Goal: Task Accomplishment & Management: Manage account settings

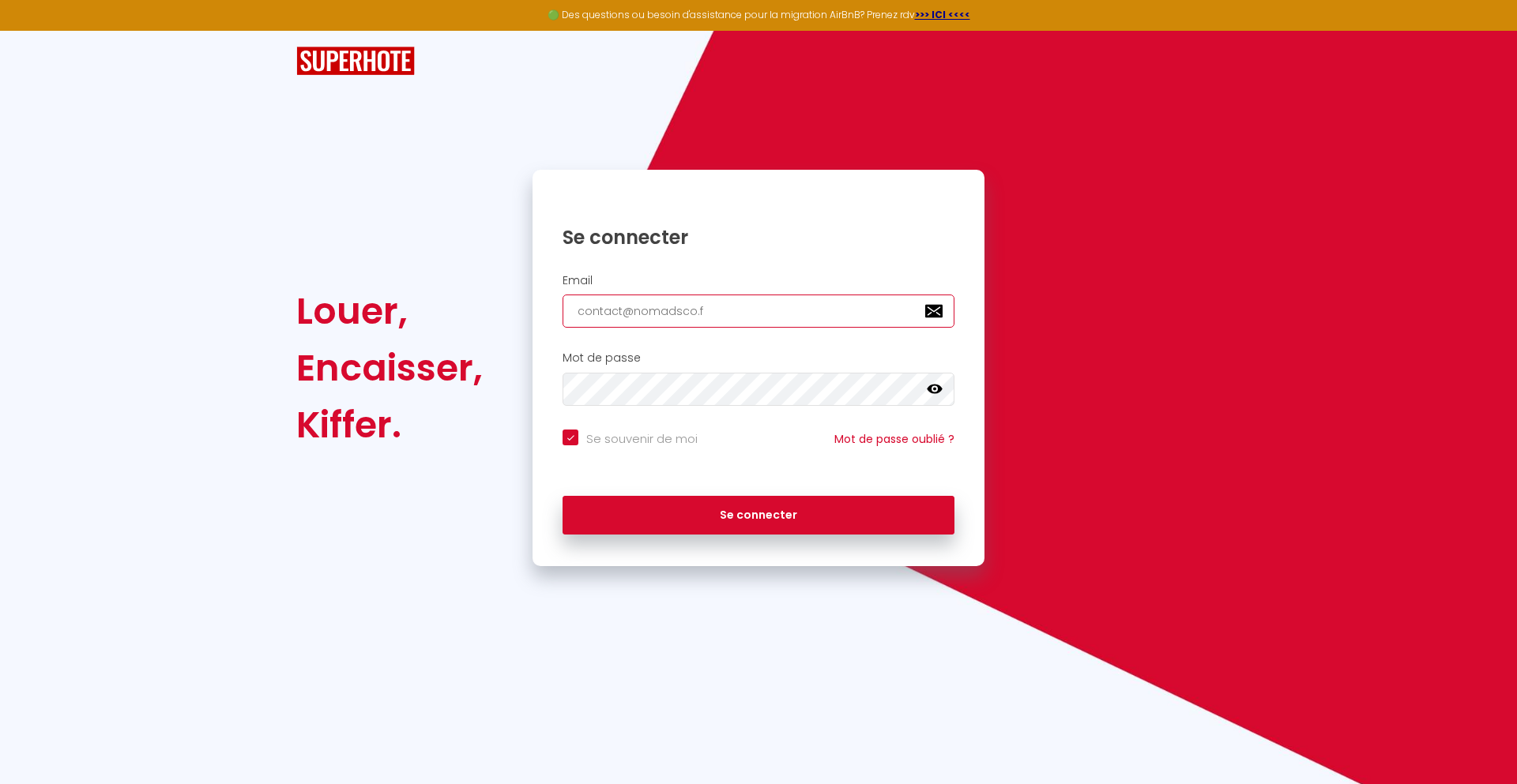
type input "[EMAIL_ADDRESS][DOMAIN_NAME]"
checkbox input "true"
type input "[EMAIL_ADDRESS][DOMAIN_NAME]"
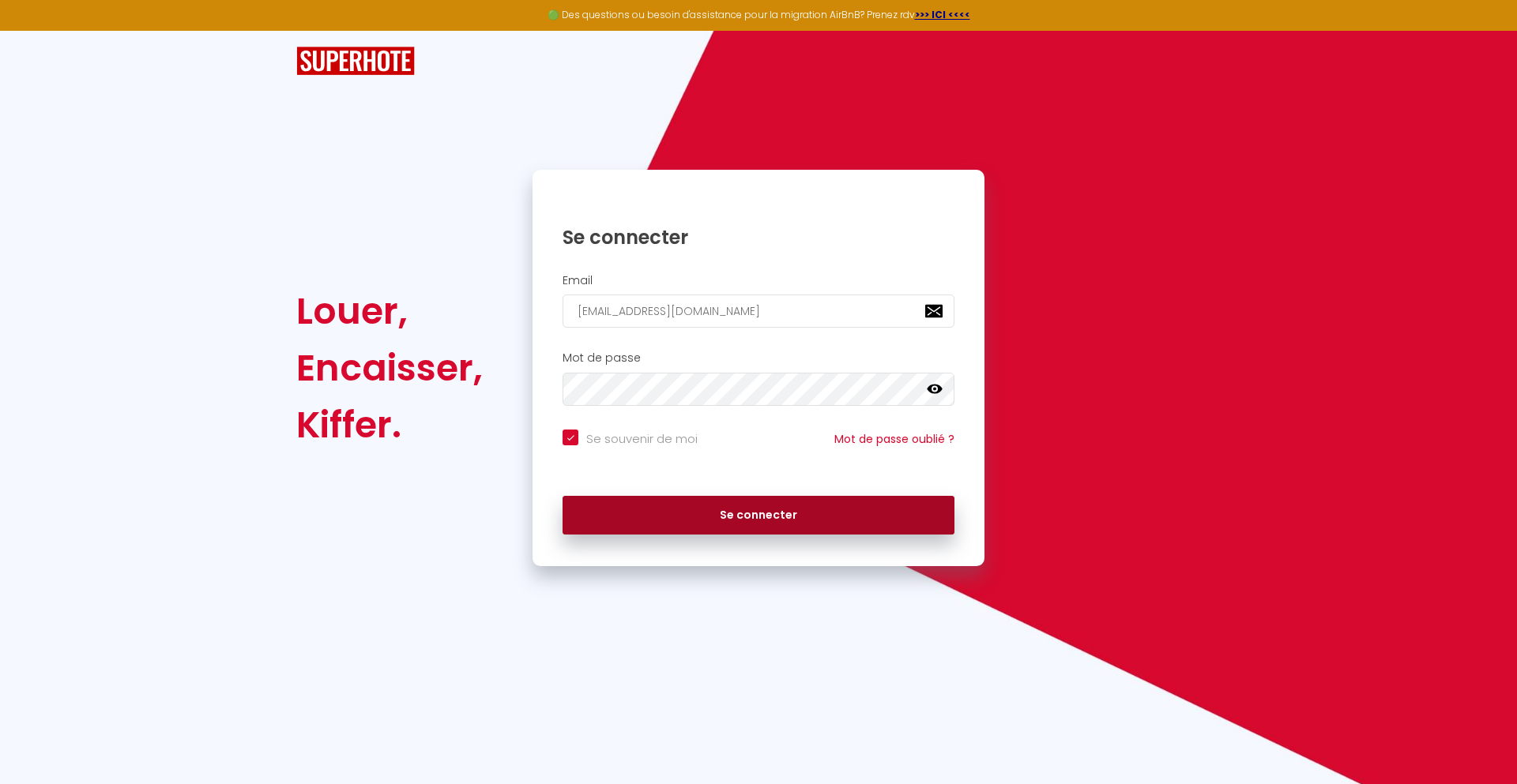
click at [759, 515] on button "Se connecter" at bounding box center [758, 516] width 392 height 40
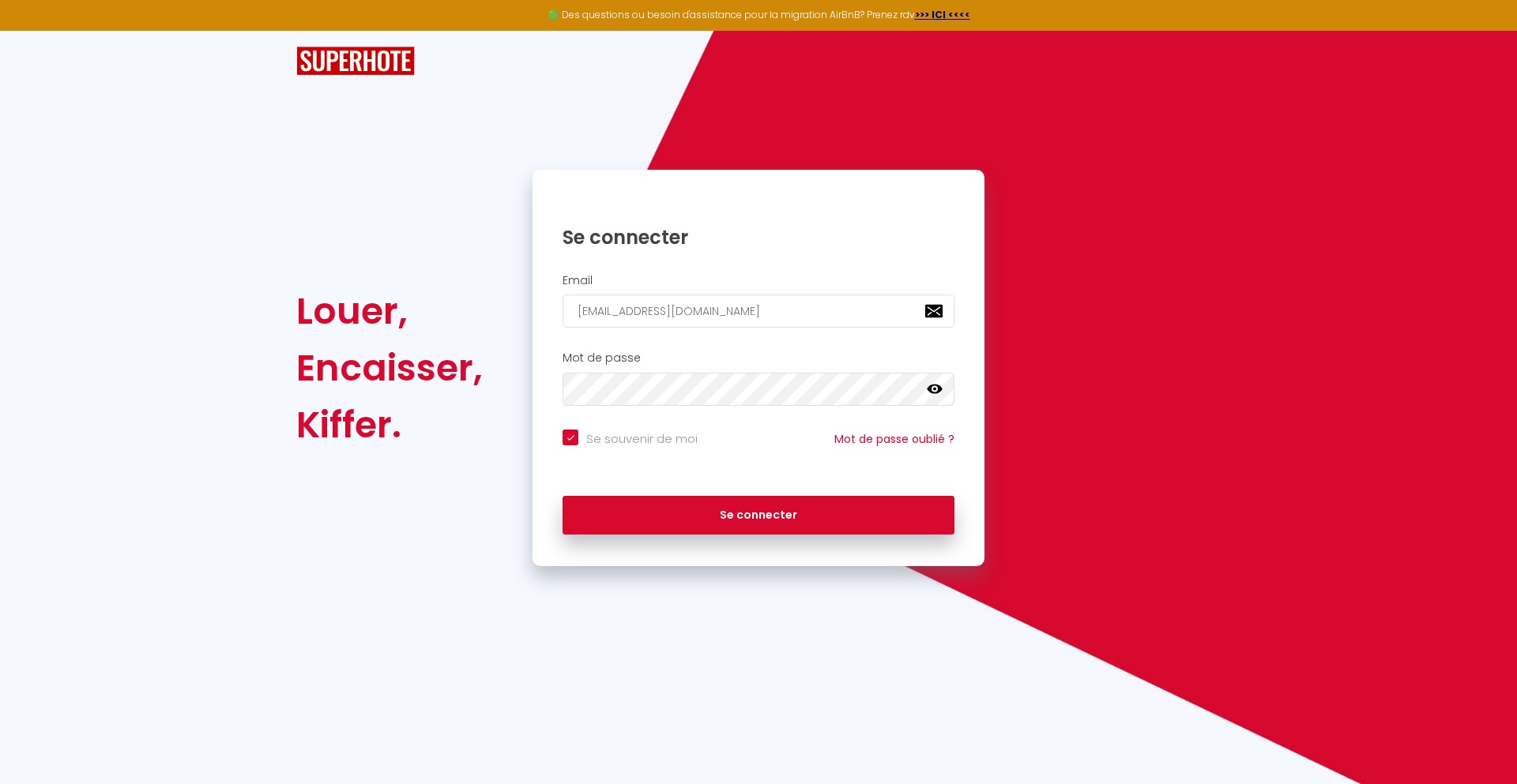
checkbox input "true"
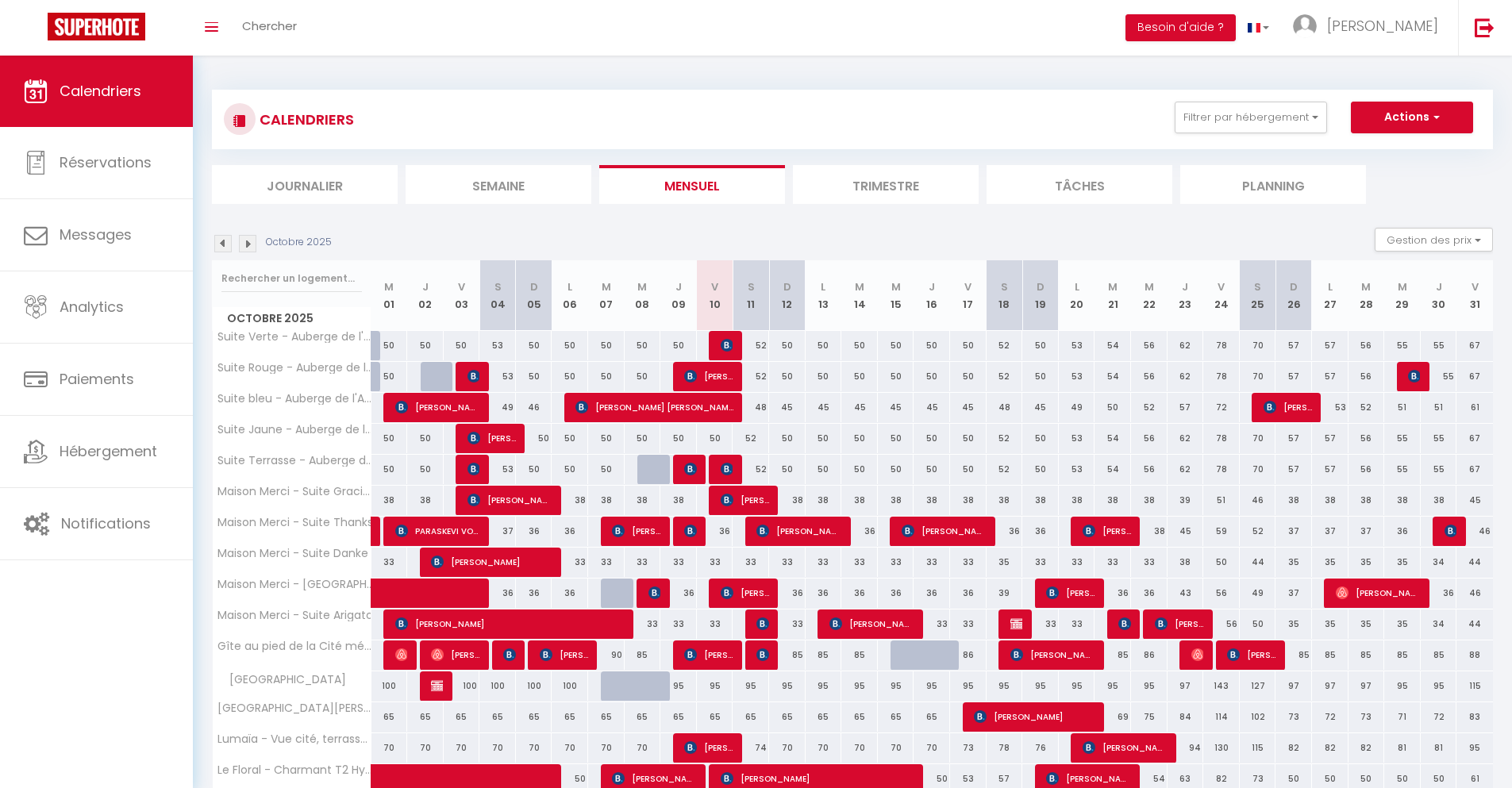
click at [305, 184] on li "Journalier" at bounding box center [305, 184] width 186 height 39
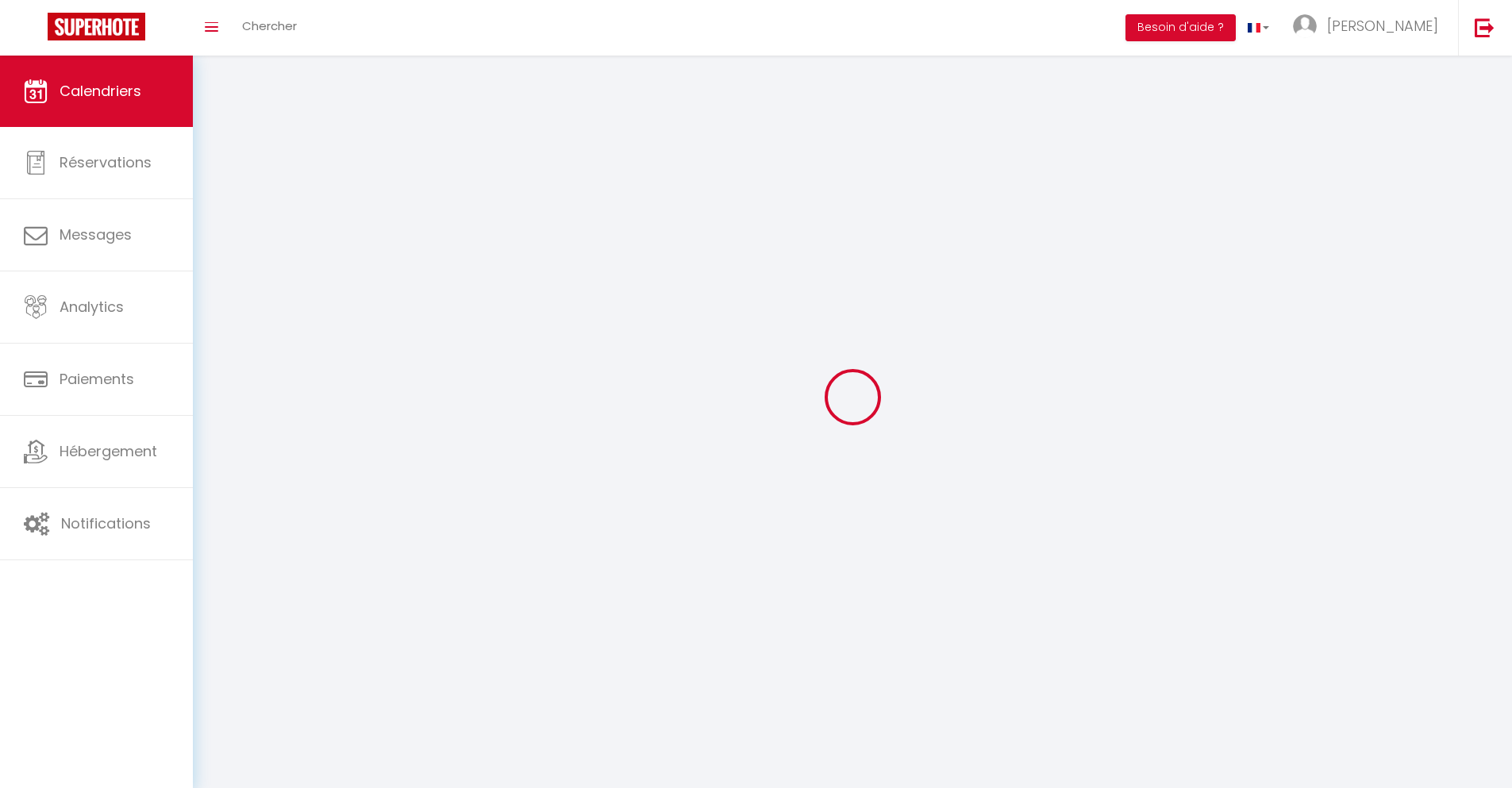
select select
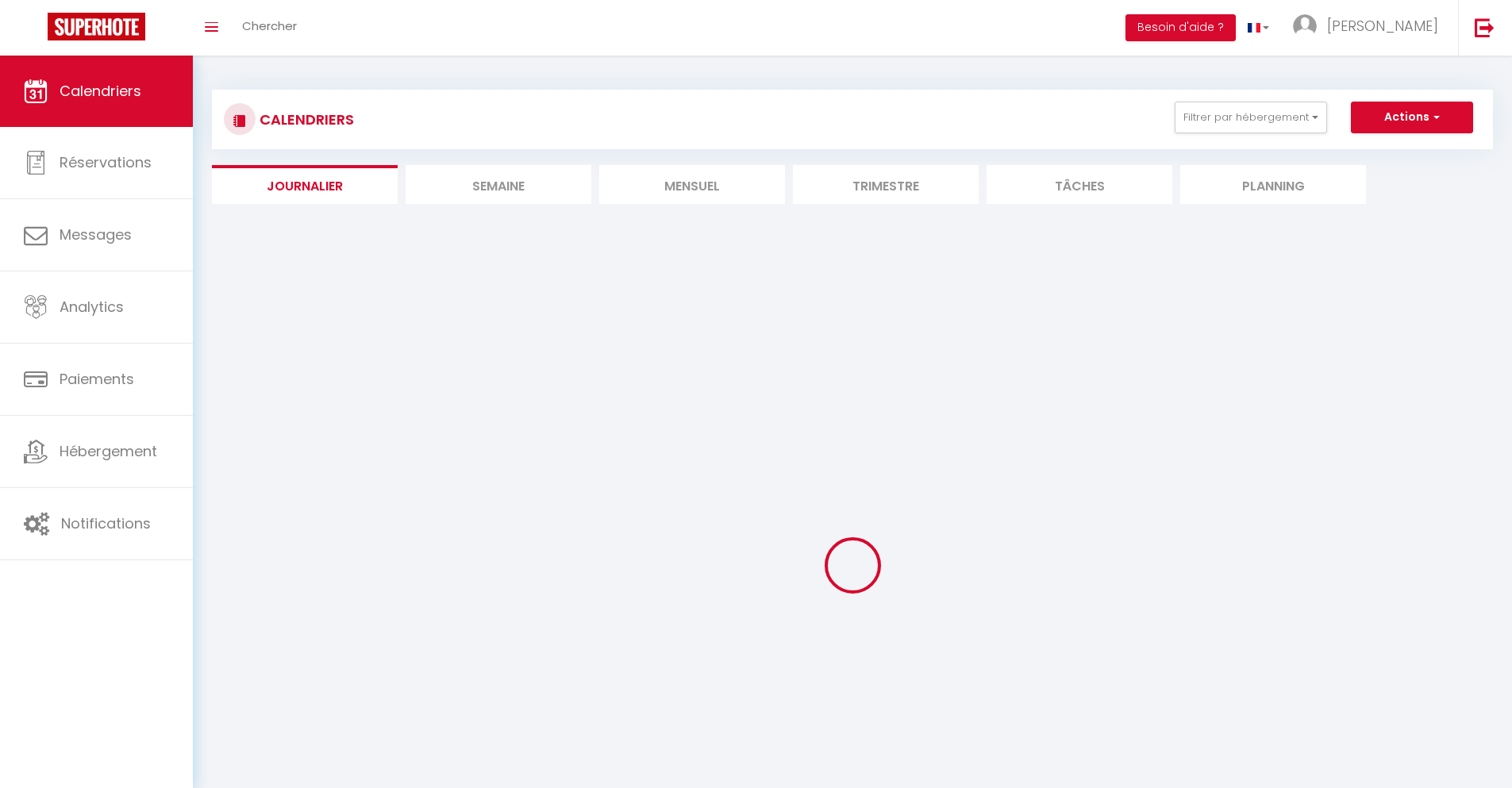
select select
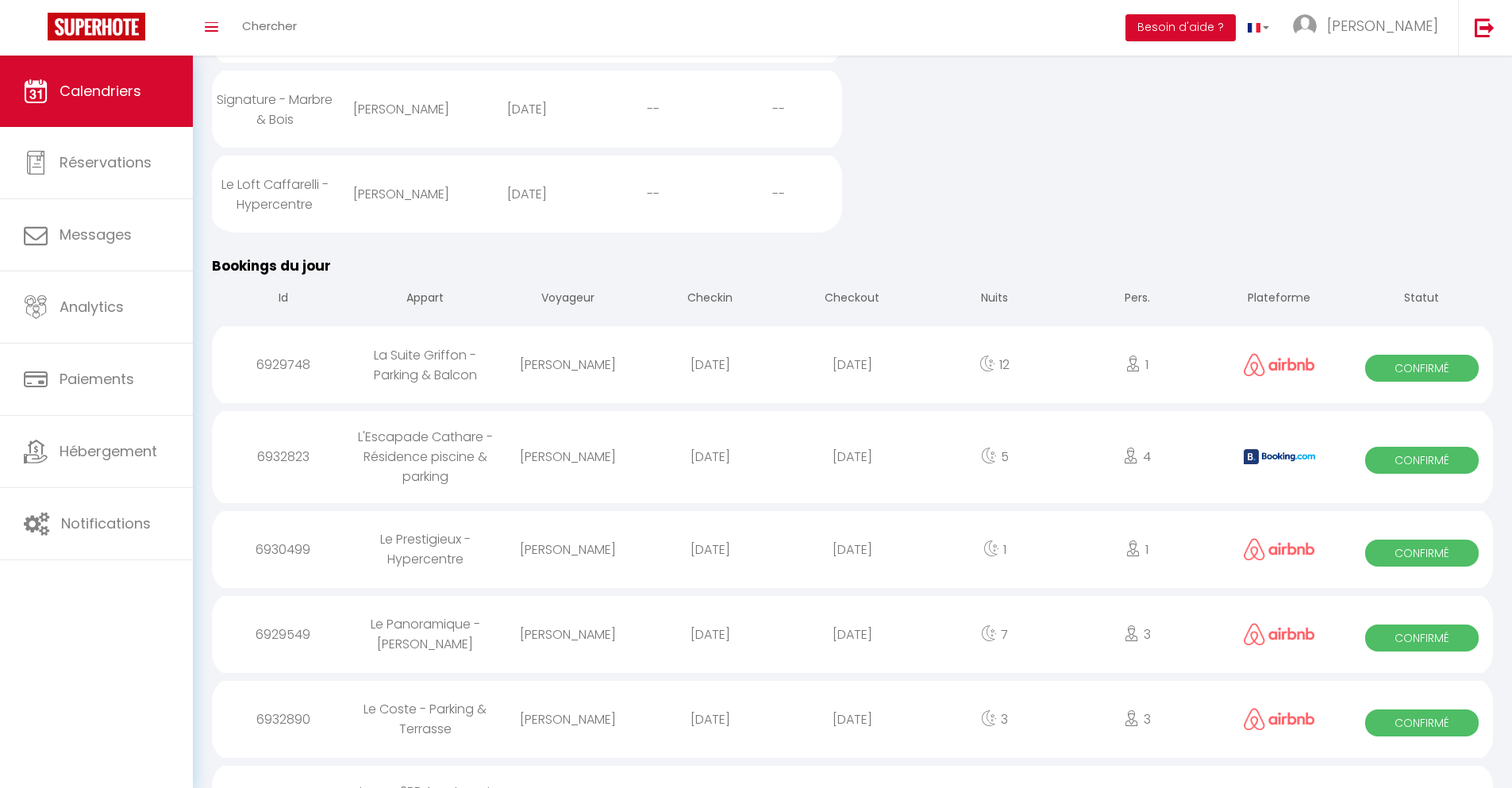
scroll to position [1293, 0]
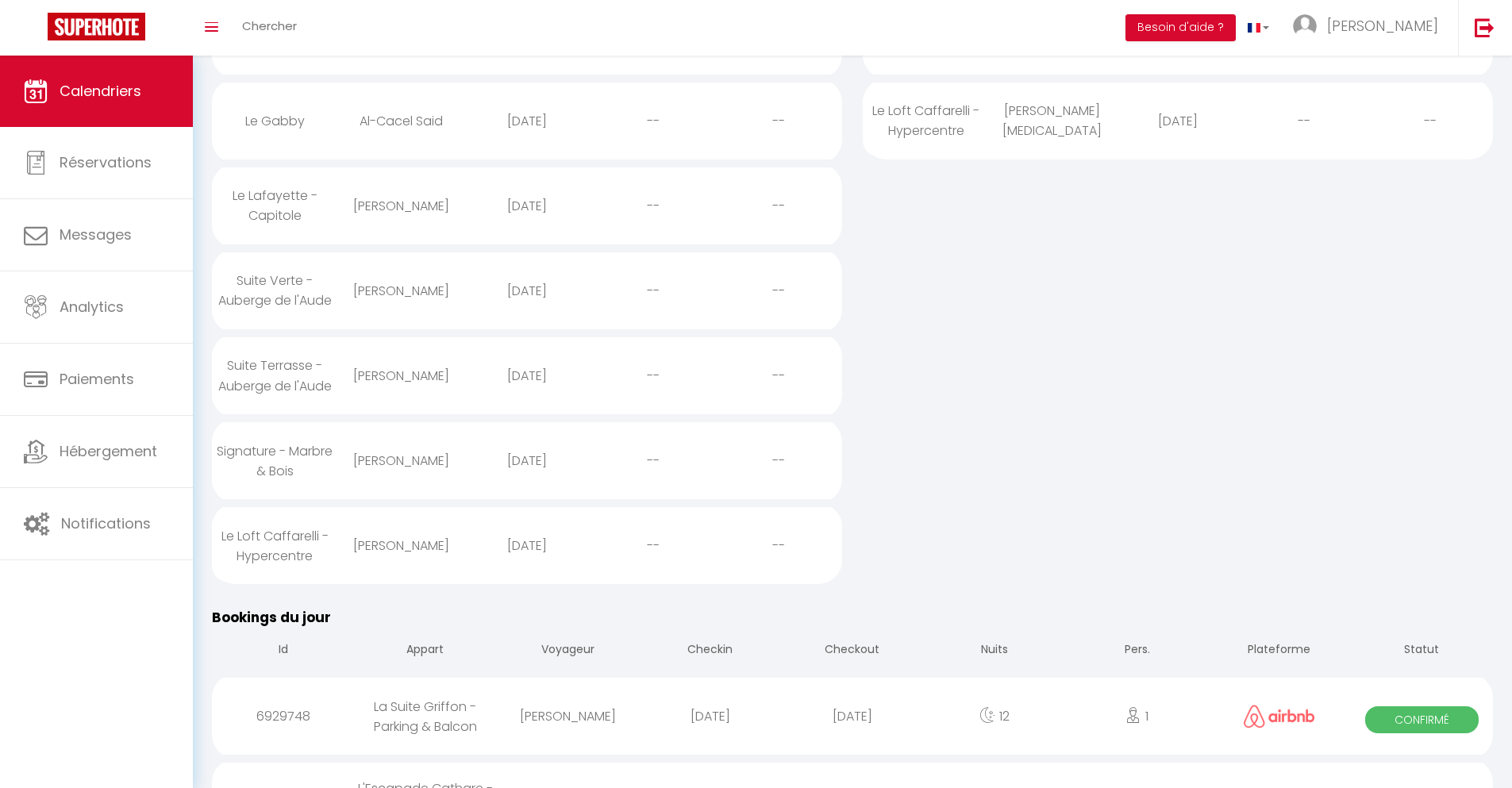
click at [853, 742] on div "[DATE]" at bounding box center [852, 716] width 142 height 52
select select "0"
select select "1"
select select
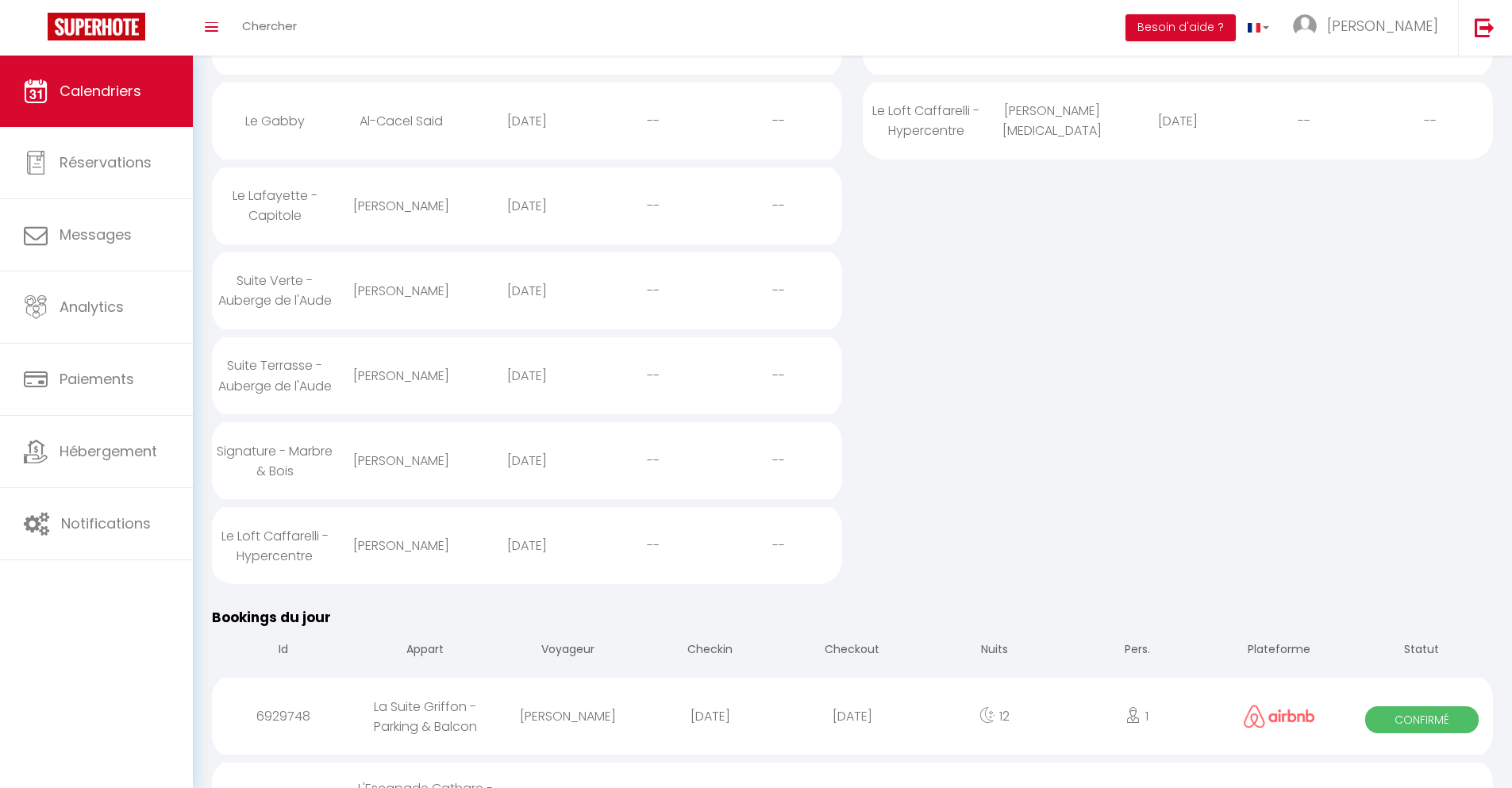
select select
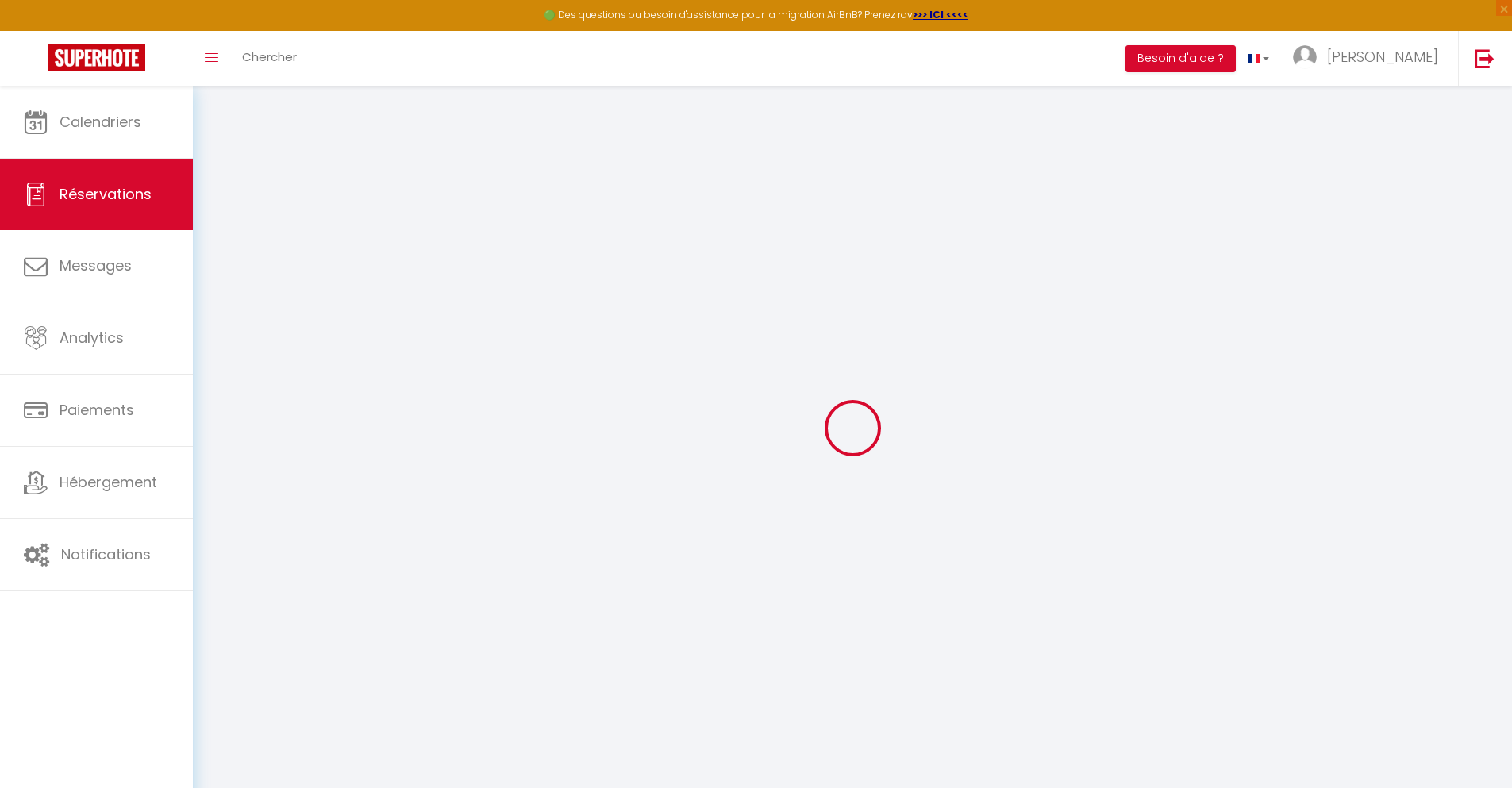
select select
checkbox input "false"
select select
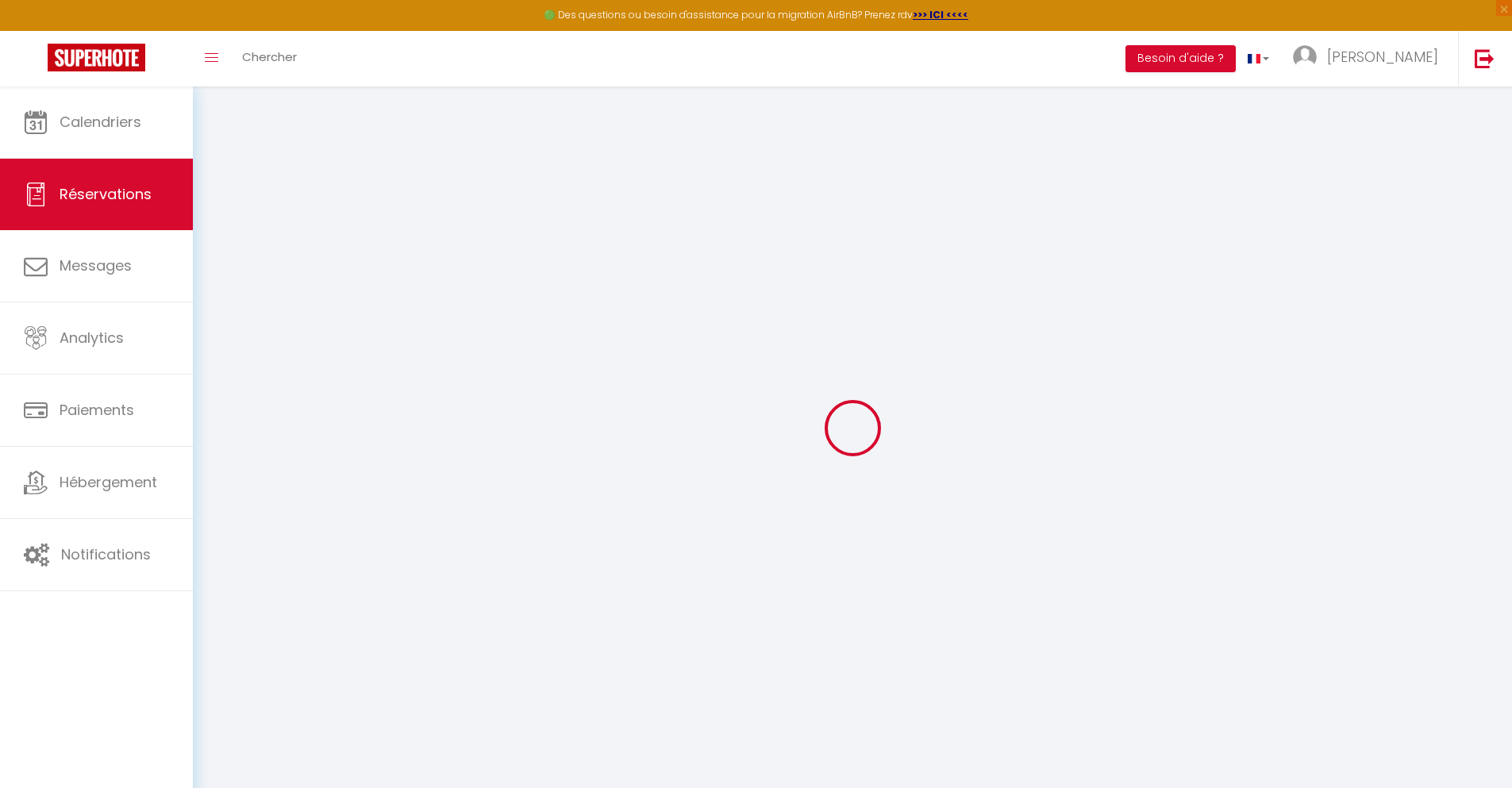
select select
checkbox input "false"
select select
type input "40"
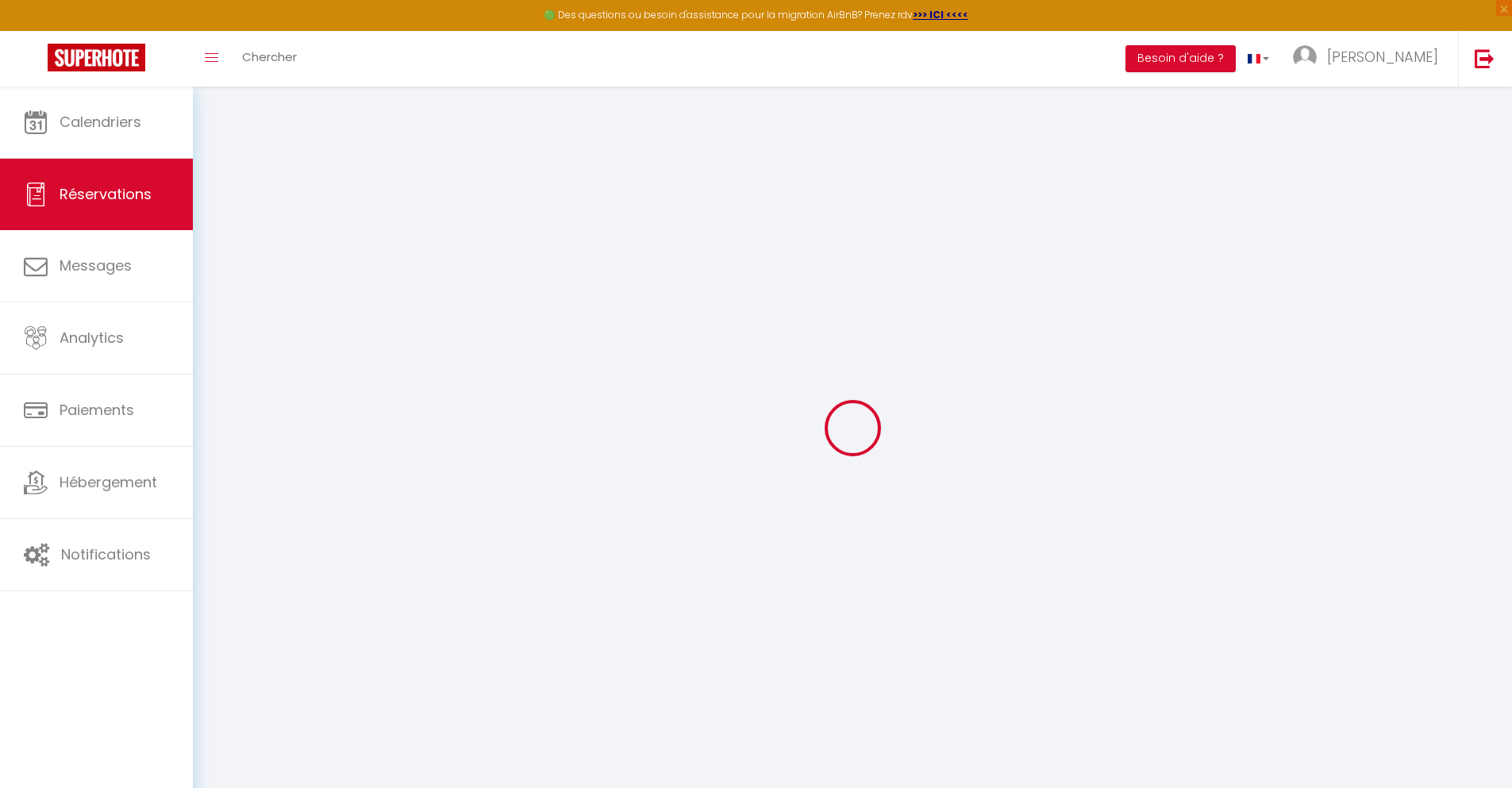
type input "34.34"
select select
checkbox input "false"
select select
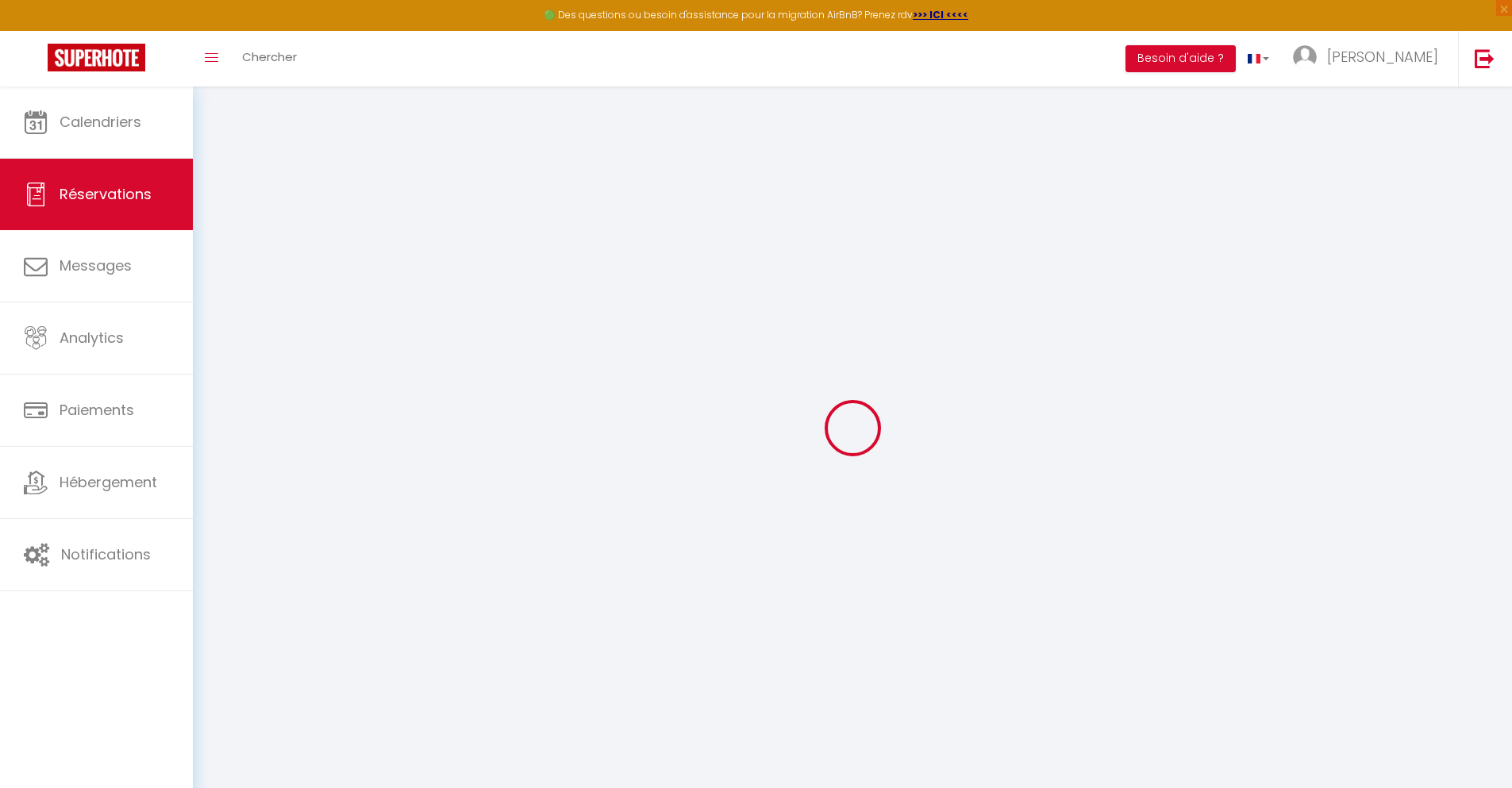
checkbox input "false"
select select
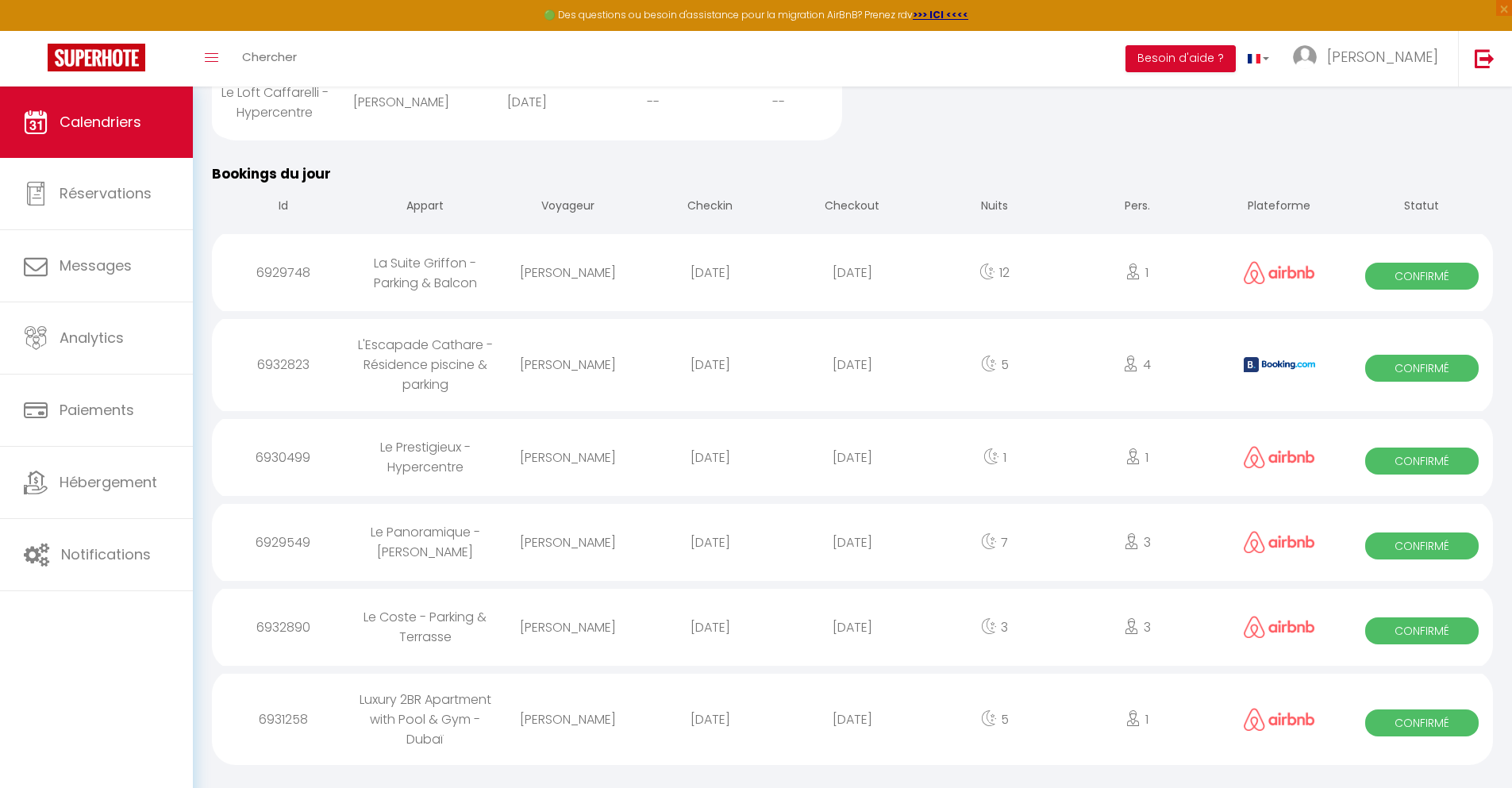
scroll to position [1423, 0]
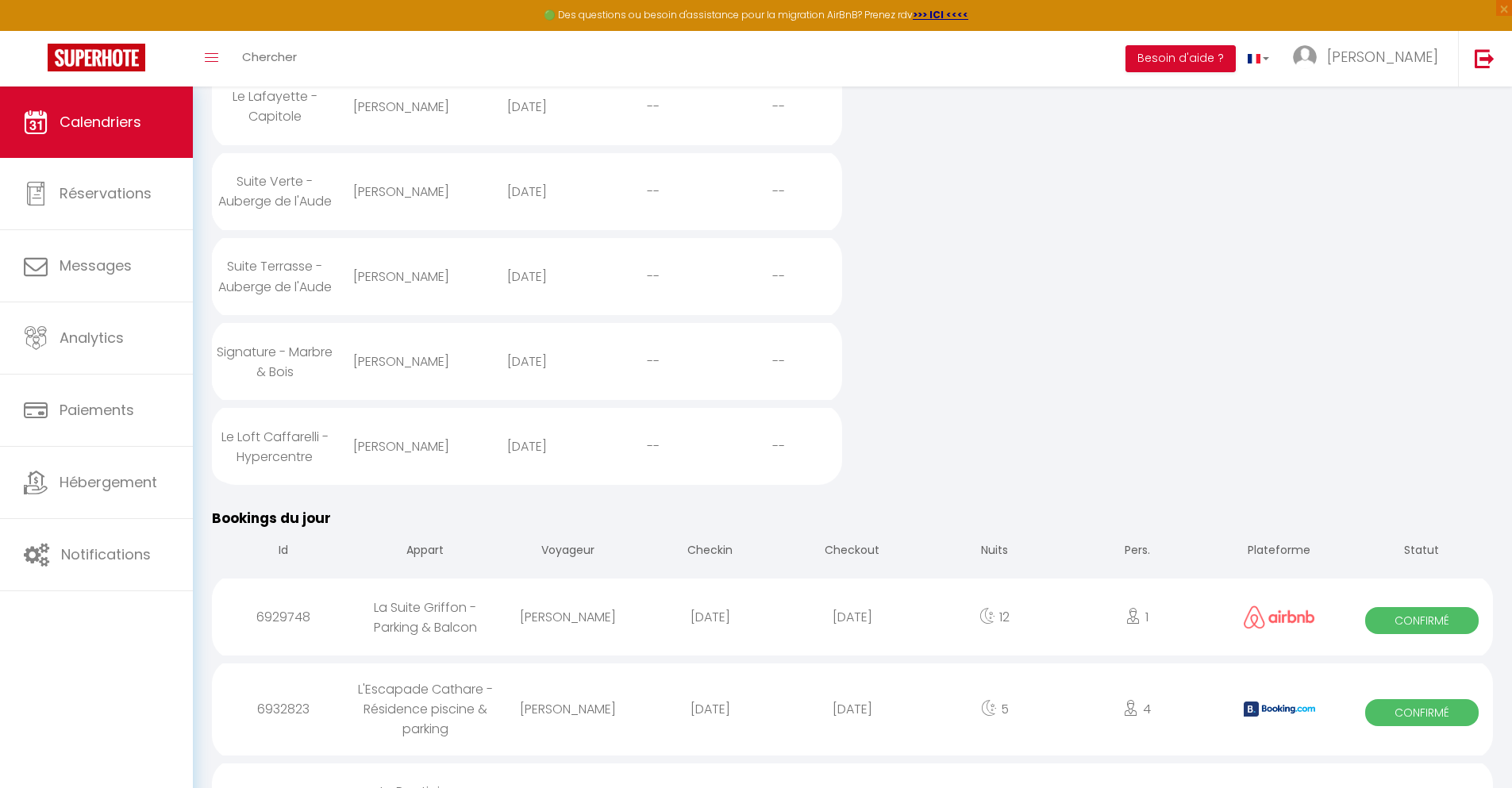
click at [853, 735] on div "[DATE]" at bounding box center [852, 709] width 142 height 52
select select "0"
select select "1"
select select
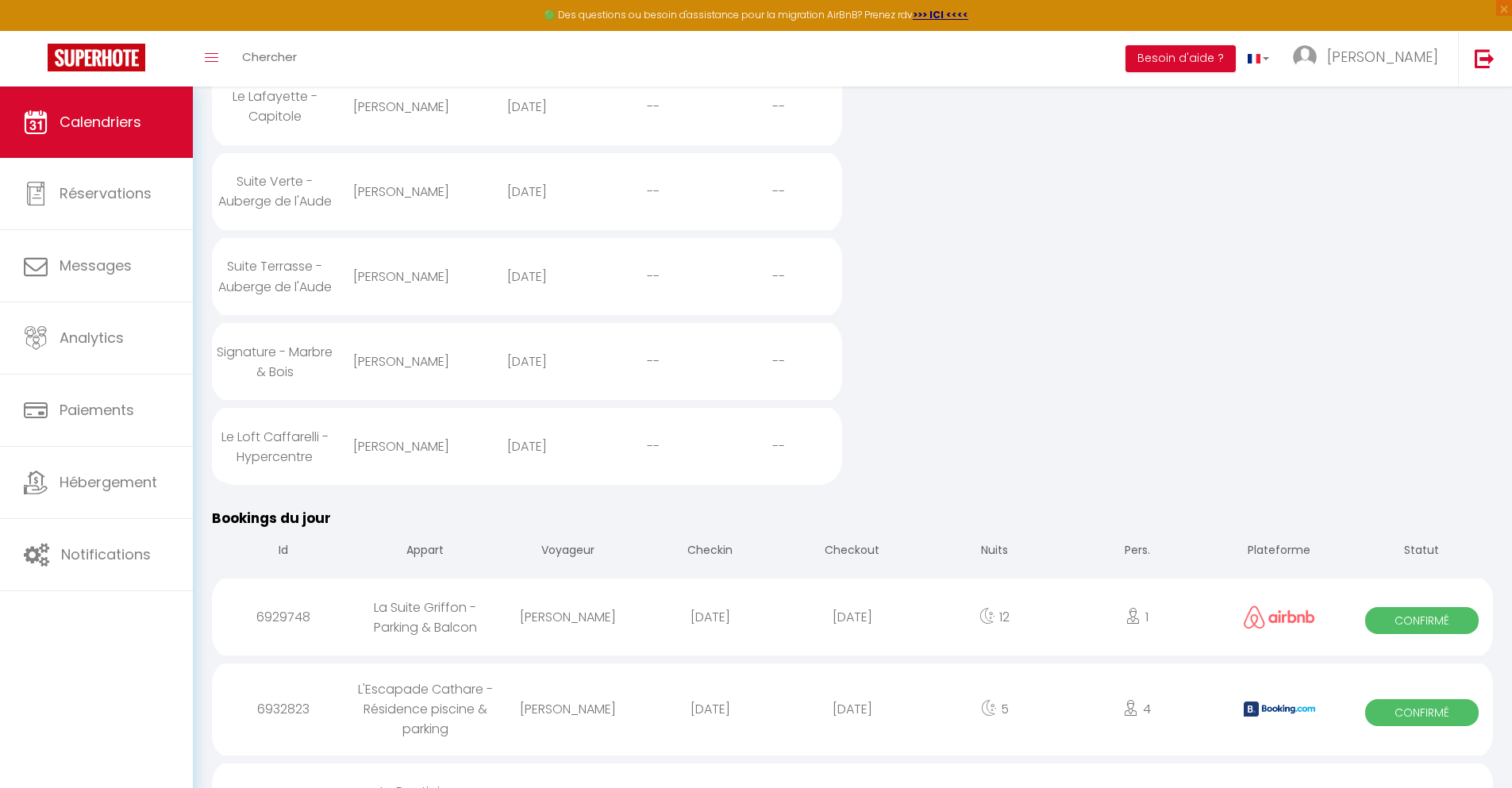
select select
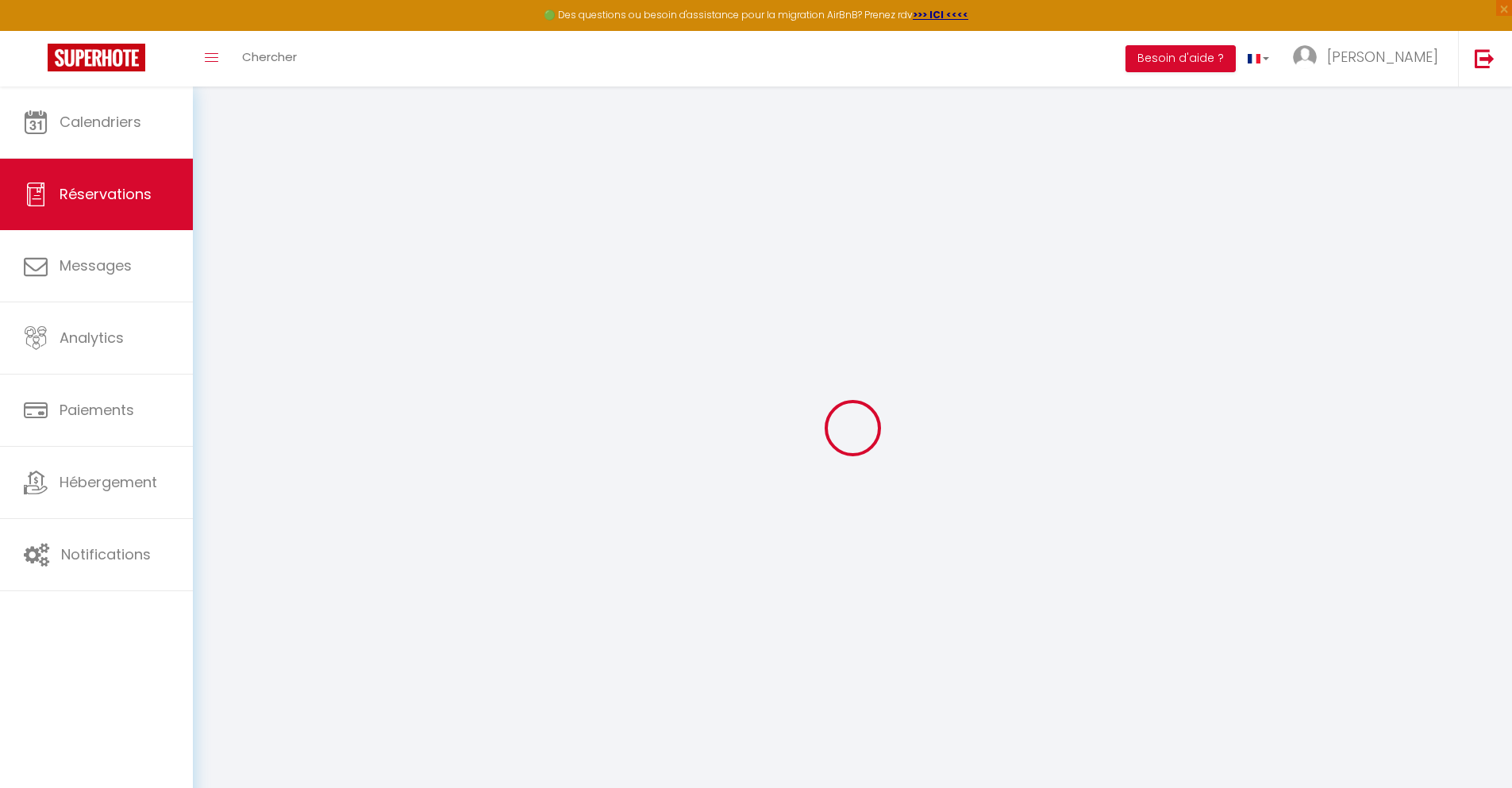
type input "[PERSON_NAME]"
type input "Dicorato"
type input "[EMAIL_ADDRESS][DOMAIN_NAME]"
type input "[PHONE_NUMBER]"
type input "."
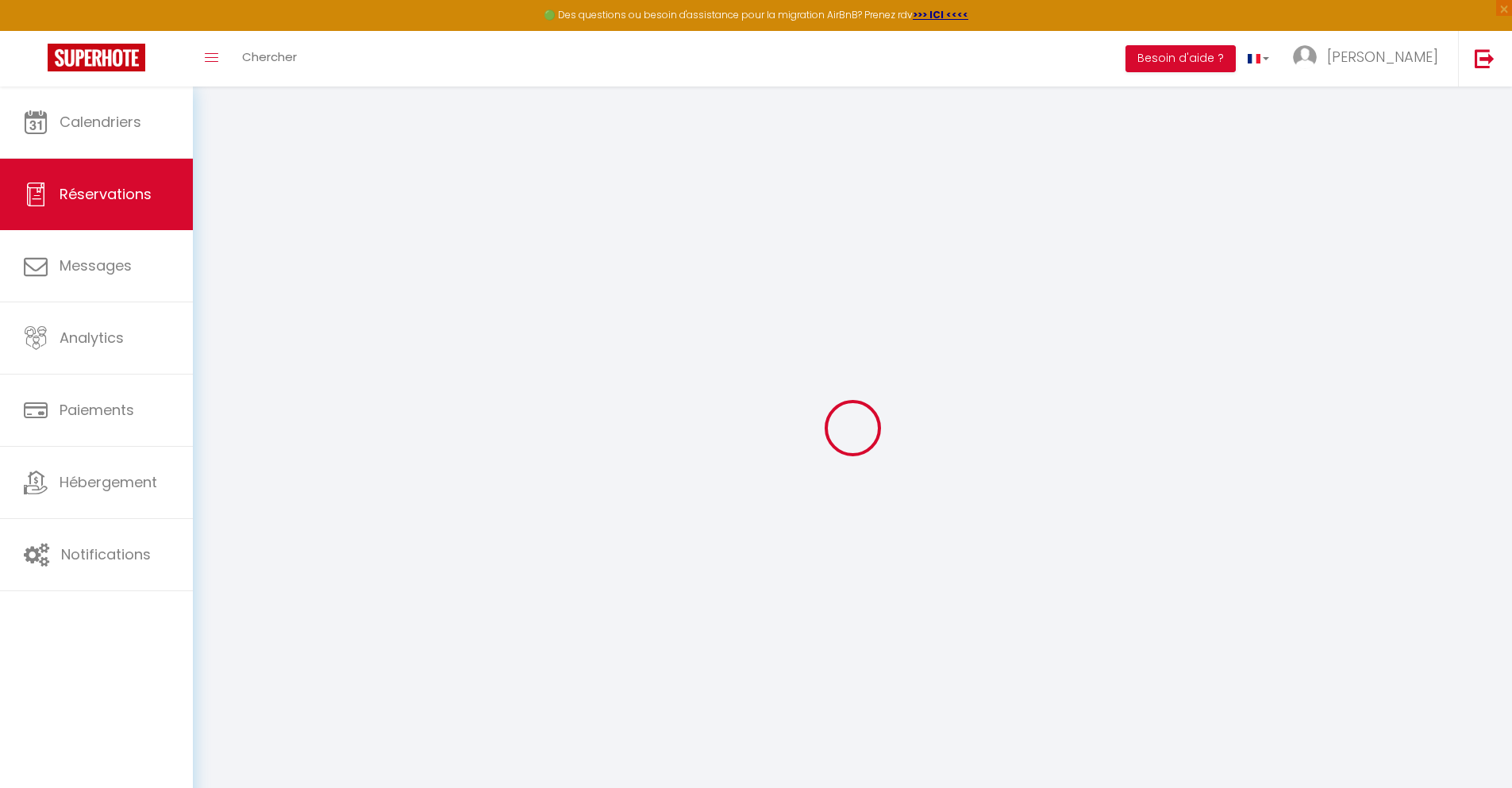
select select "IT"
type input "54.08"
type input "4.68"
select select "42083"
select select "1"
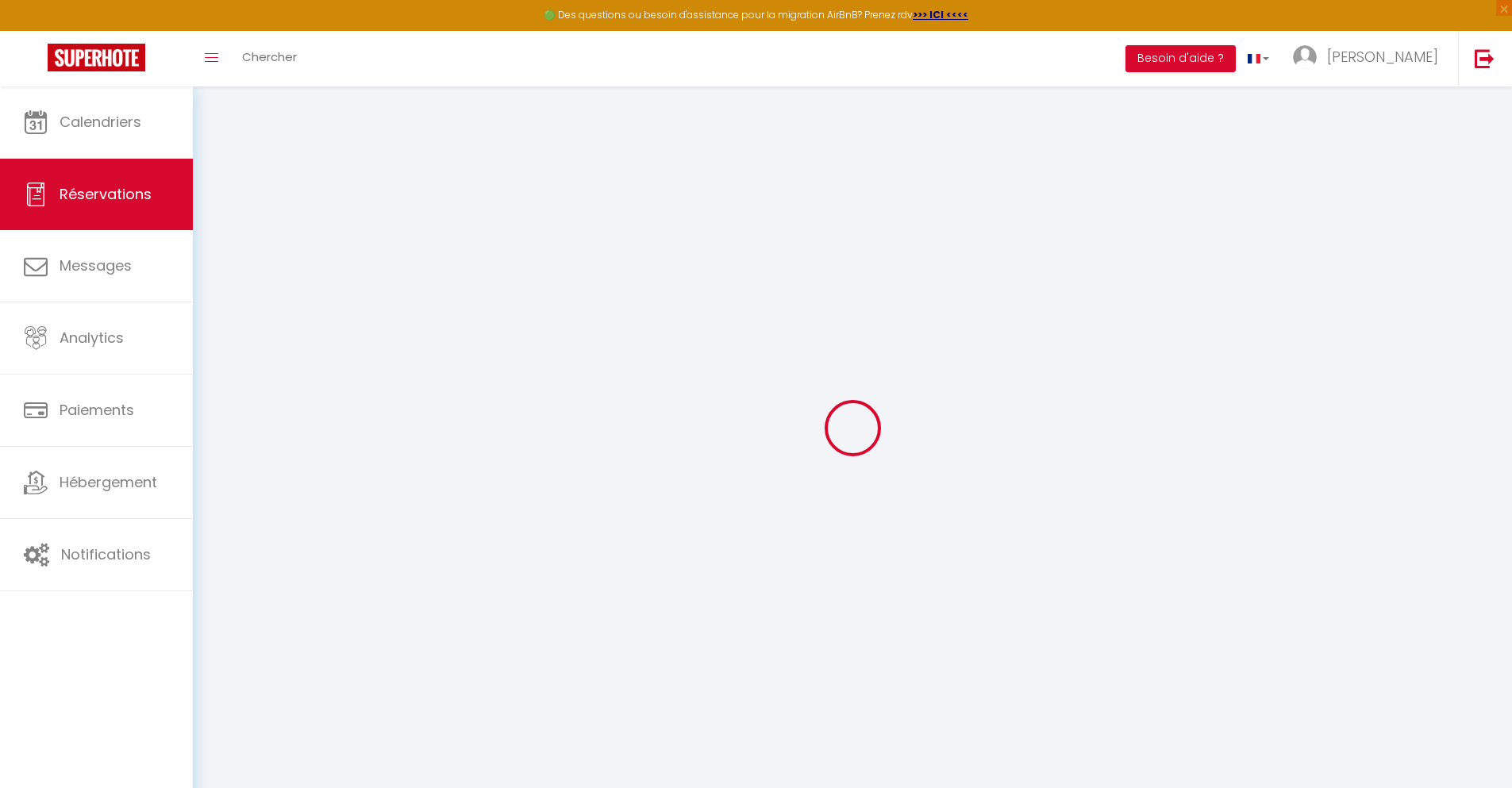
select select
type input "4"
select select "12"
select select
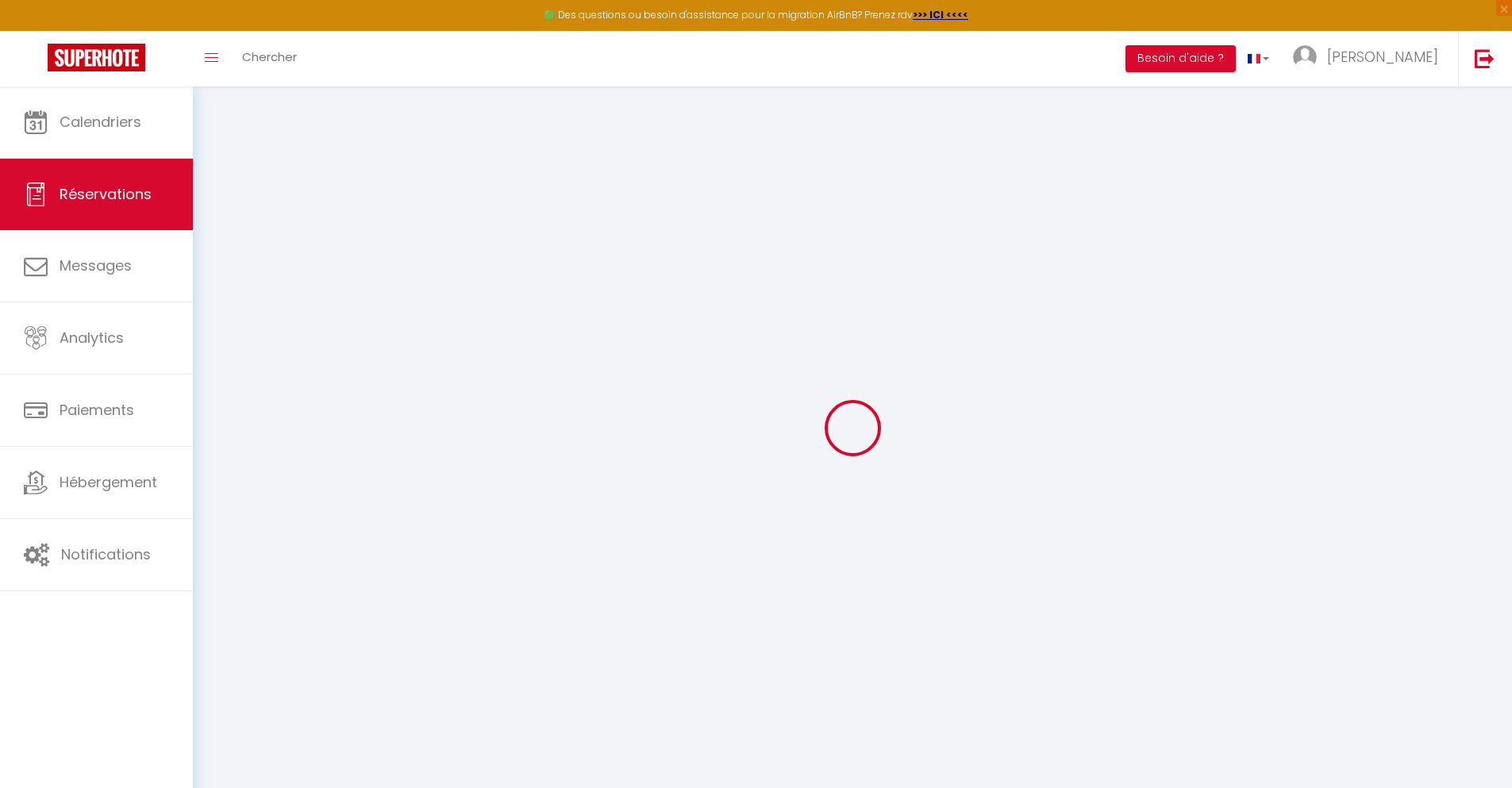
type input "246.1"
checkbox input "false"
type input "0"
select select "2"
type input "0"
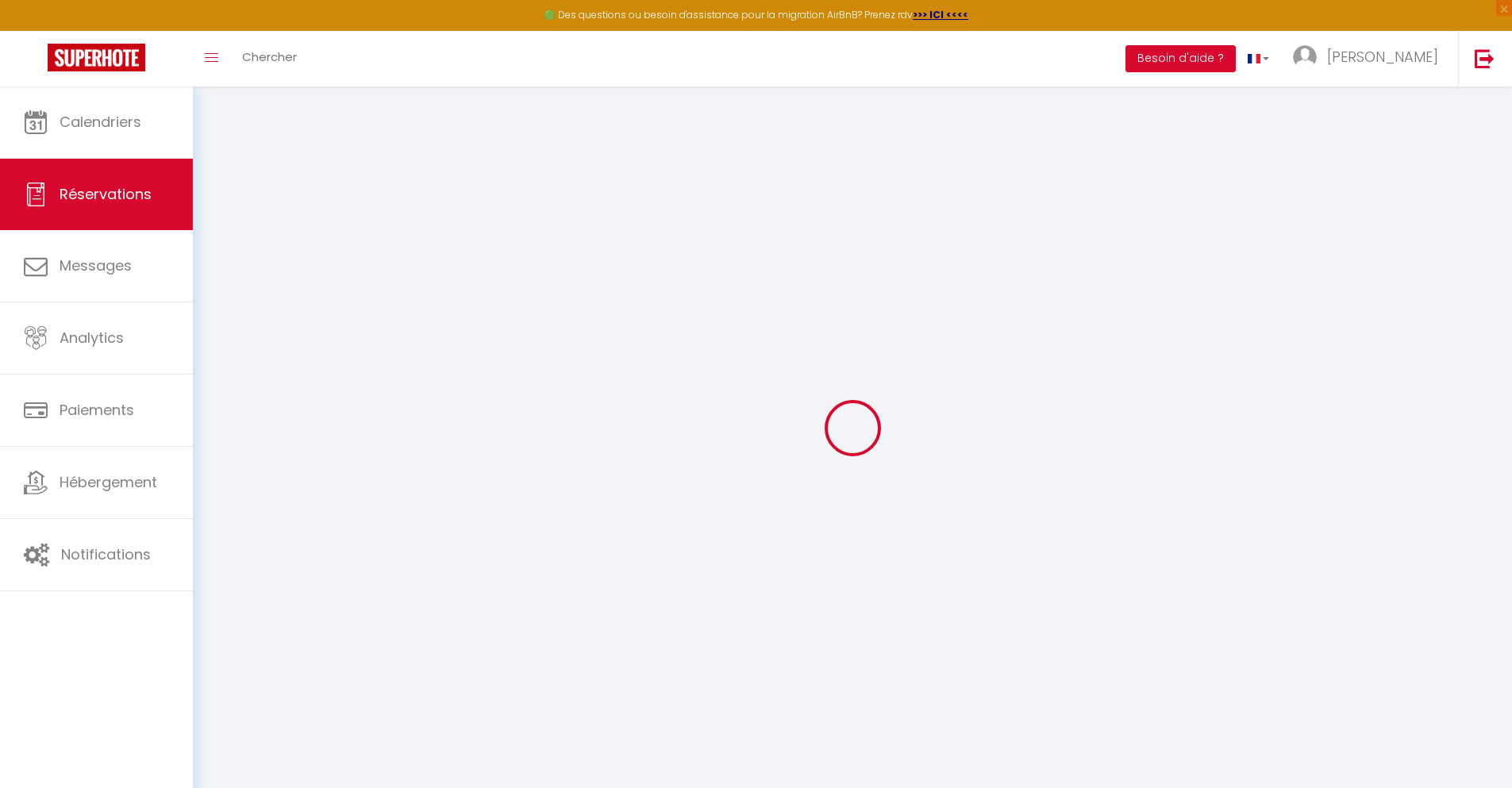
type input "0"
select select
select select "14"
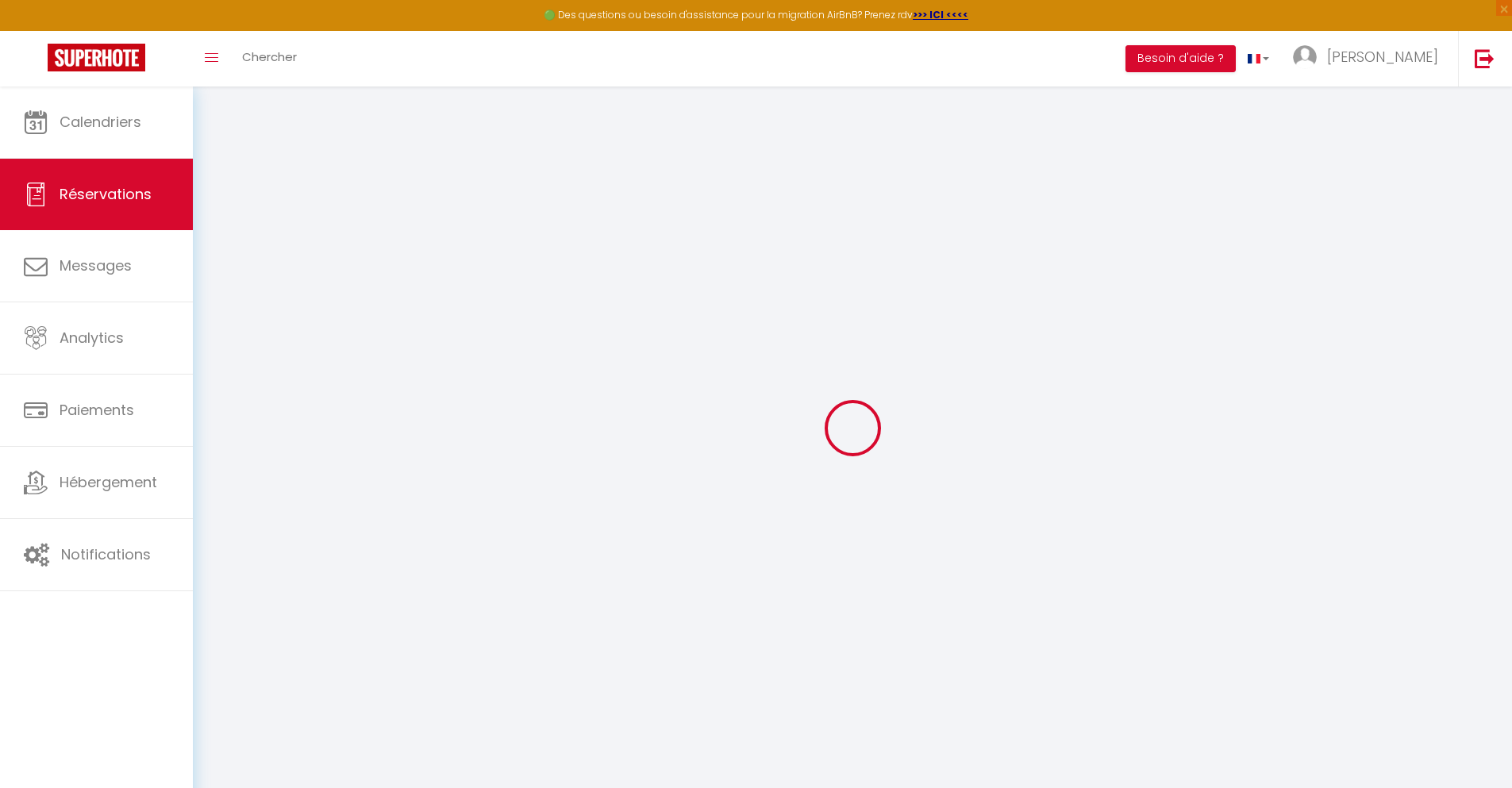
checkbox input "false"
select select
checkbox input "false"
select select
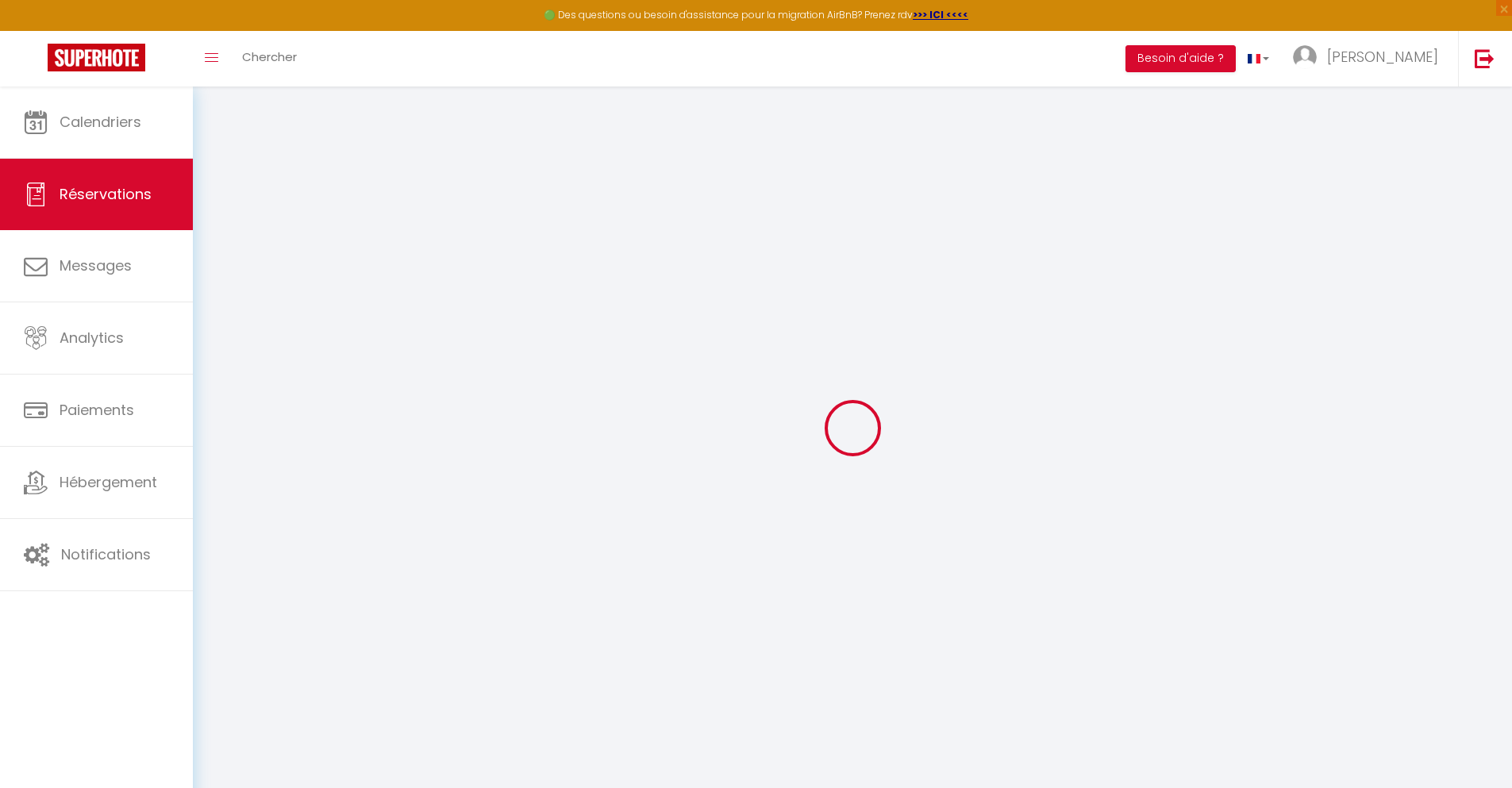
select select
checkbox input "false"
type textarea "** THIS RESERVATION HAS BEEN PRE-PAID ** BOOKING NOTE : Payment charge is EUR 4…"
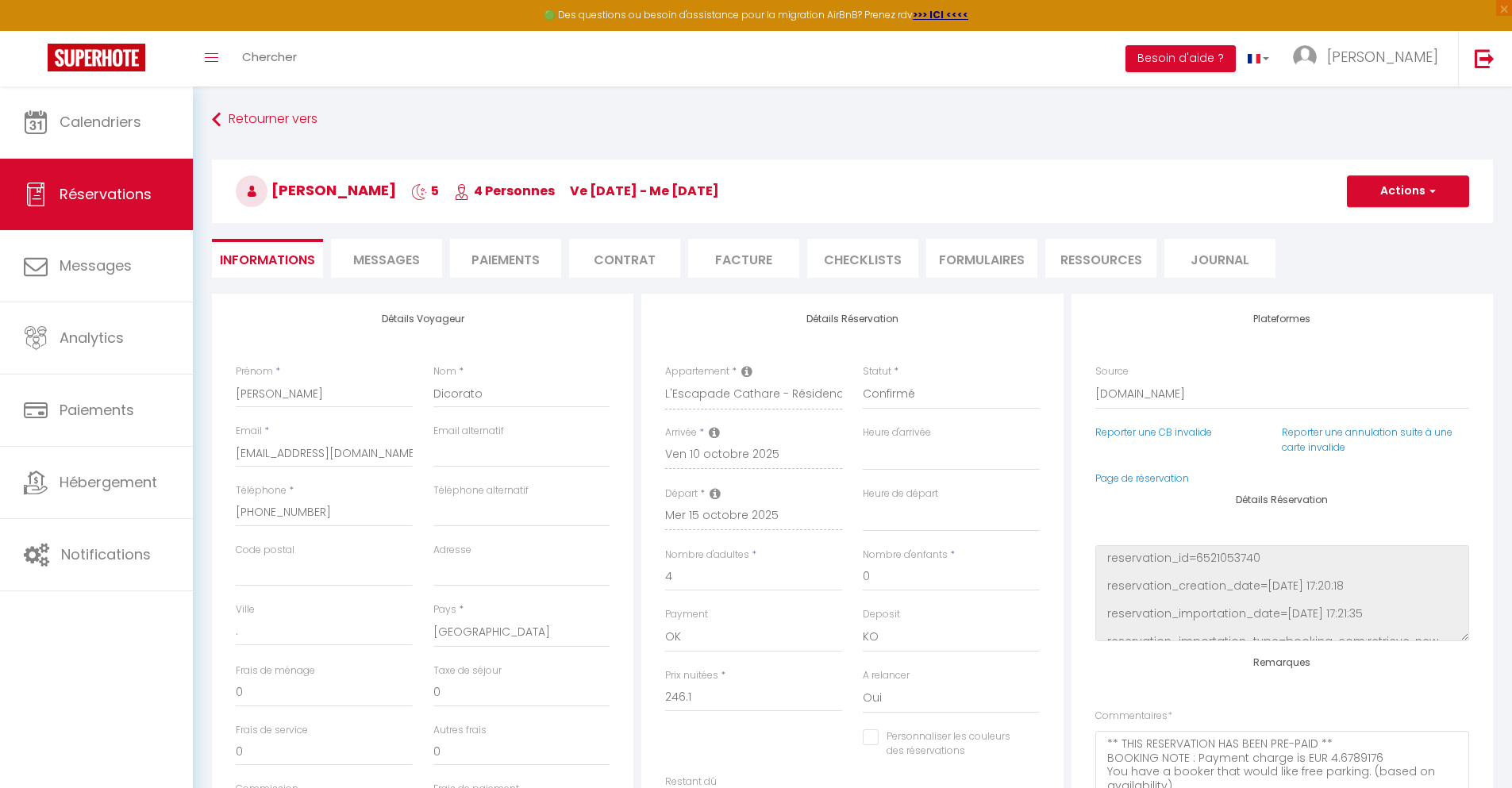
type input "72"
type input "16.11"
select select
checkbox input "false"
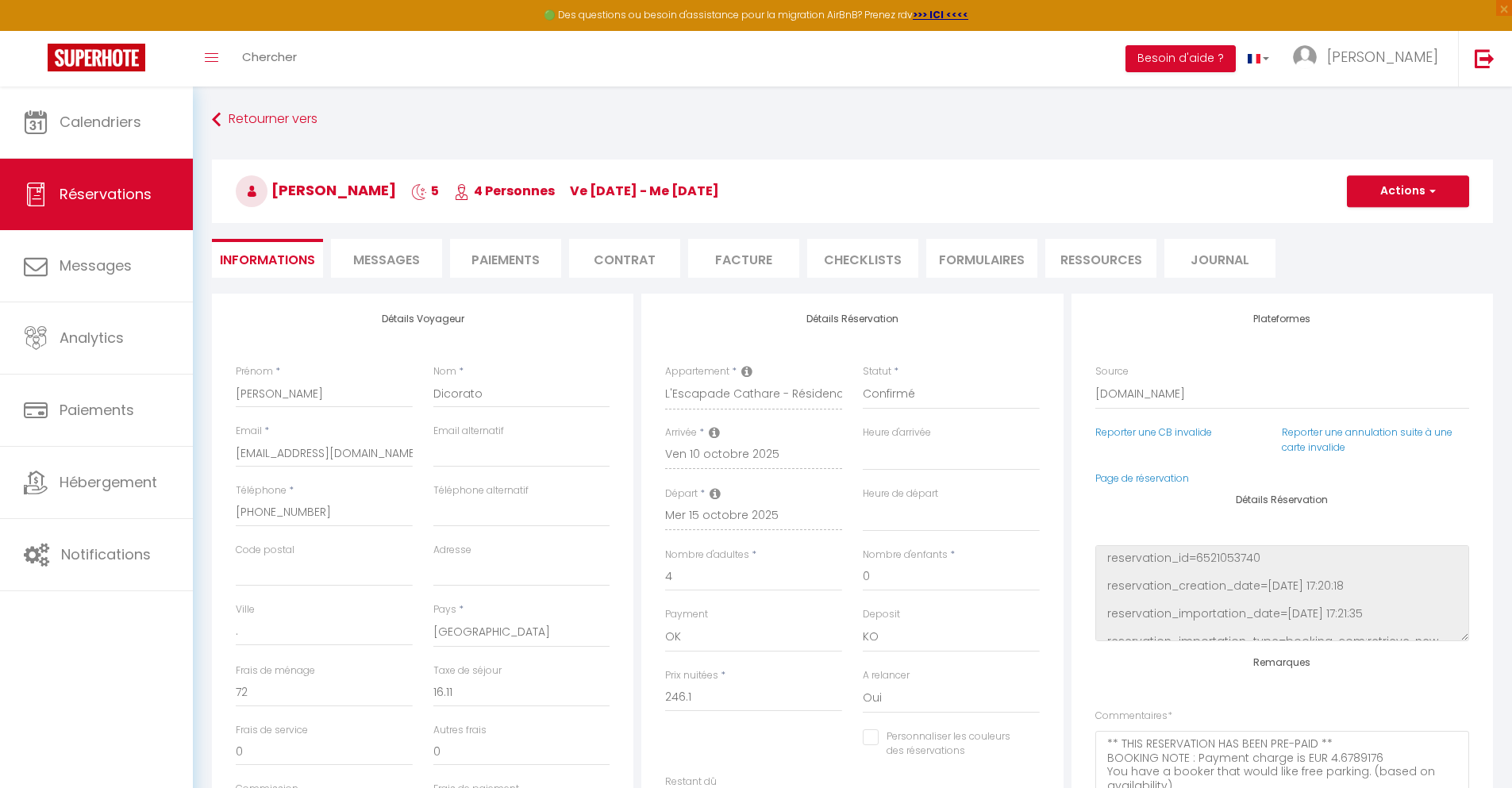
select select
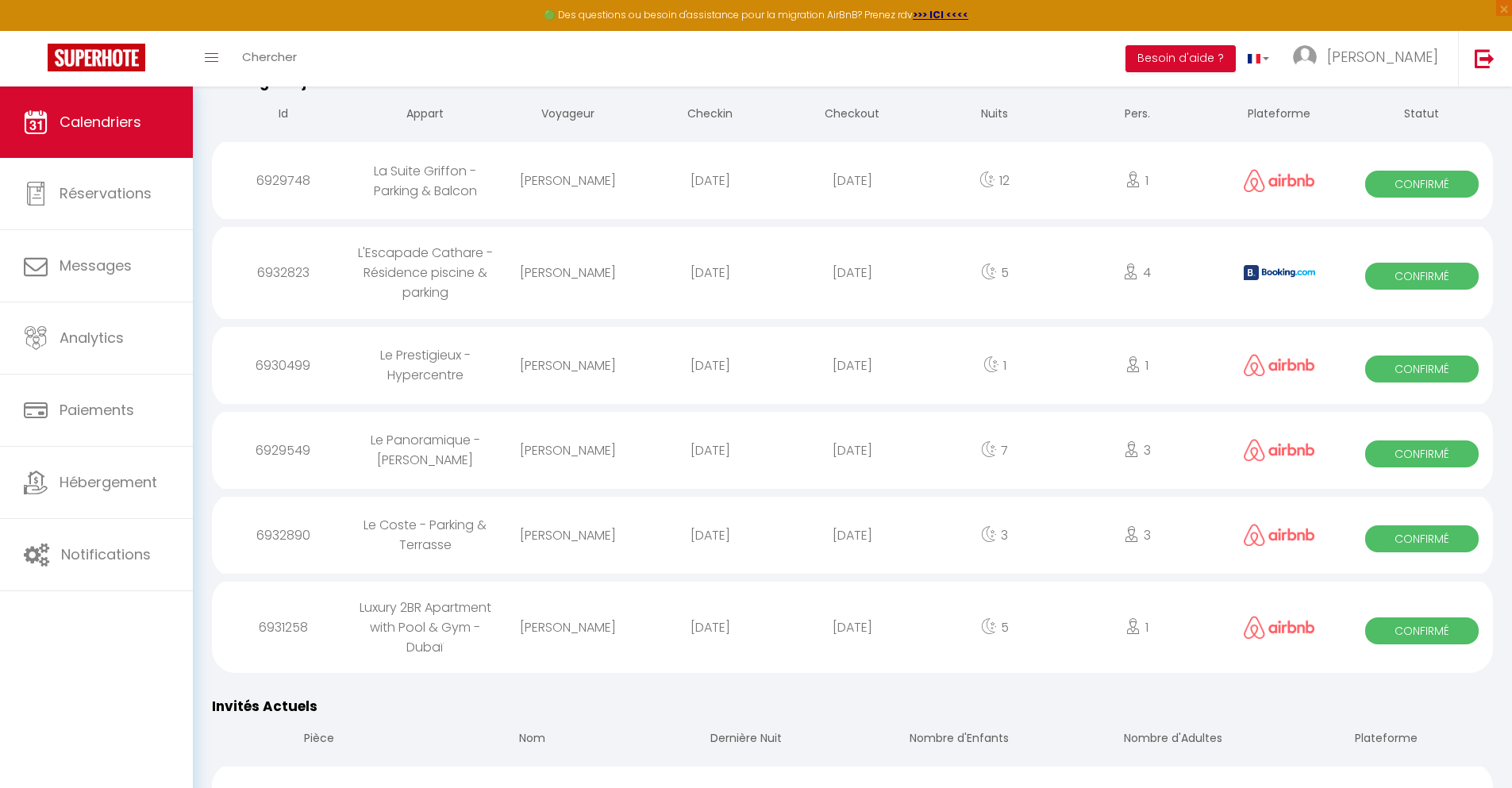
scroll to position [1508, 0]
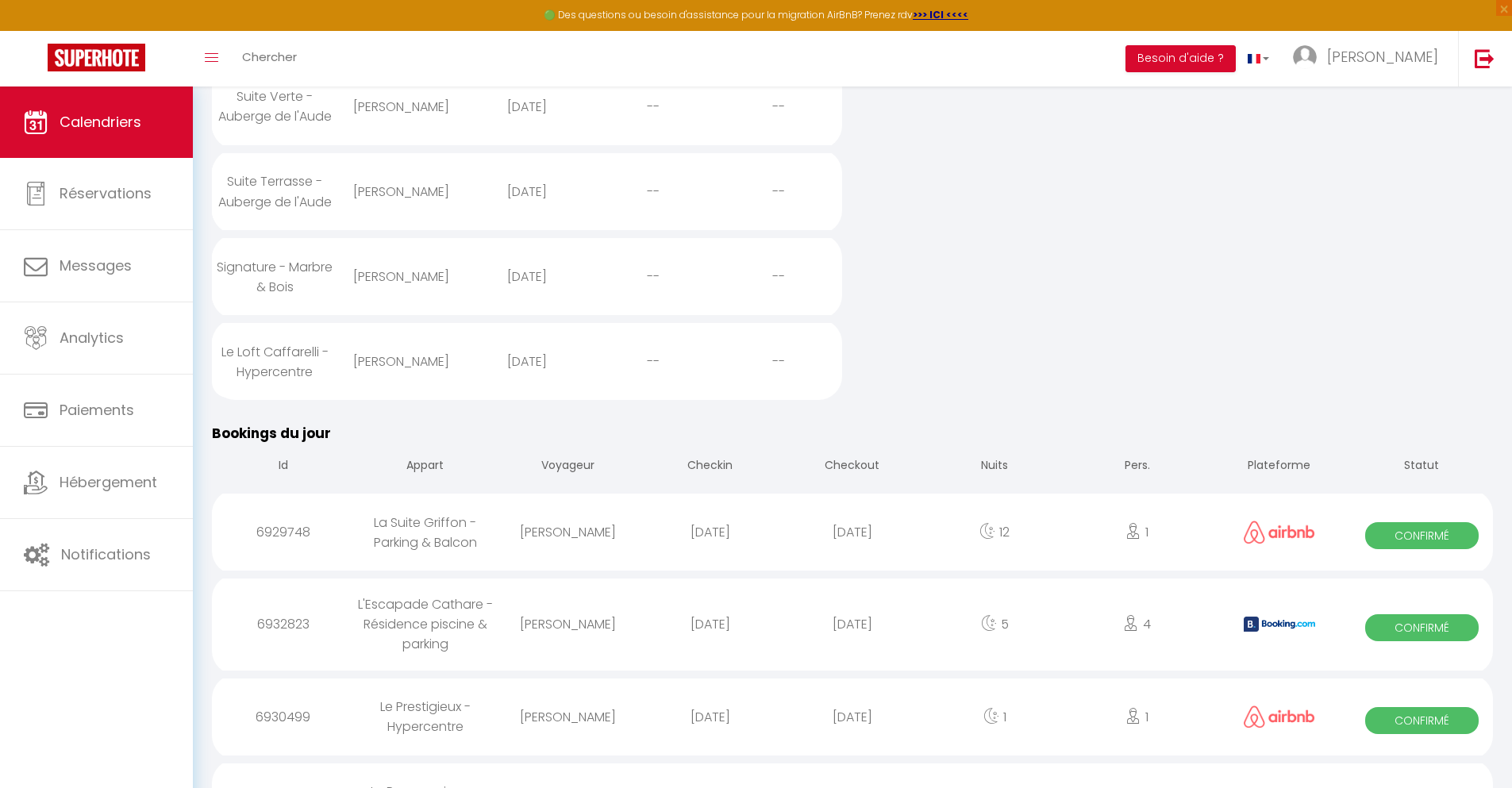
click at [853, 743] on div "[DATE]" at bounding box center [852, 717] width 142 height 52
select select "0"
select select "1"
select select
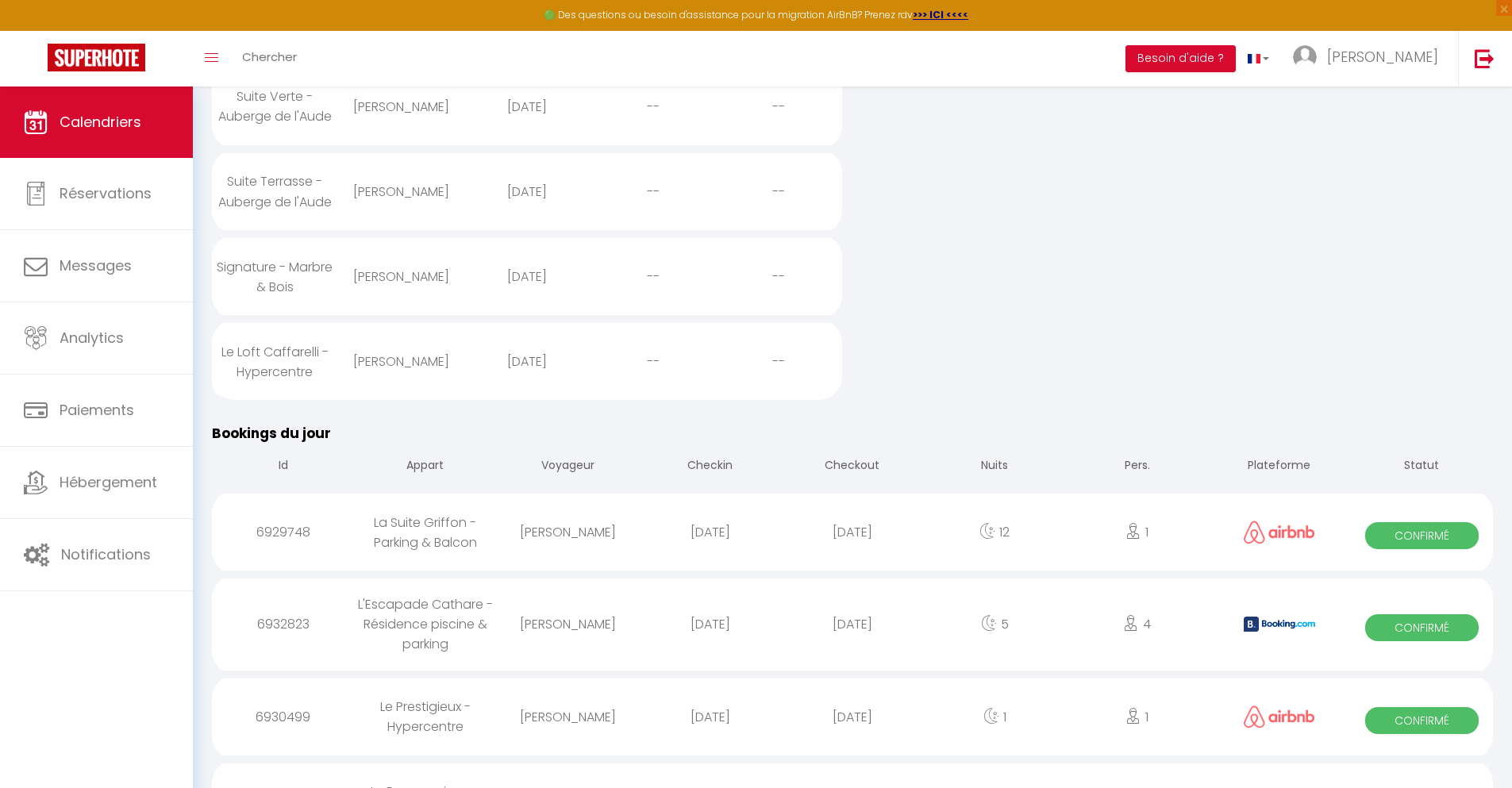
select select
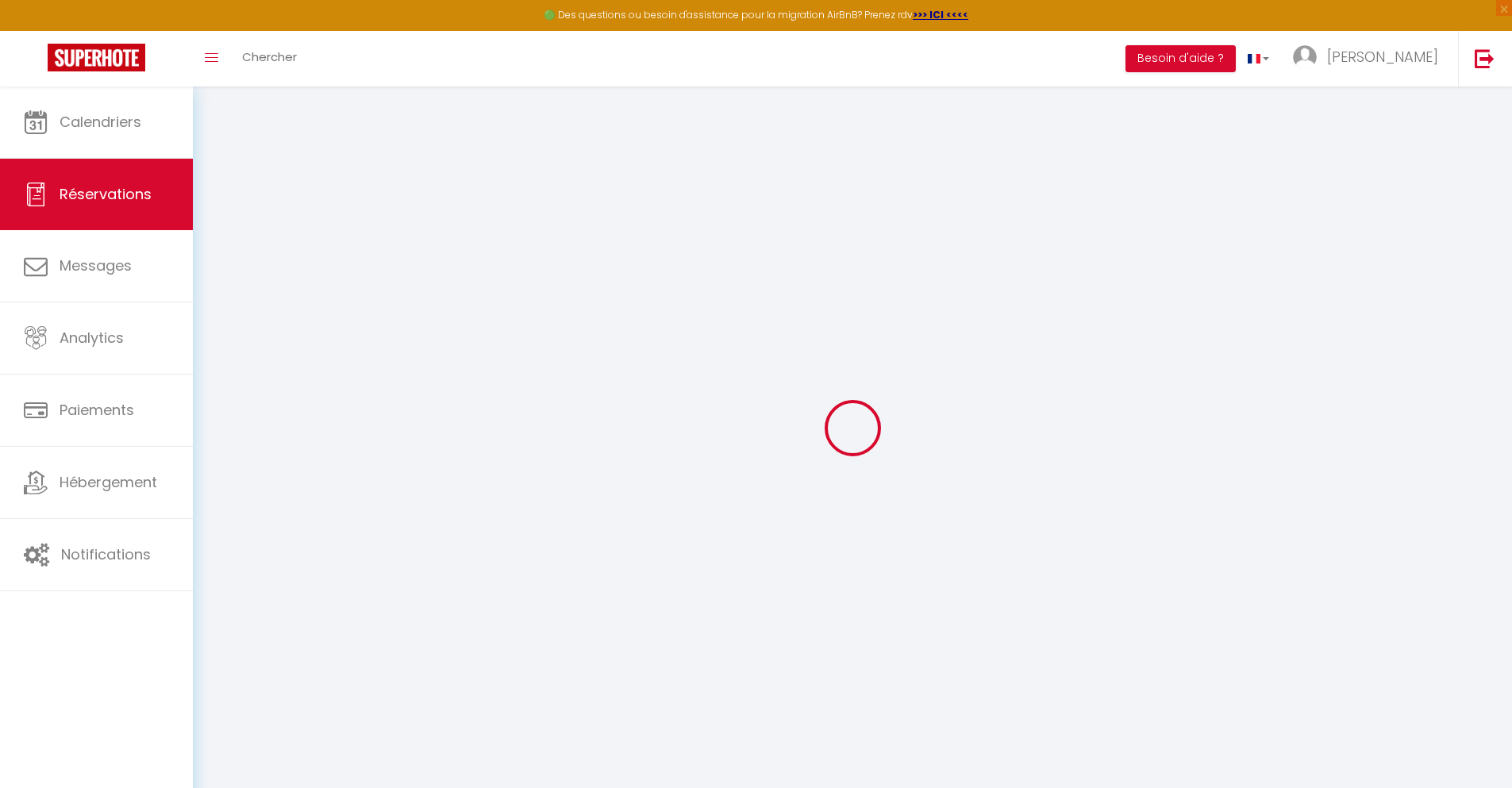
select select
checkbox input "false"
select select
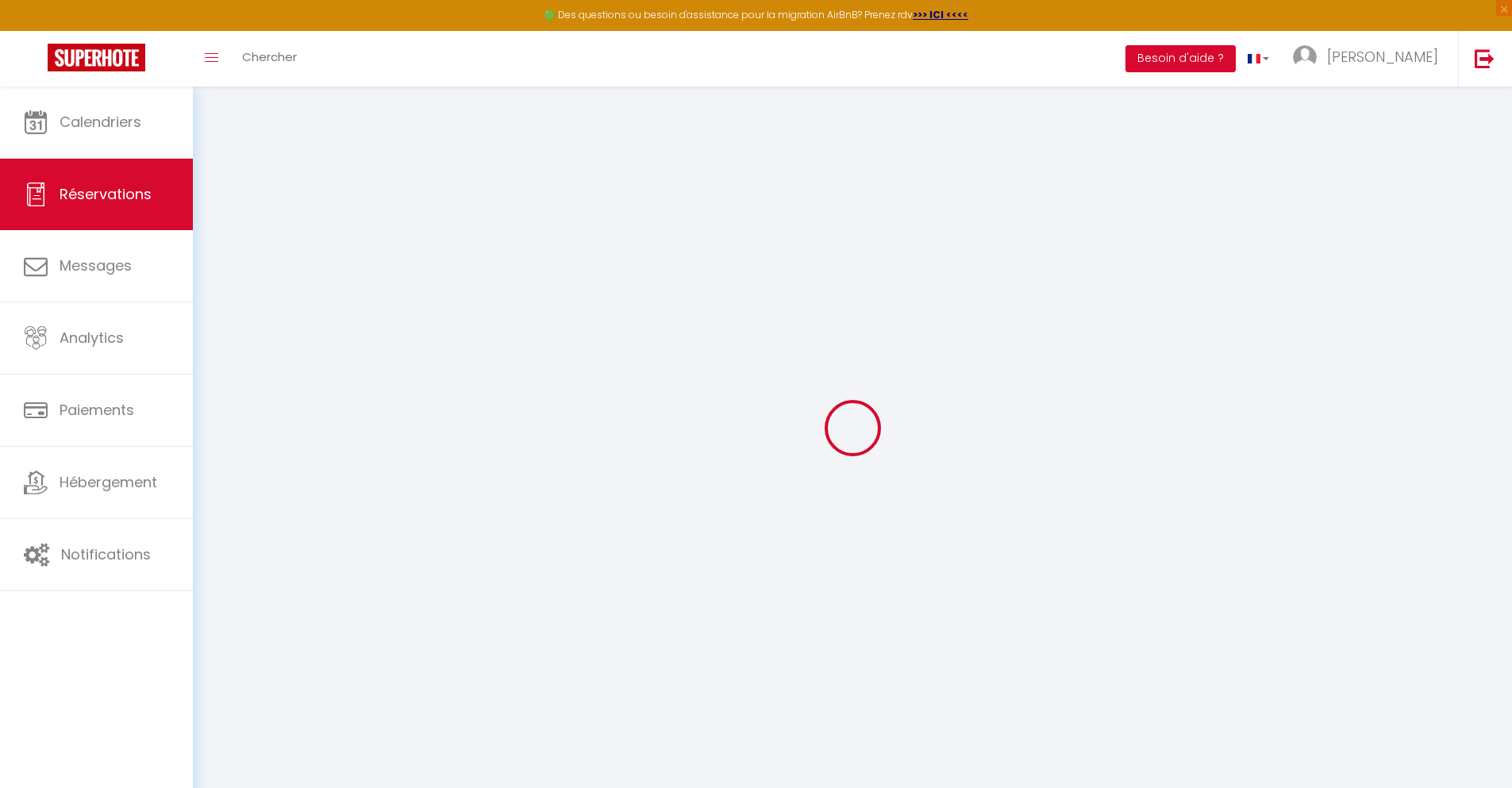
type input "40"
type input "4.96"
select select
checkbox input "false"
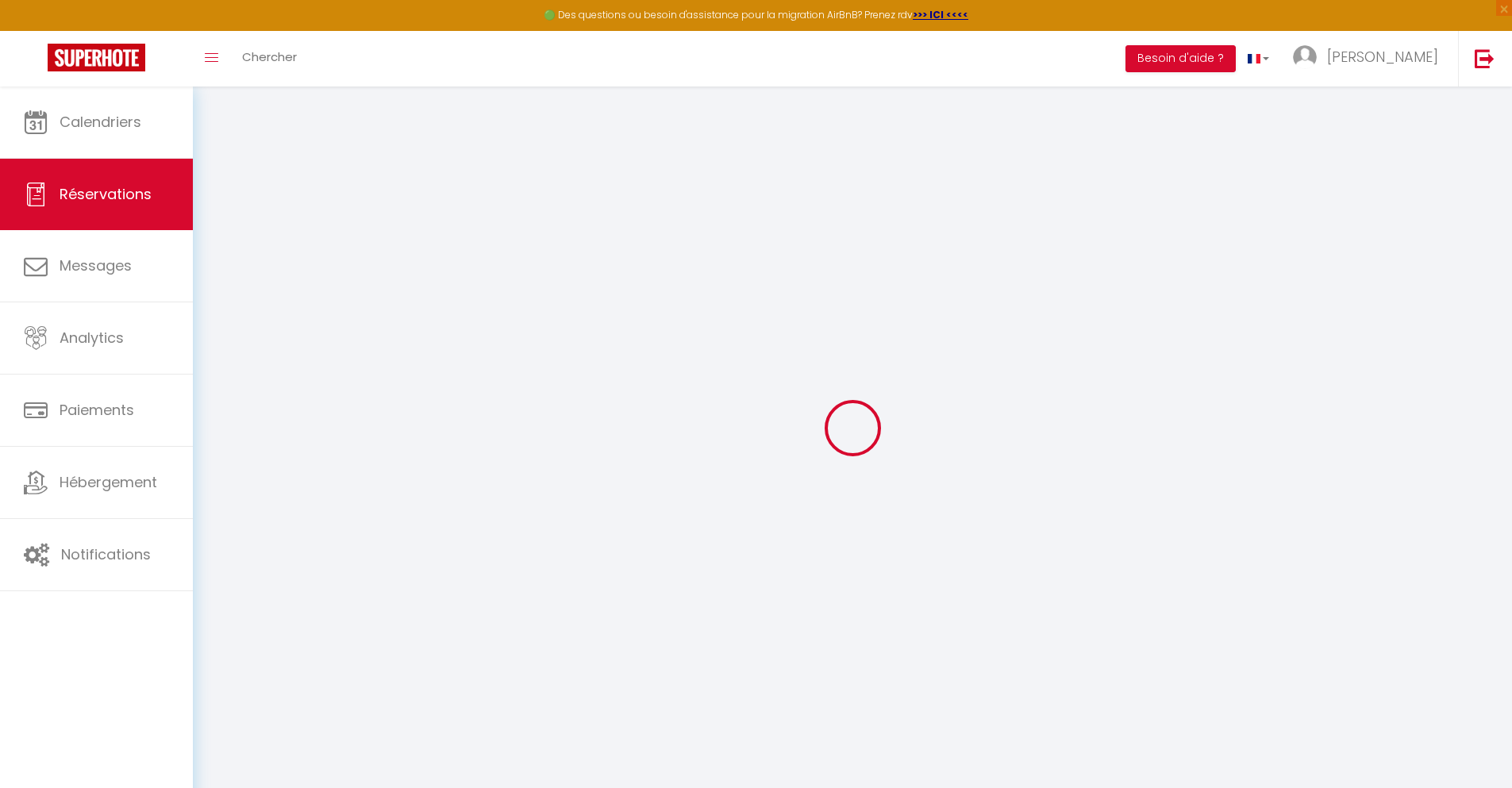
select select
checkbox input "false"
select select
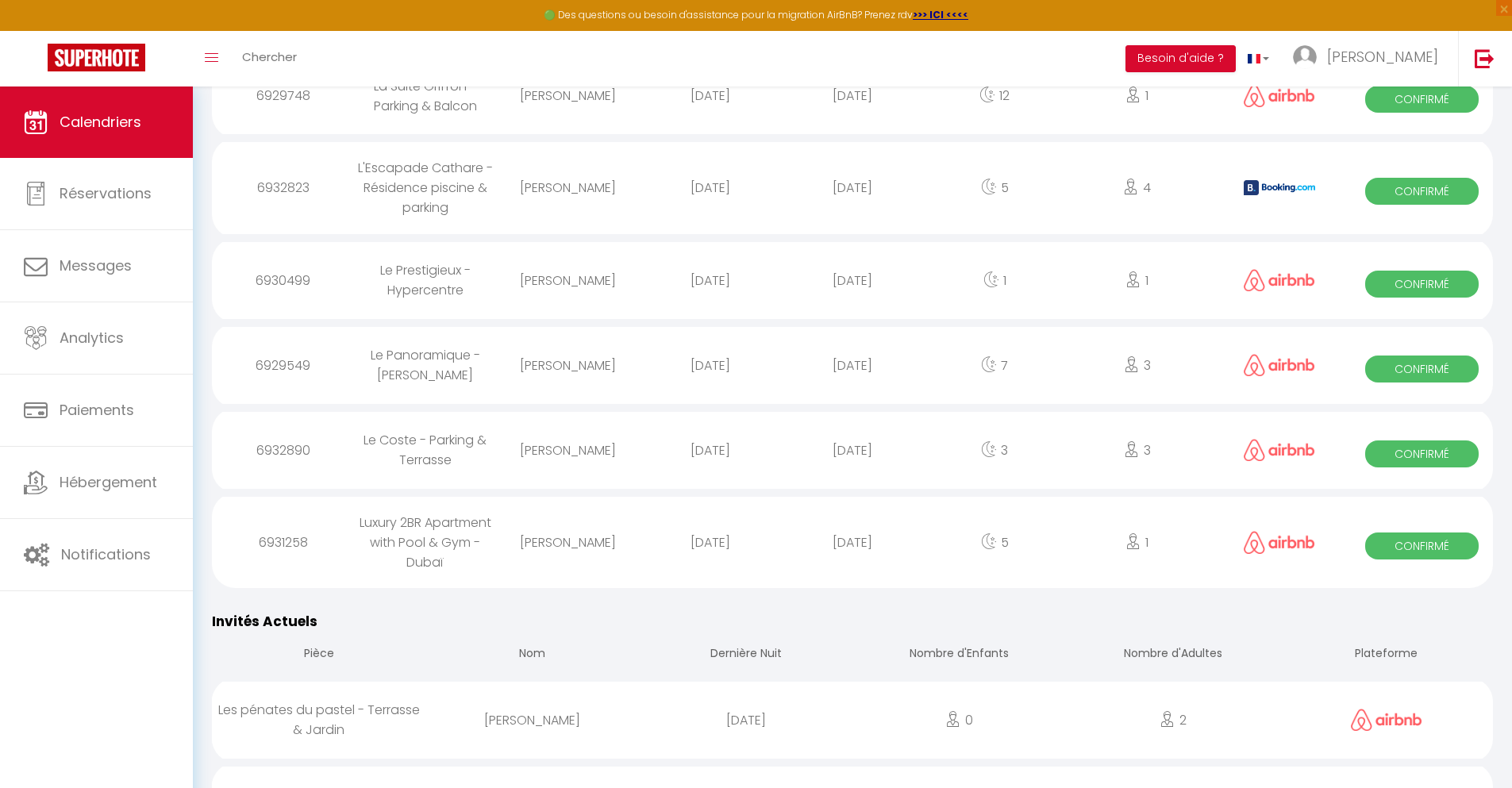
scroll to position [1592, 0]
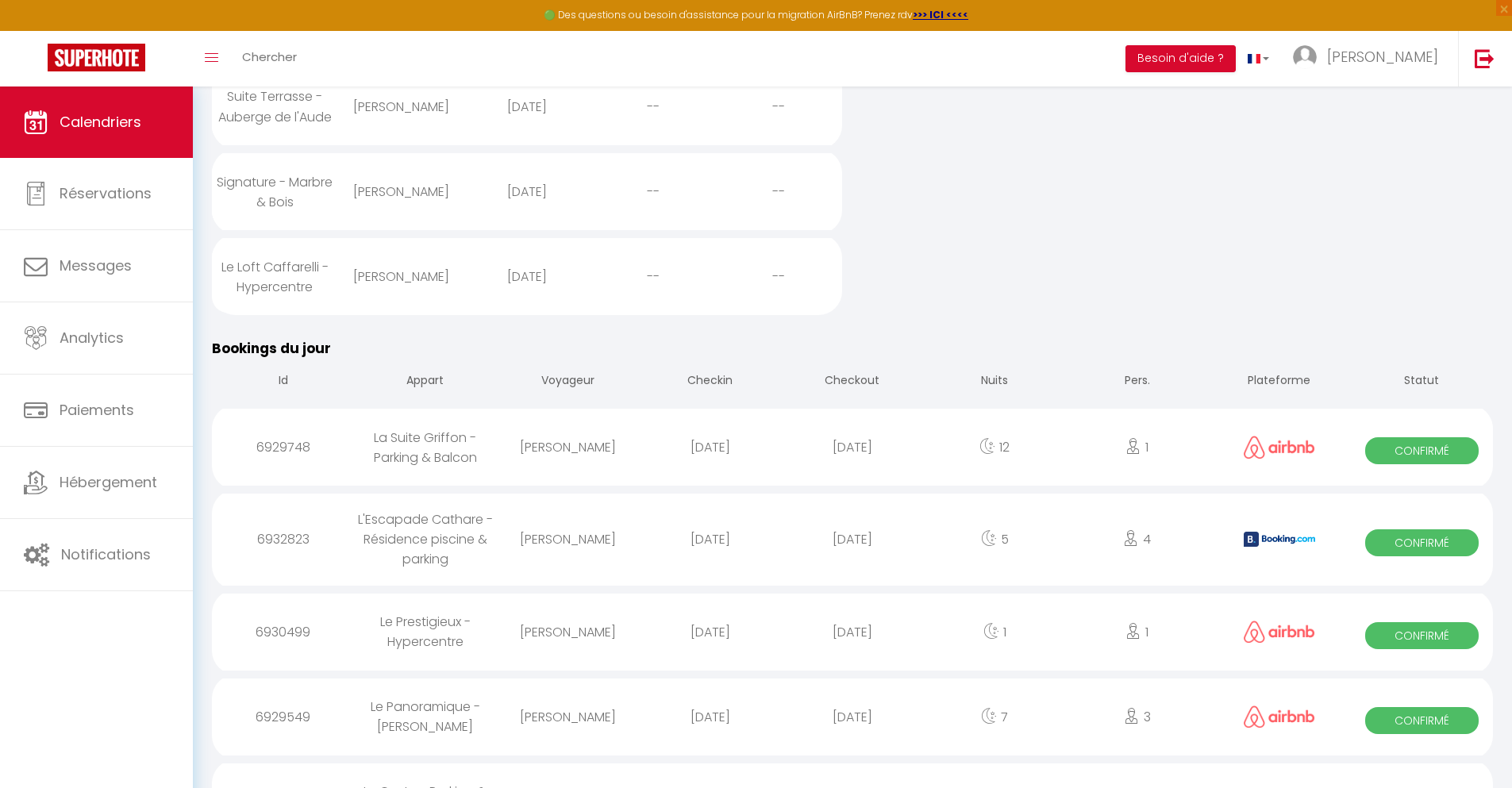
click at [853, 743] on div "[DATE]" at bounding box center [852, 717] width 142 height 52
select select "0"
select select "1"
select select
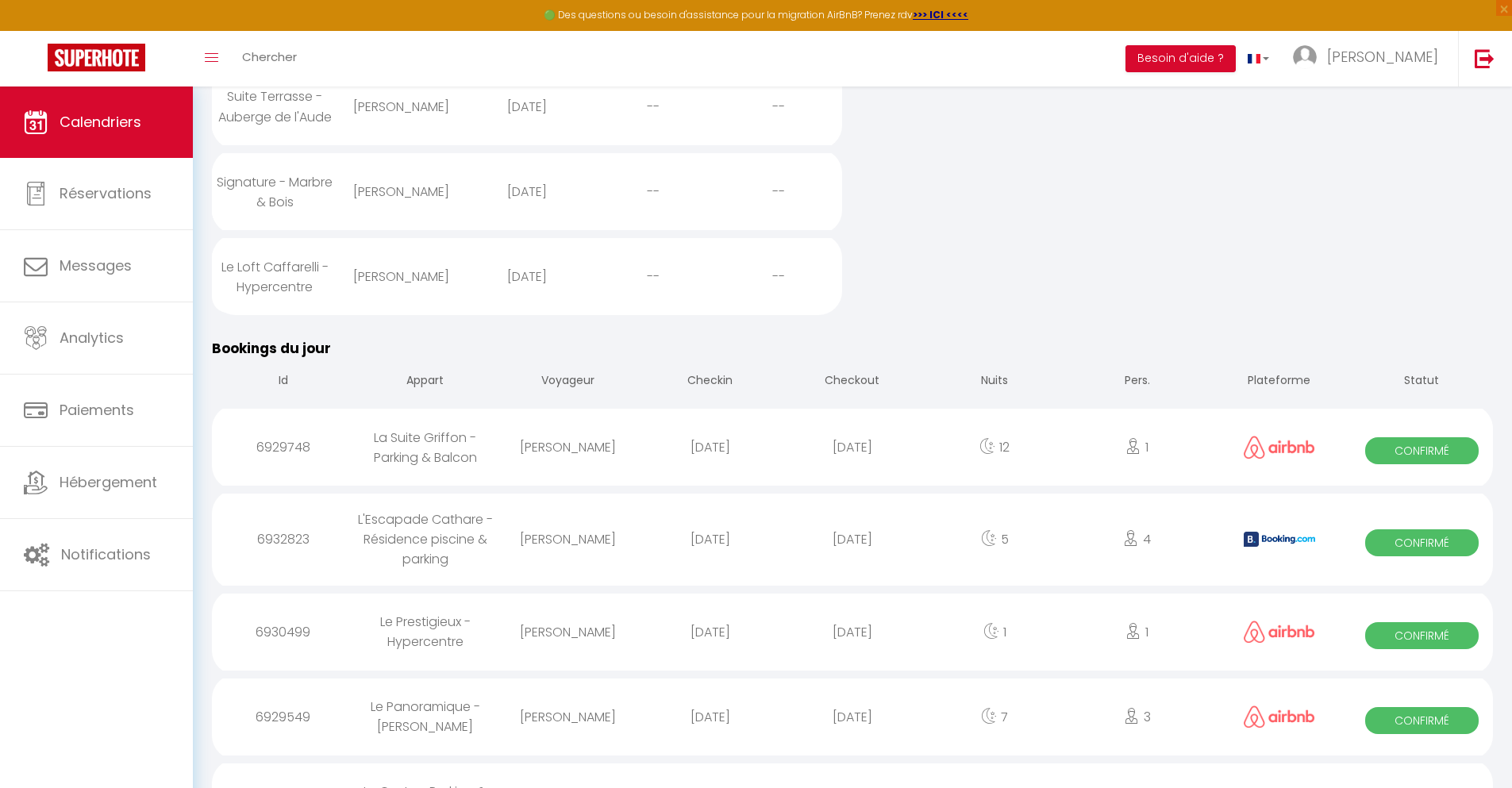
select select
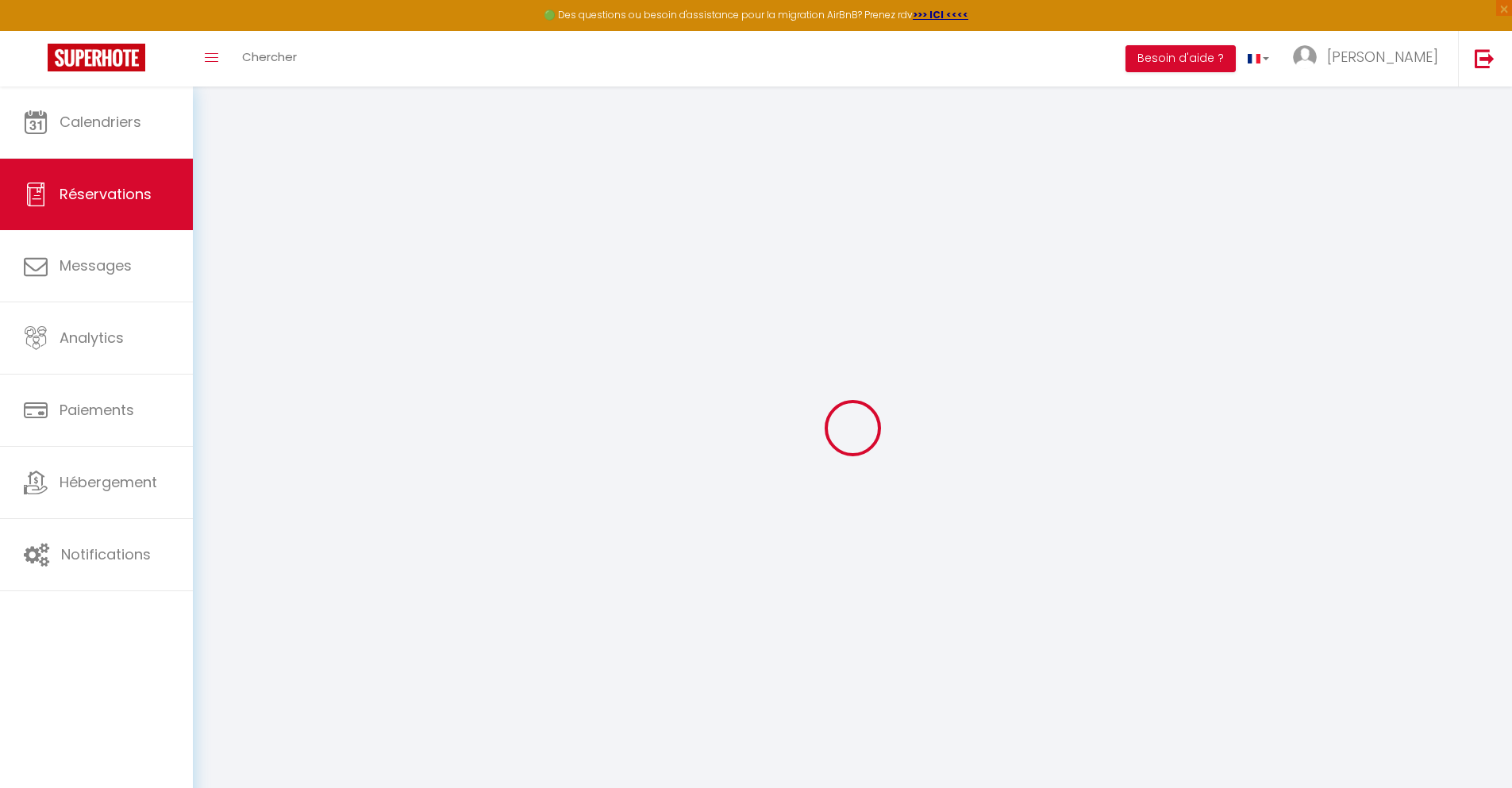
select select
checkbox input "false"
select select
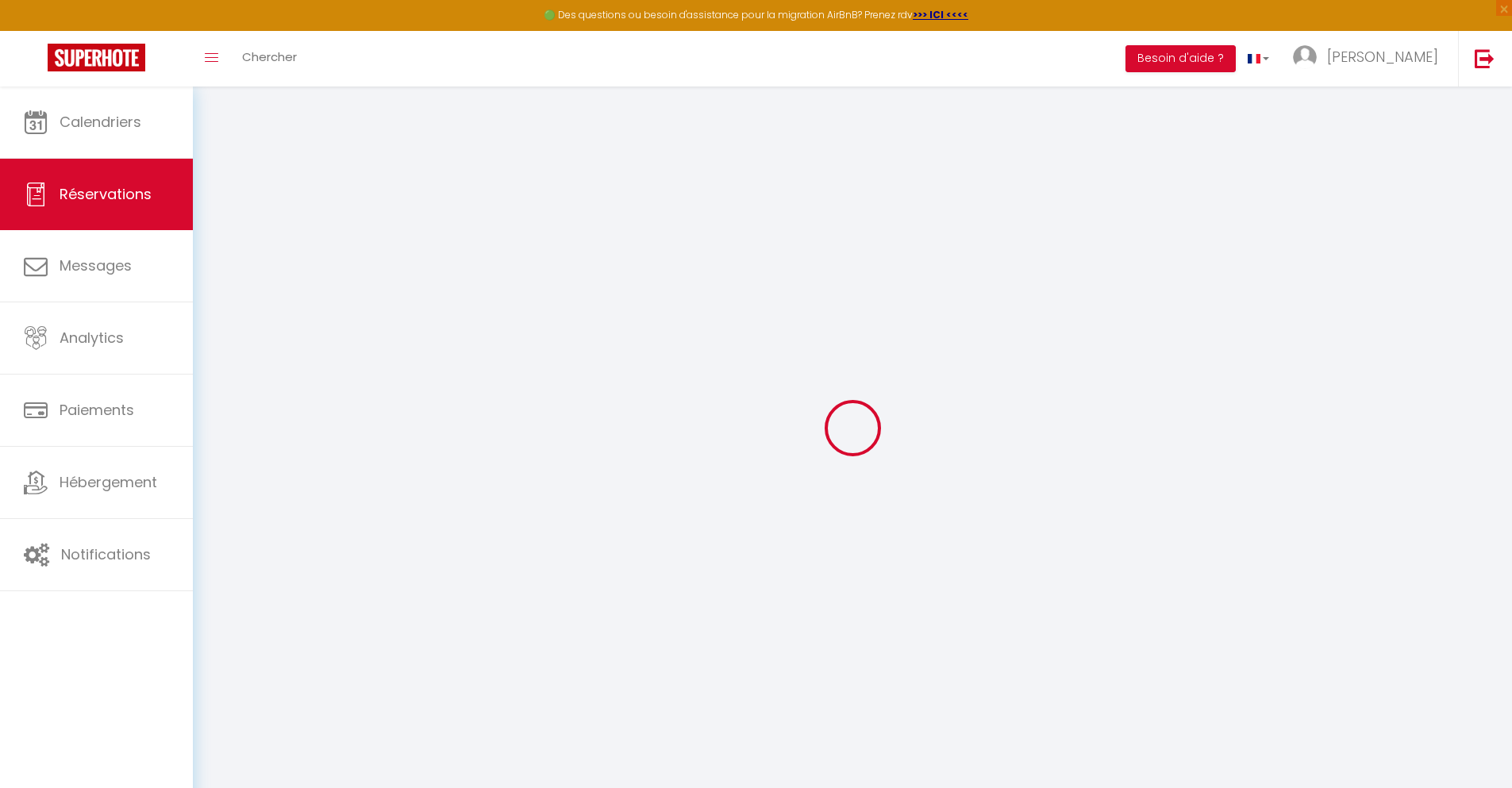
select select
checkbox input "false"
select select
type input "70"
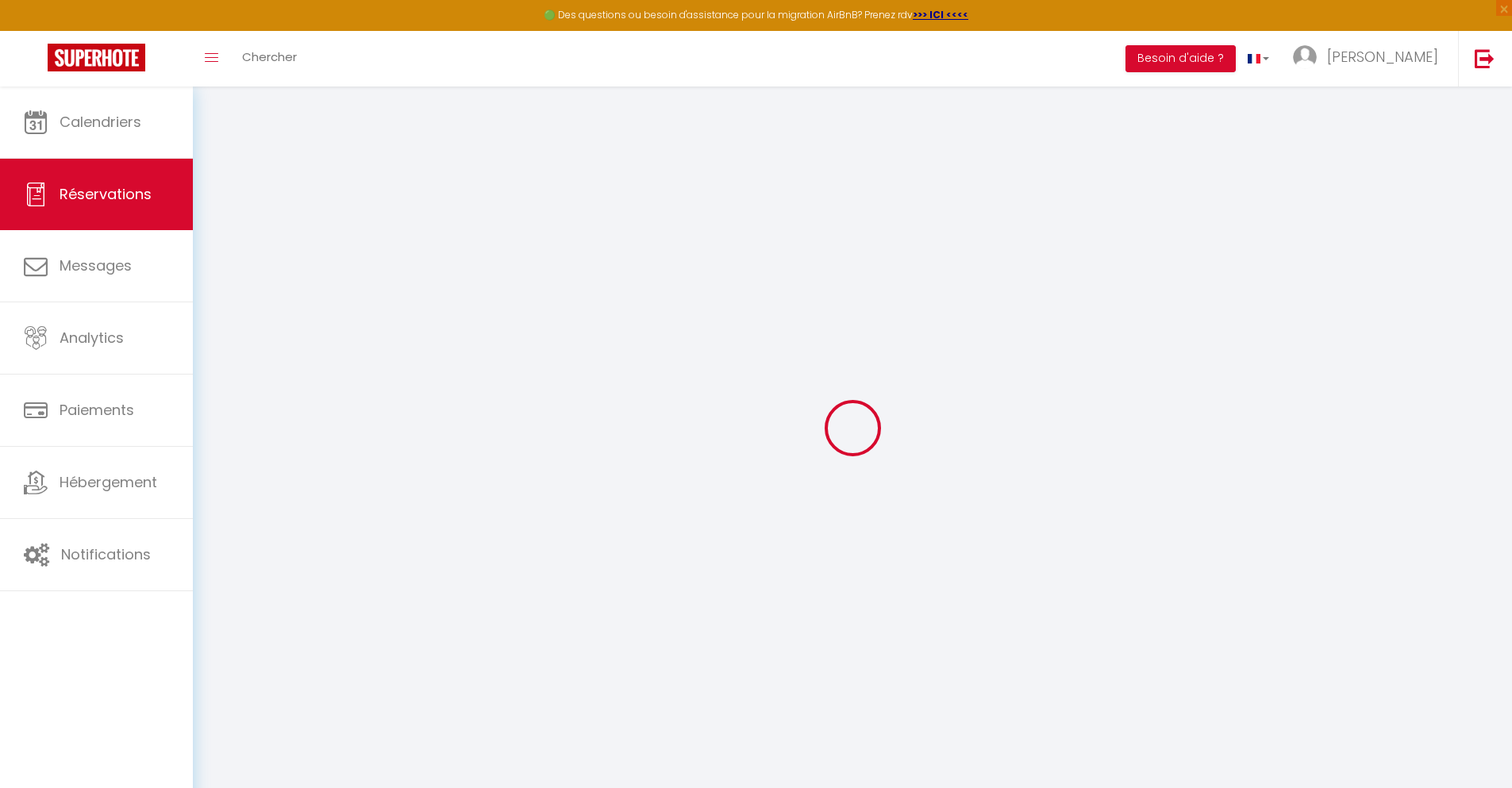
type input "38.88"
select select
checkbox input "false"
select select
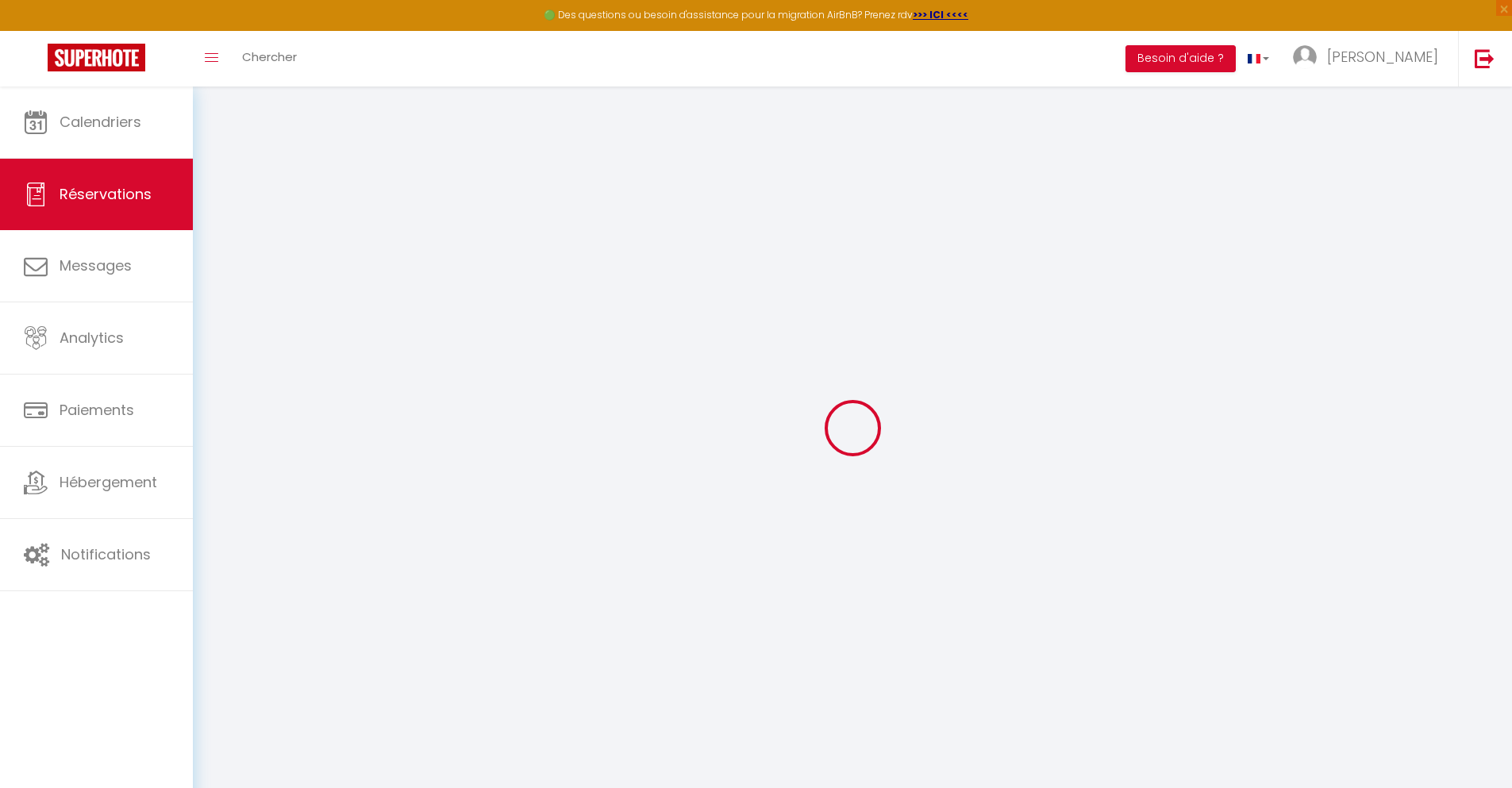
checkbox input "false"
select select
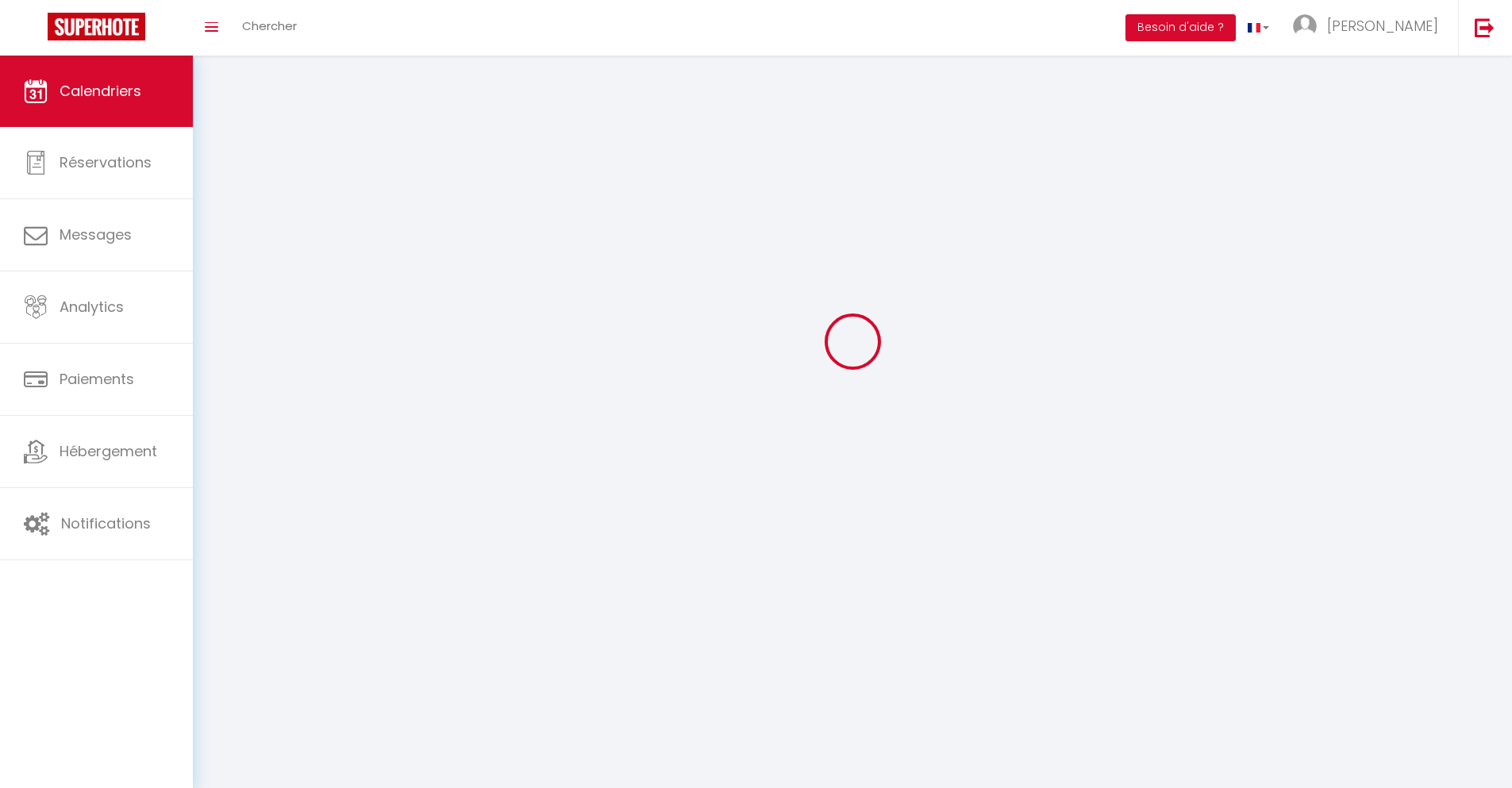
scroll to position [87, 0]
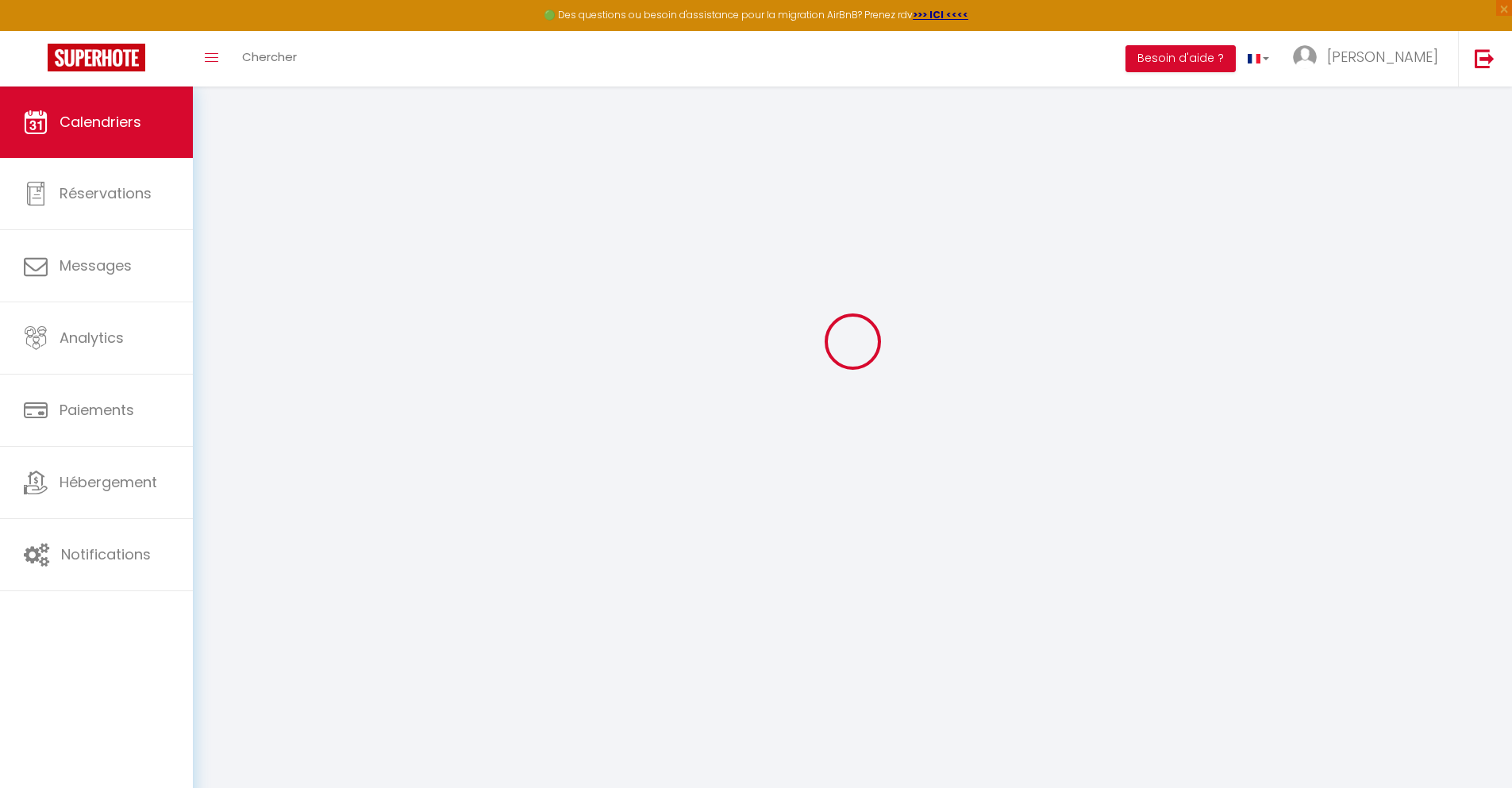
select select
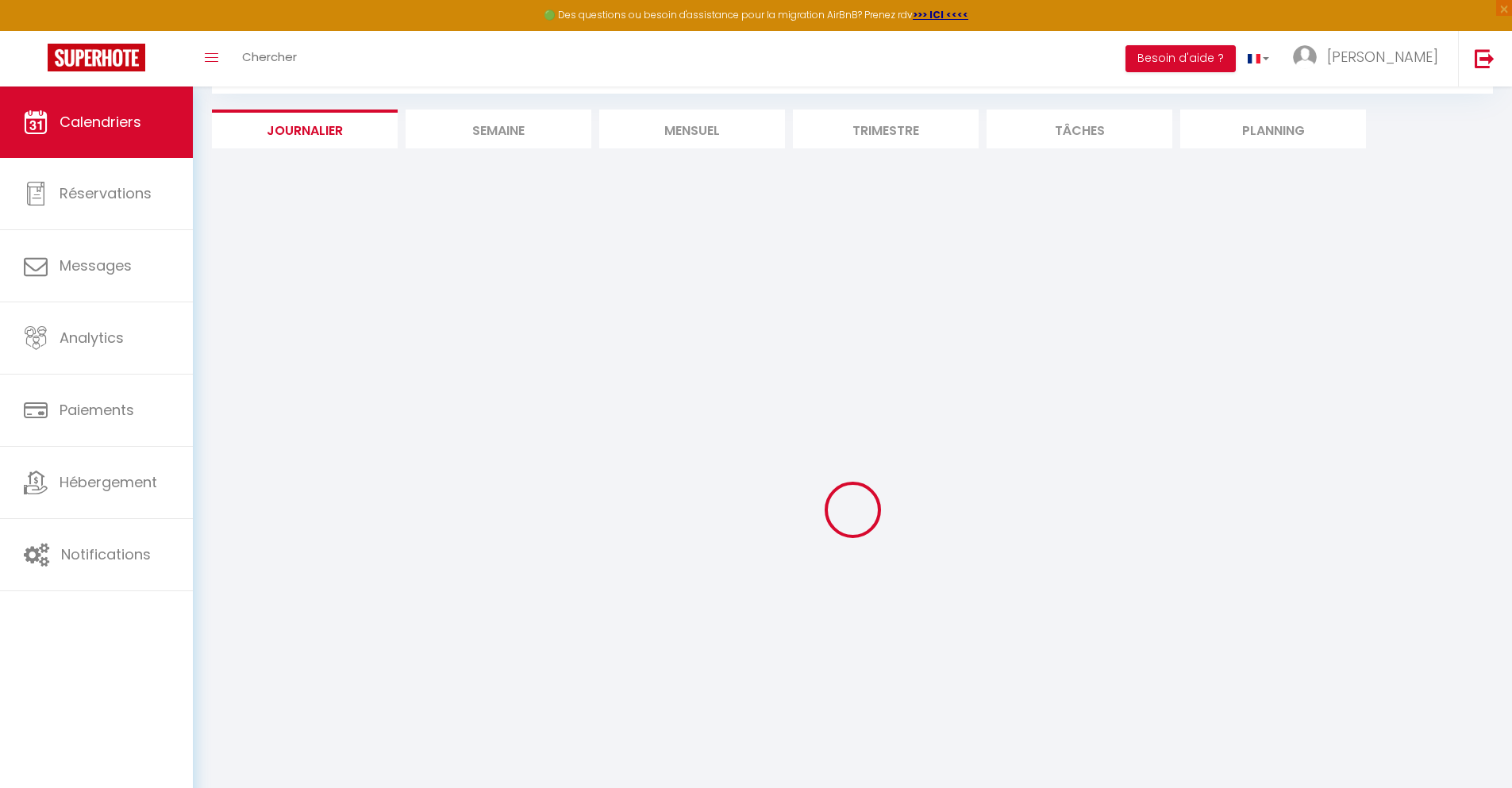
select select
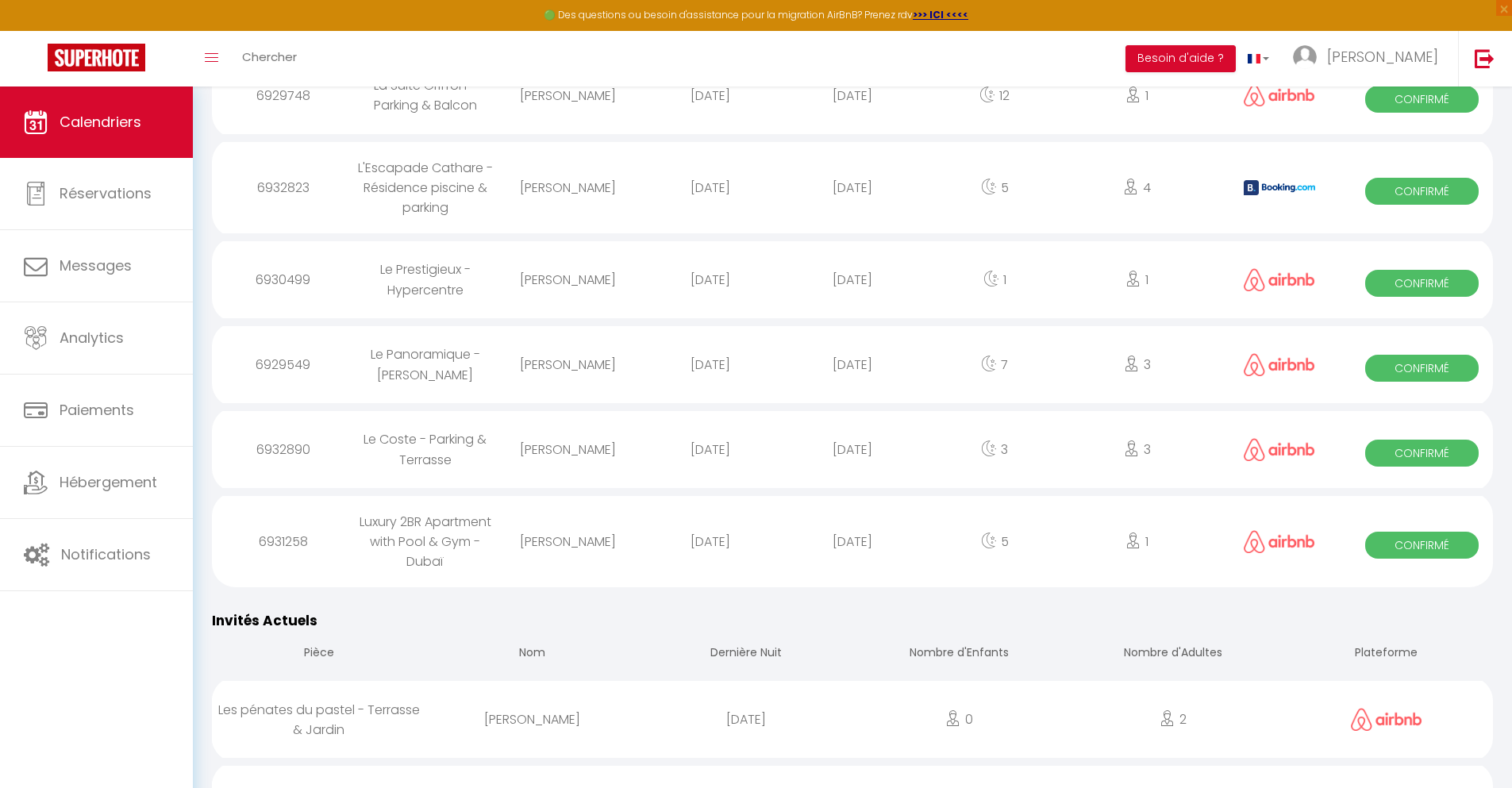
scroll to position [1693, 0]
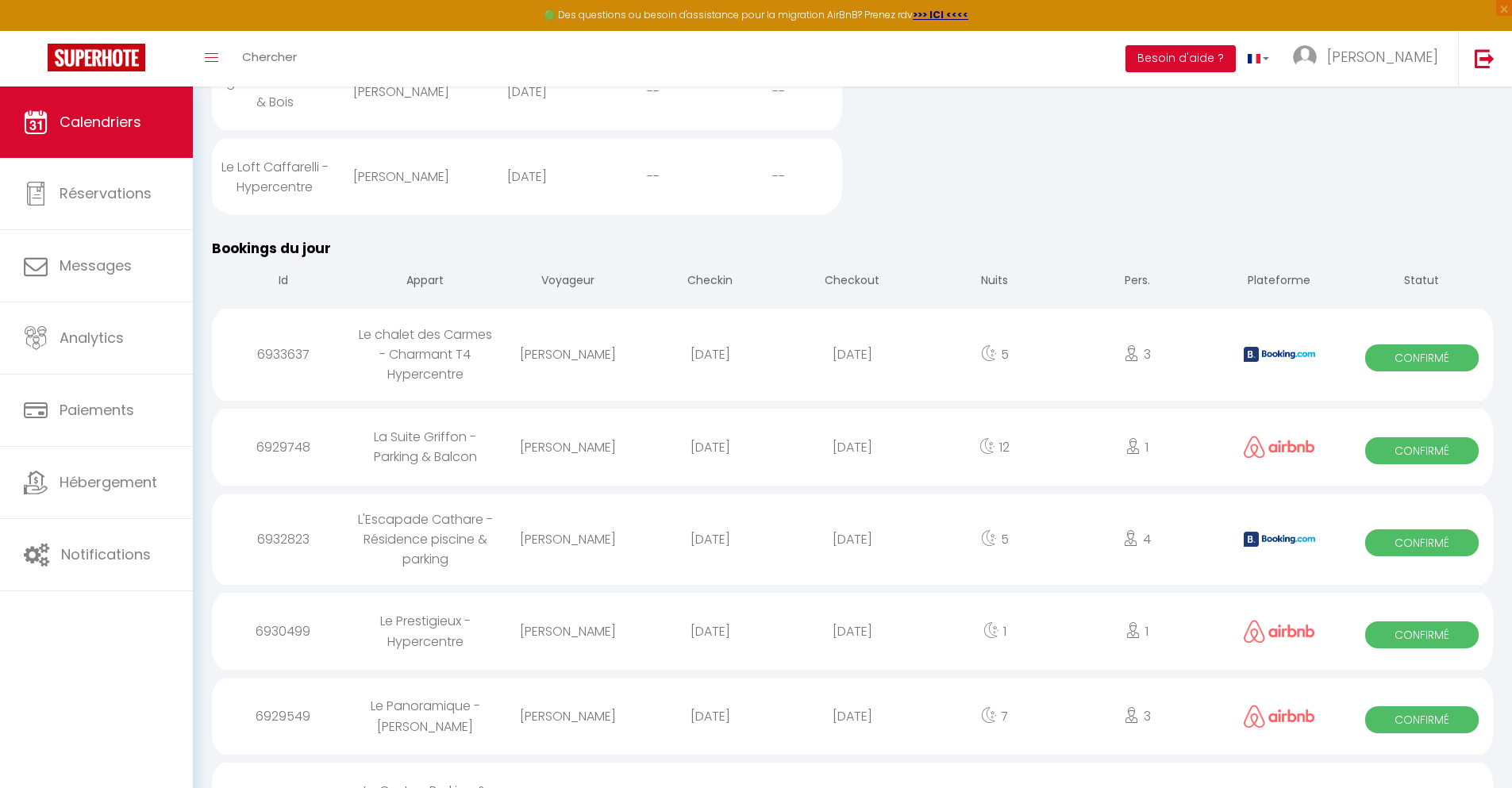
click at [853, 742] on div "[DATE]" at bounding box center [852, 716] width 142 height 52
select select "0"
select select "1"
select select
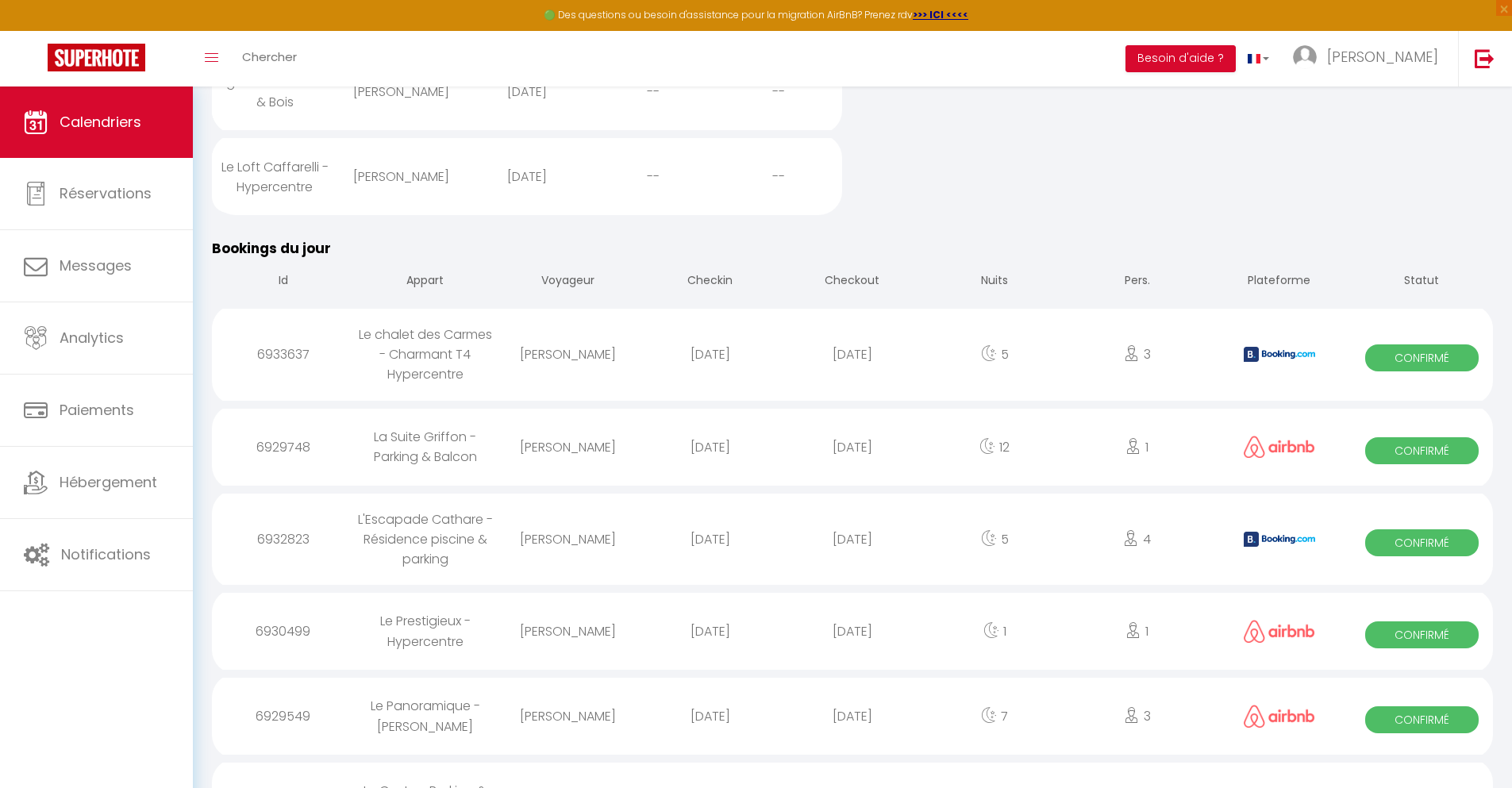
select select
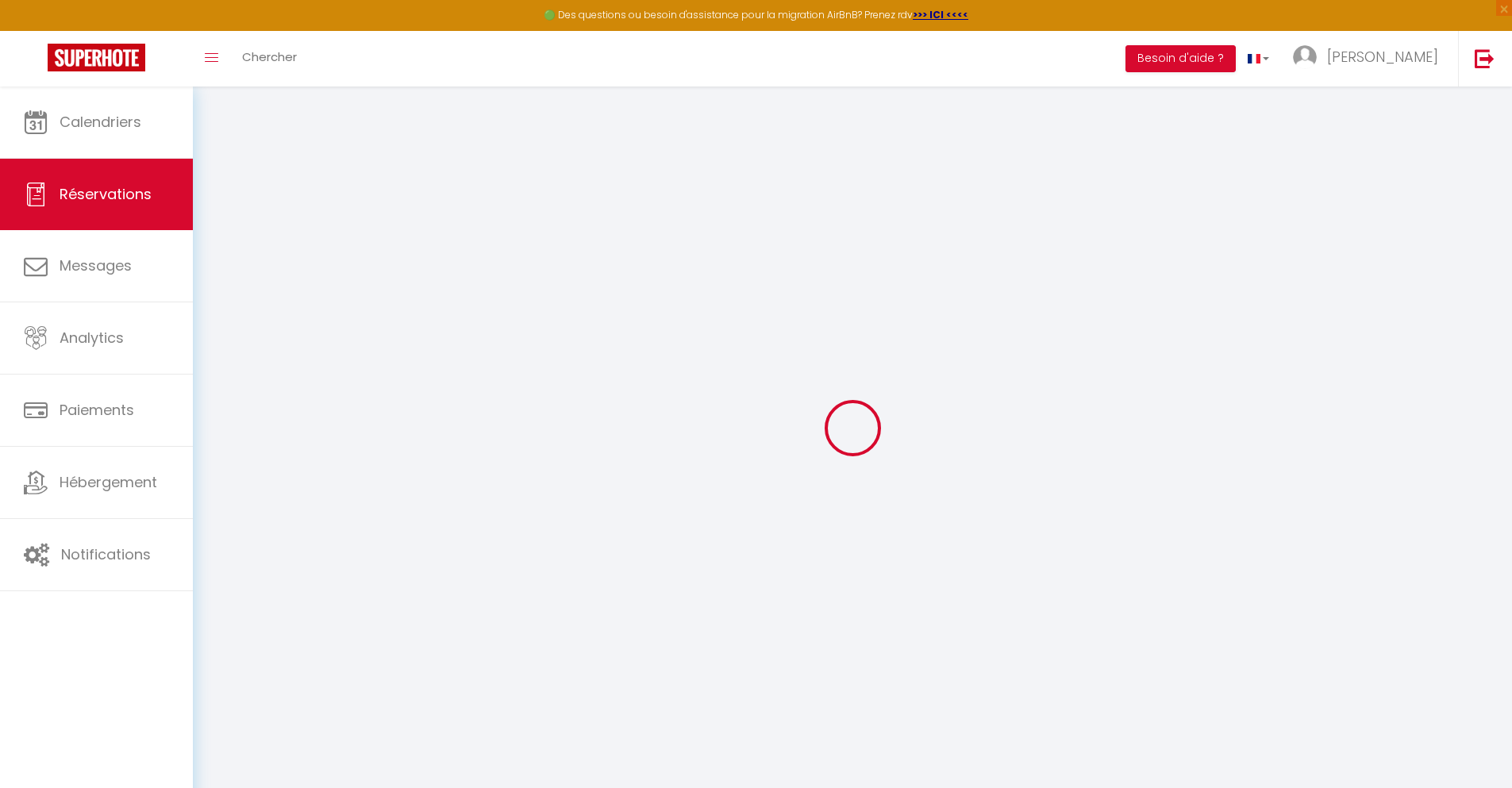
select select
checkbox input "false"
select select
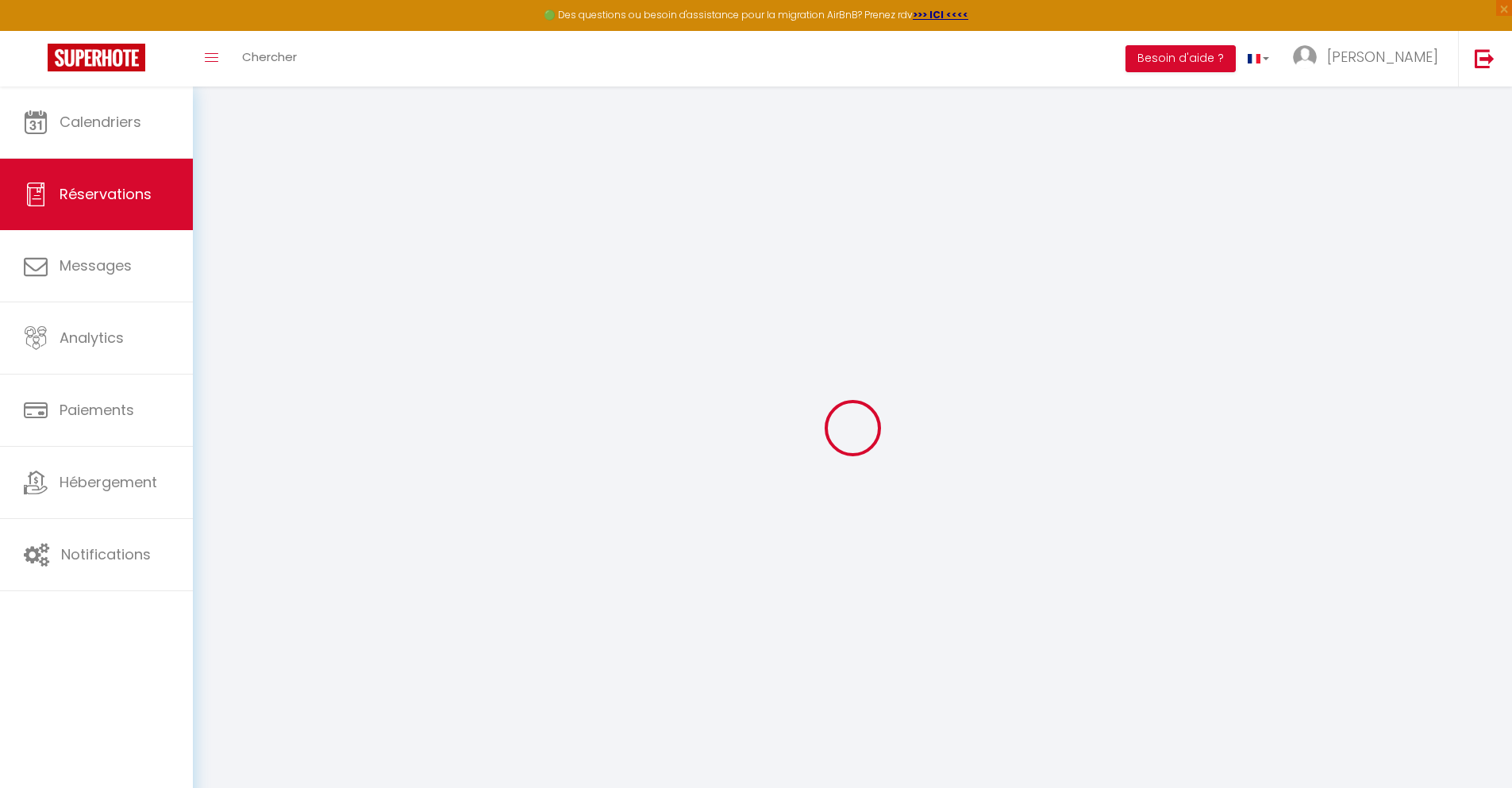
select select
checkbox input "false"
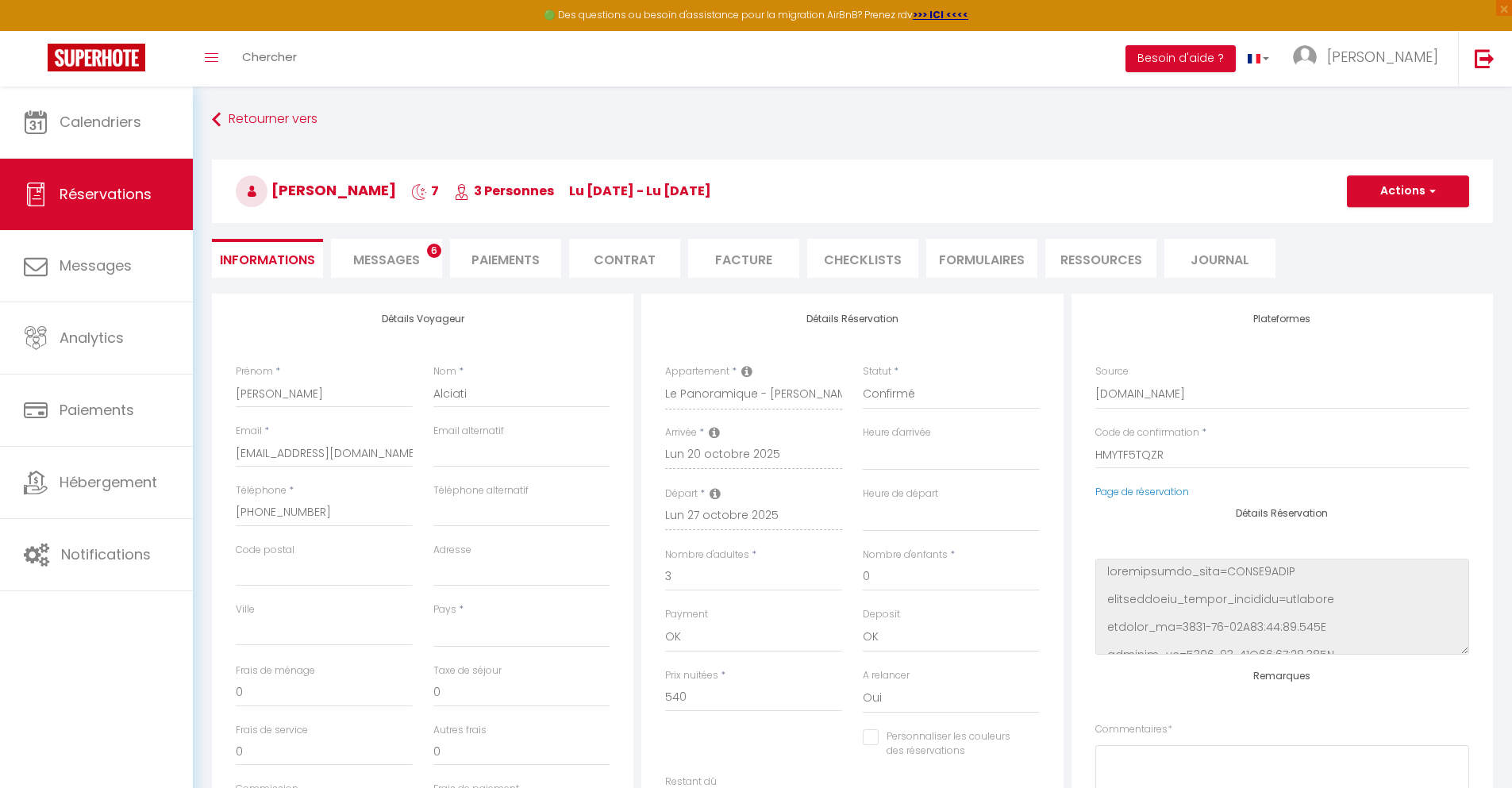
select select
type input "70"
type input "38.88"
select select
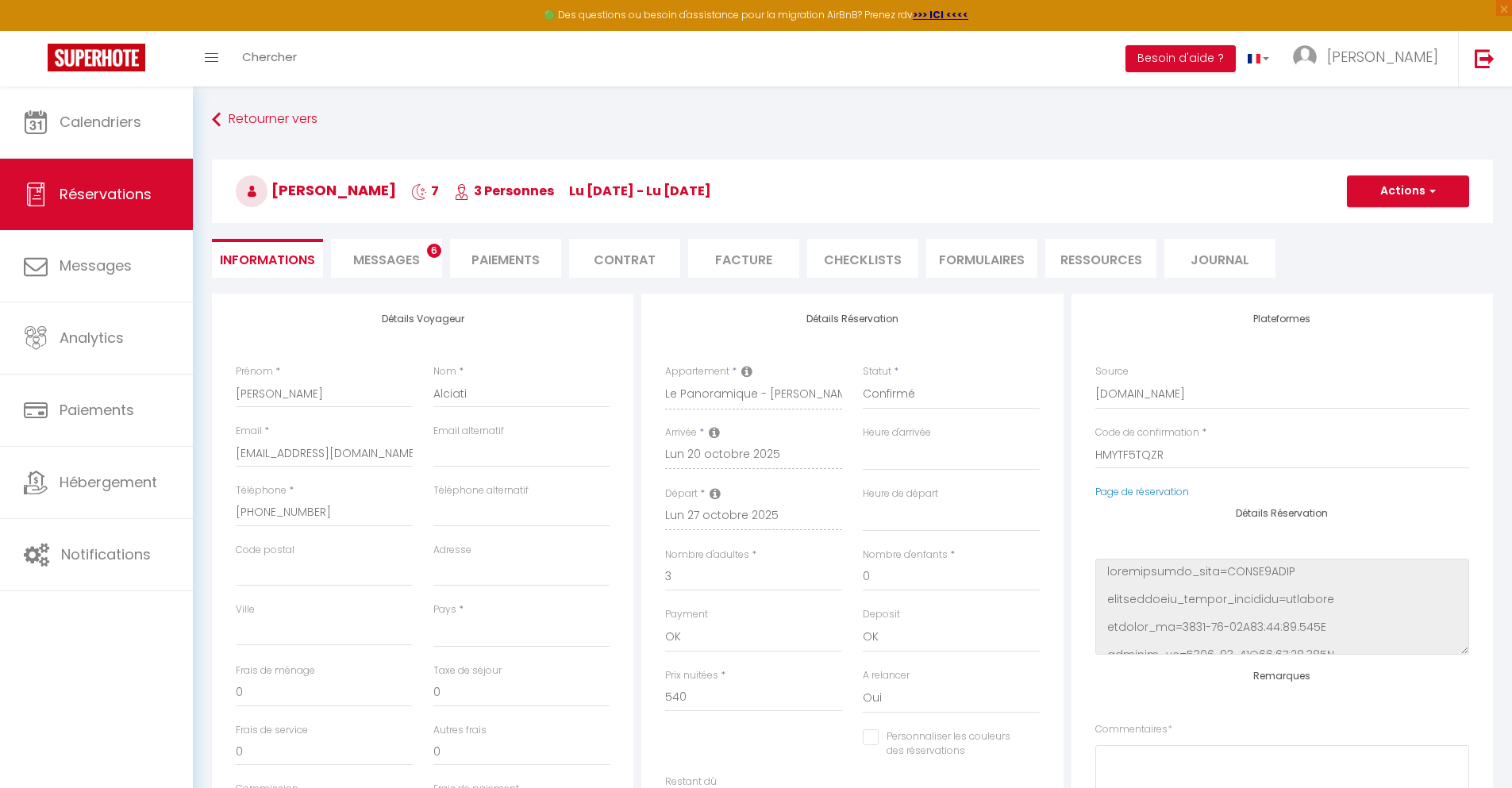
checkbox input "false"
select select
checkbox input "false"
select select
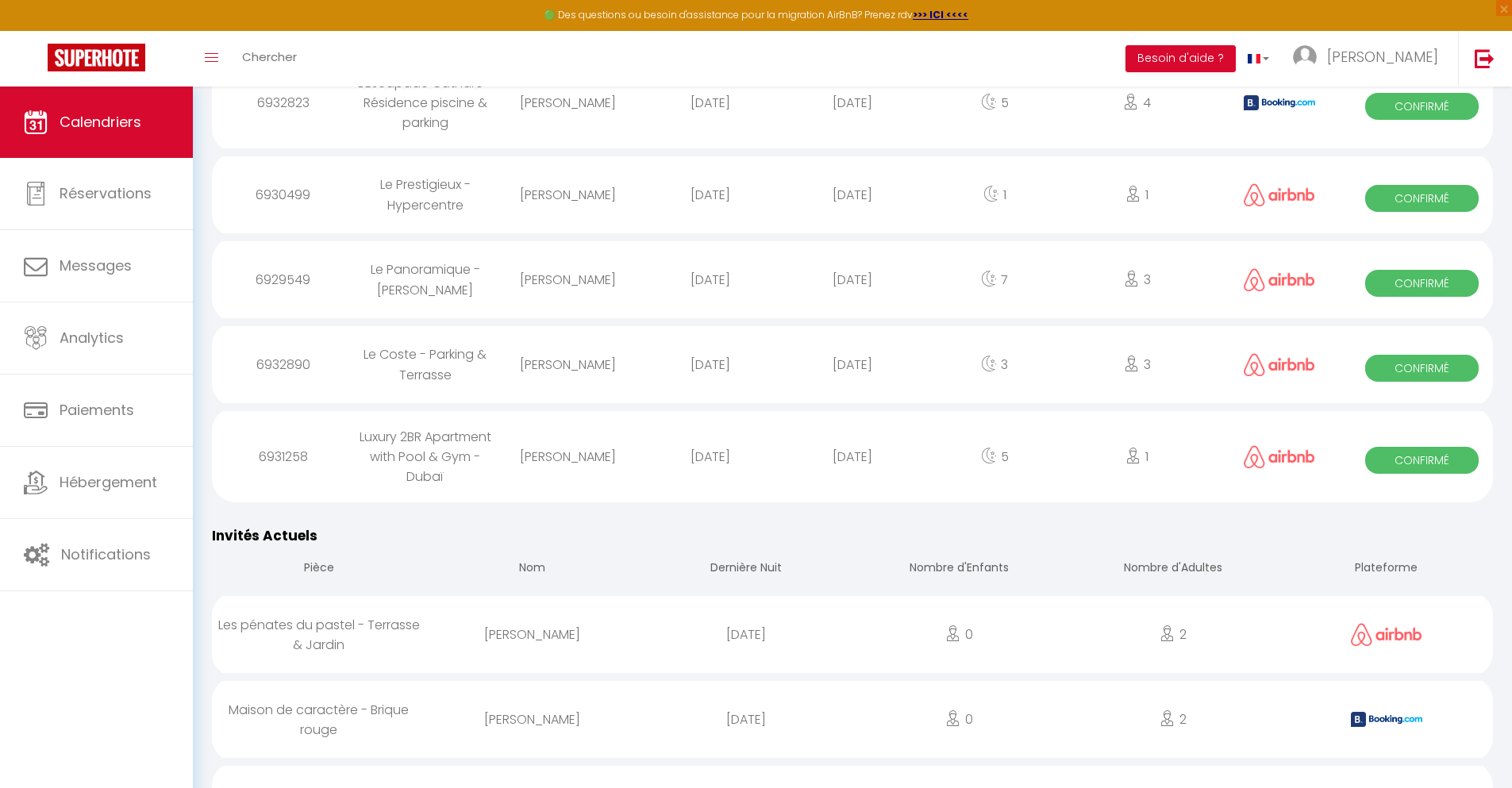
scroll to position [1777, 0]
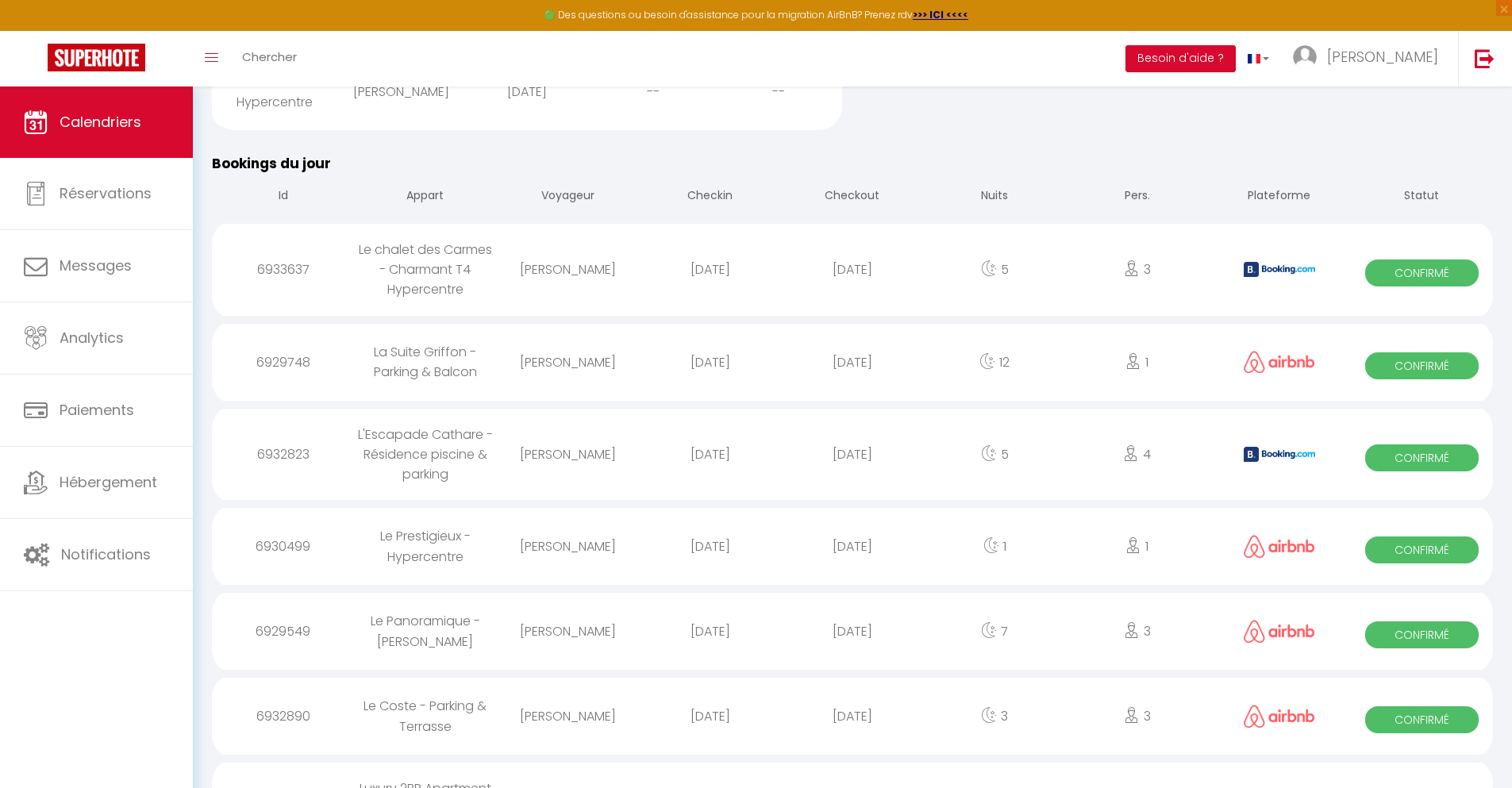
click at [853, 742] on div "[DATE]" at bounding box center [852, 716] width 142 height 52
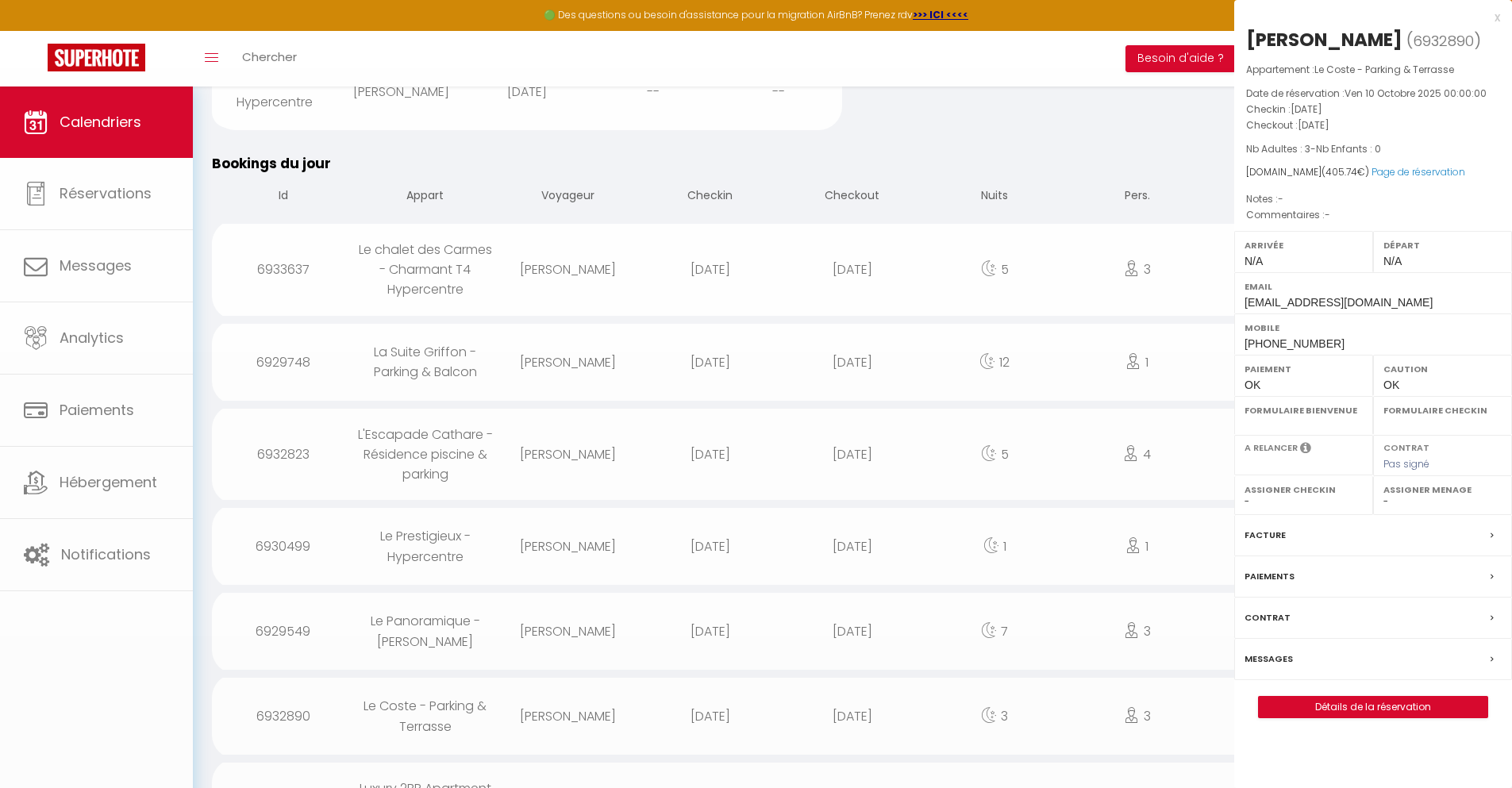
select select "0"
select select "1"
select select
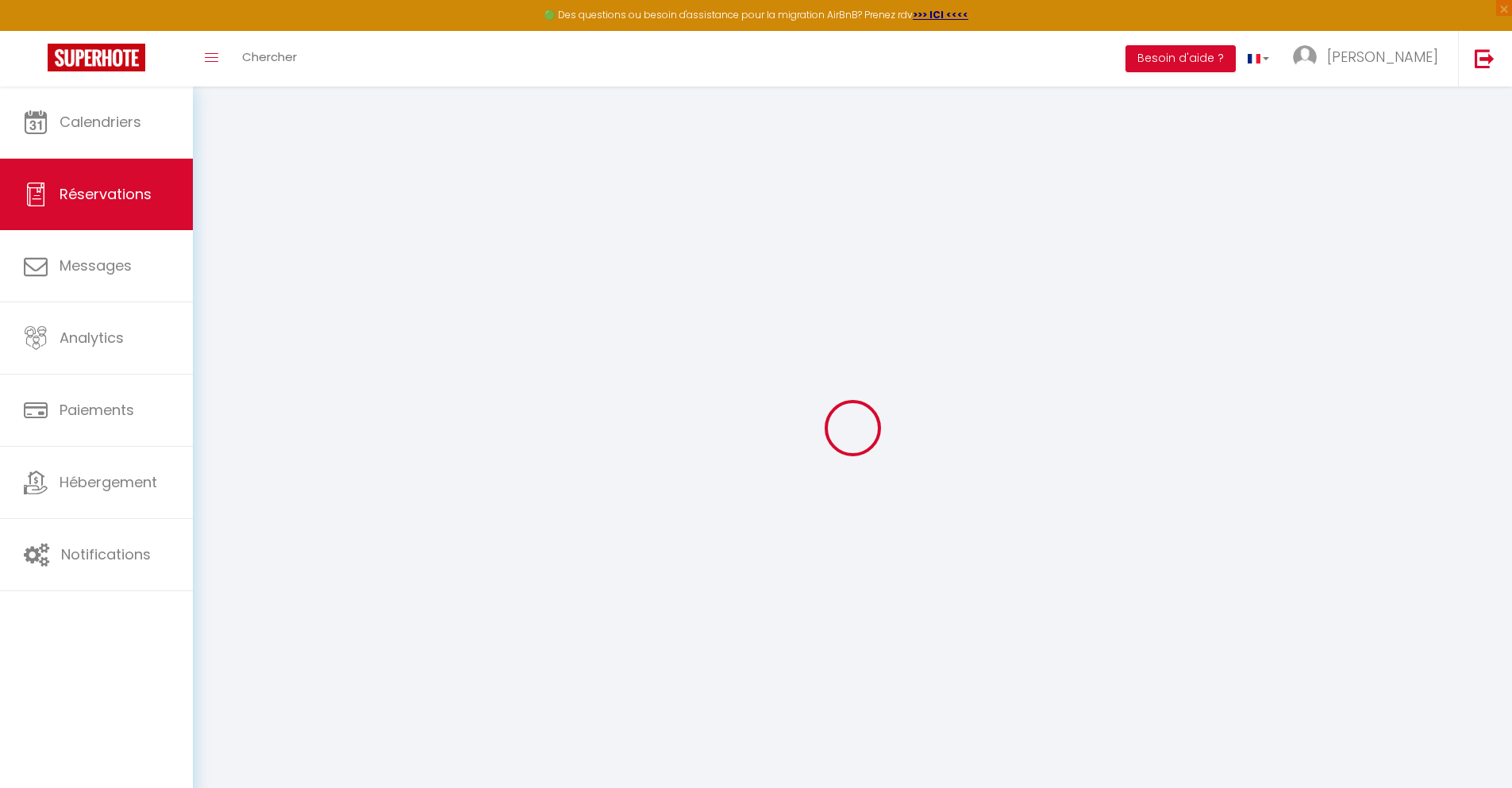
select select
checkbox input "false"
select select
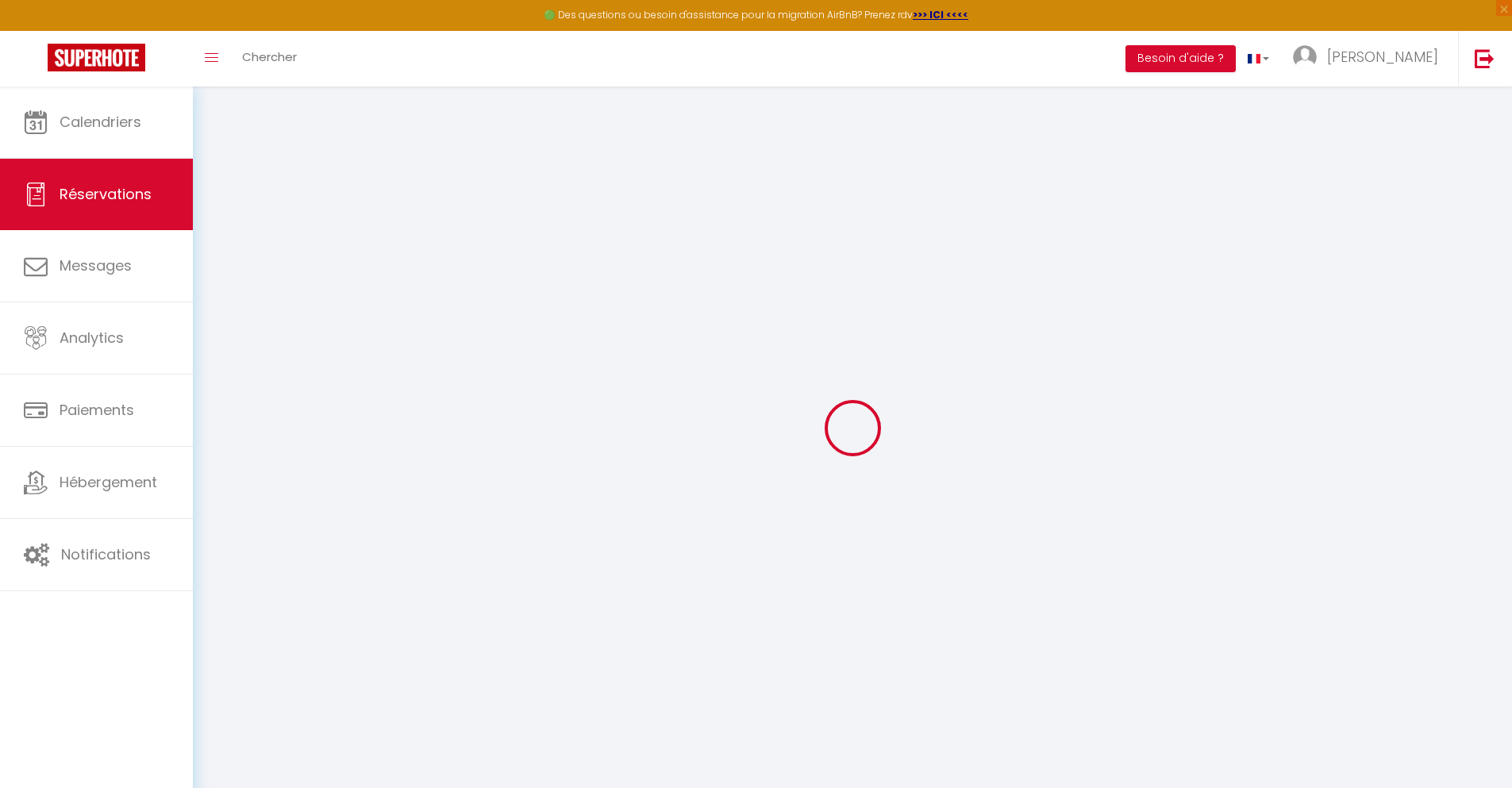
select select
checkbox input "false"
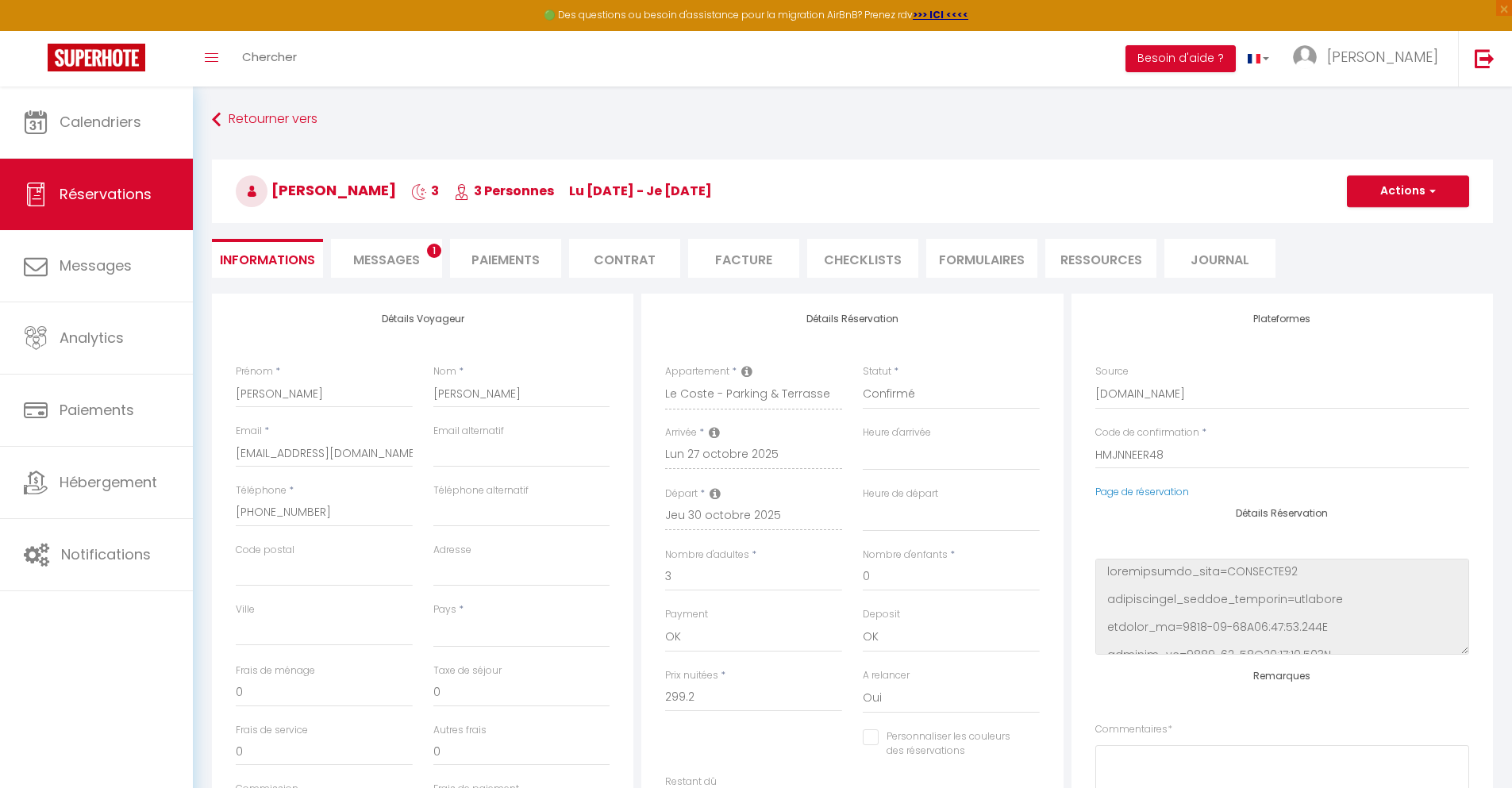
select select
type input "85"
type input "21.54"
select select
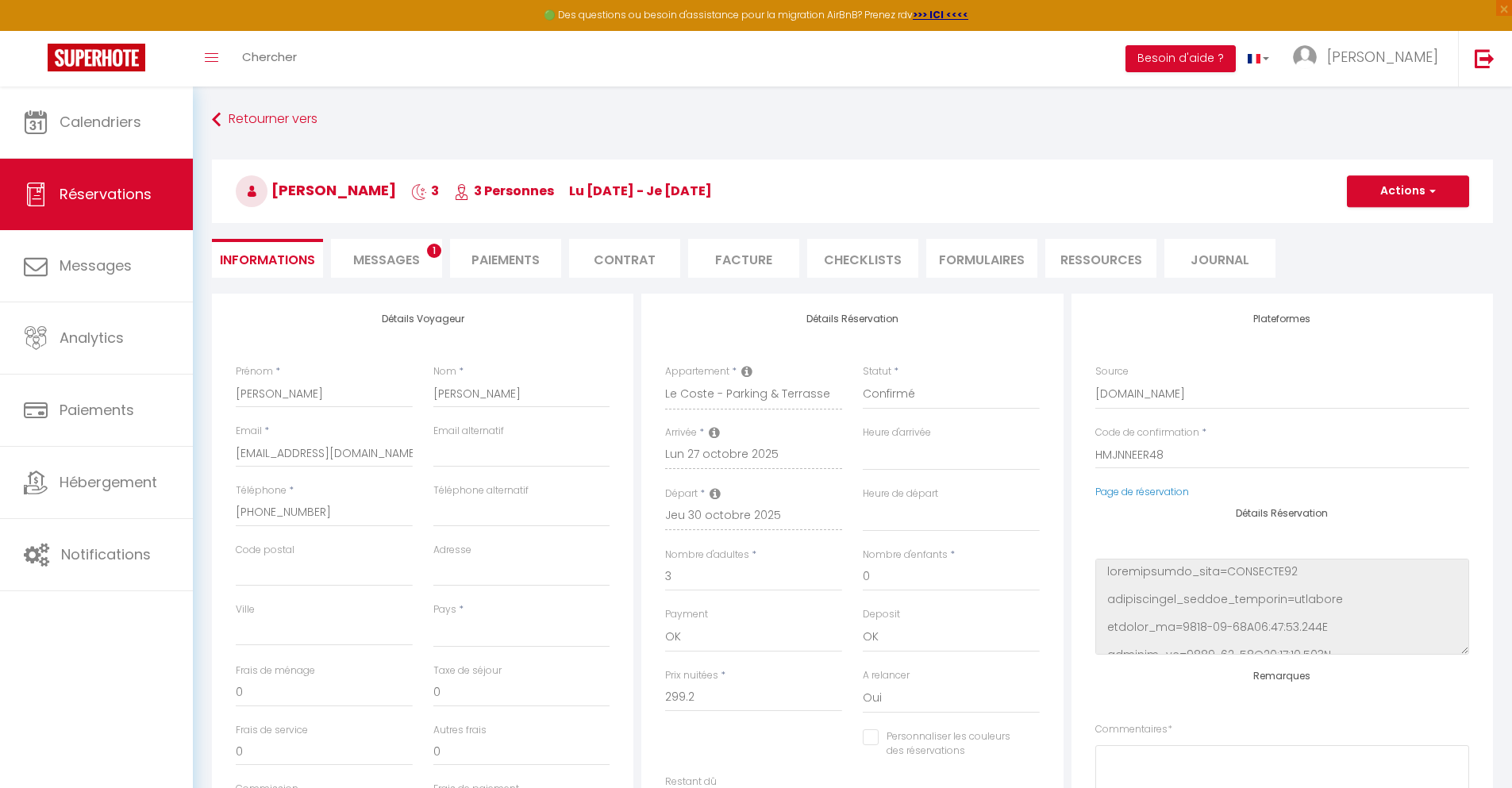
checkbox input "false"
select select
checkbox input "false"
select select
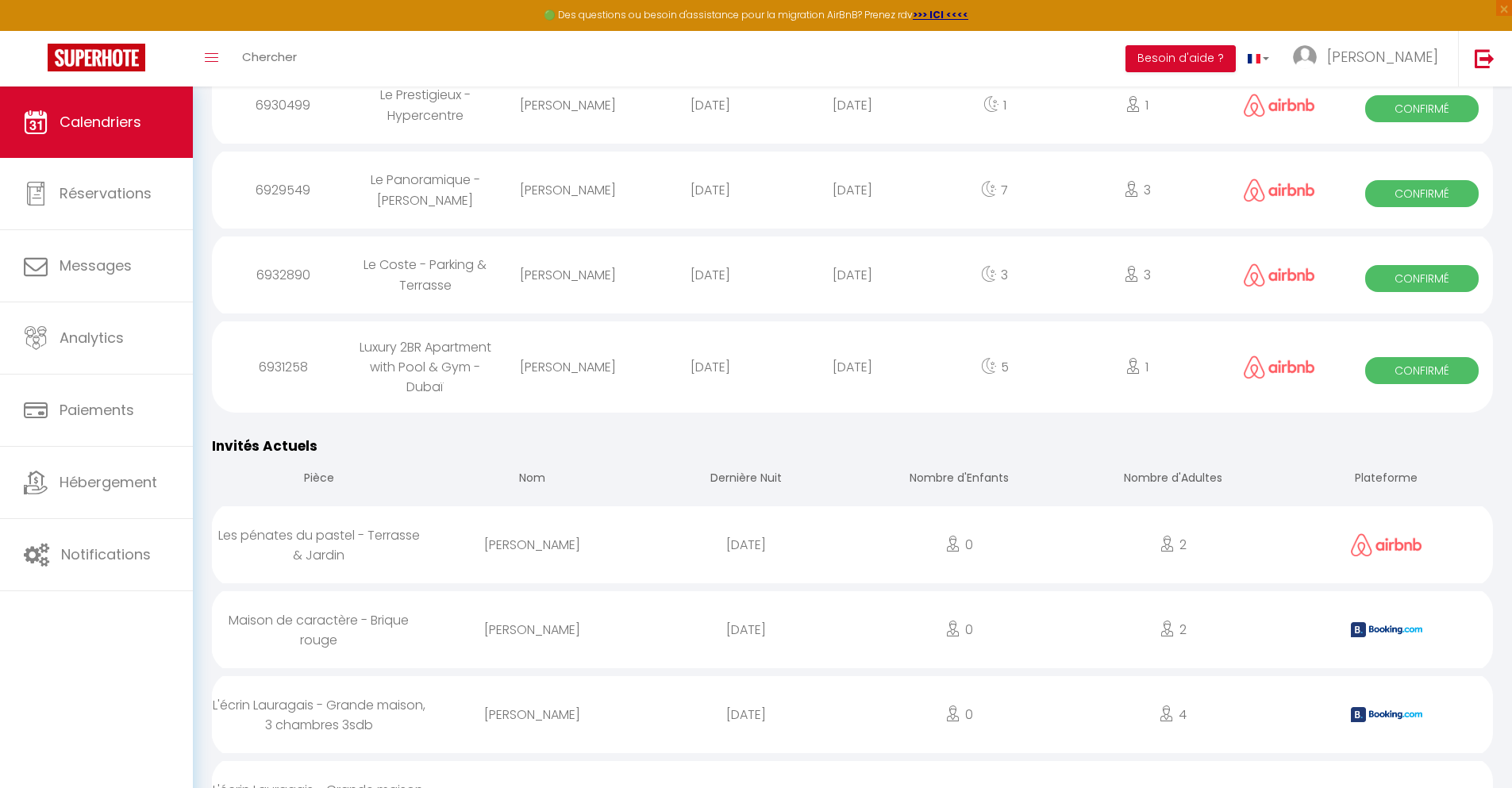
scroll to position [1873, 0]
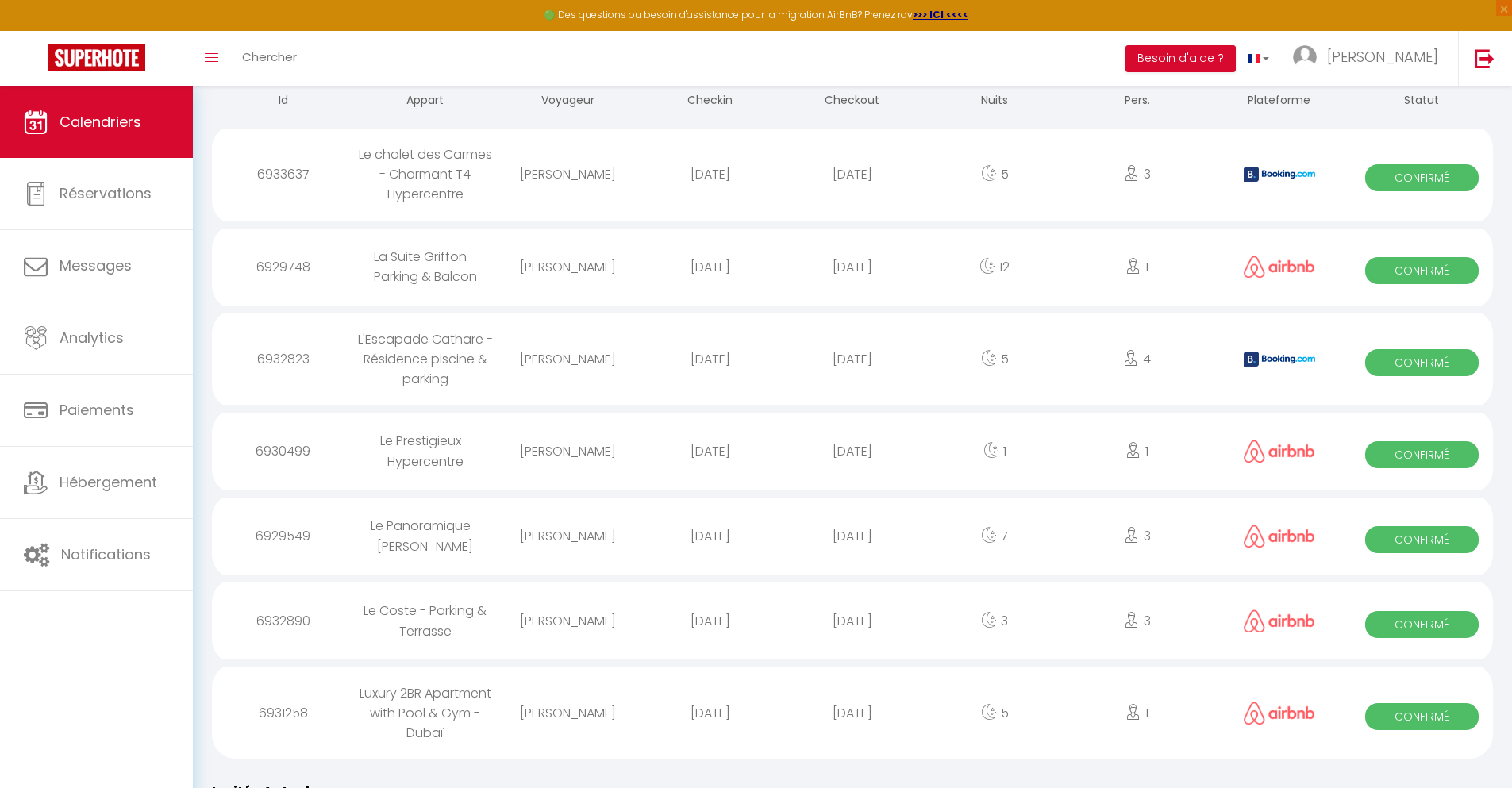
click at [853, 739] on div "[DATE]" at bounding box center [852, 713] width 142 height 52
select select "0"
select select "1"
select select
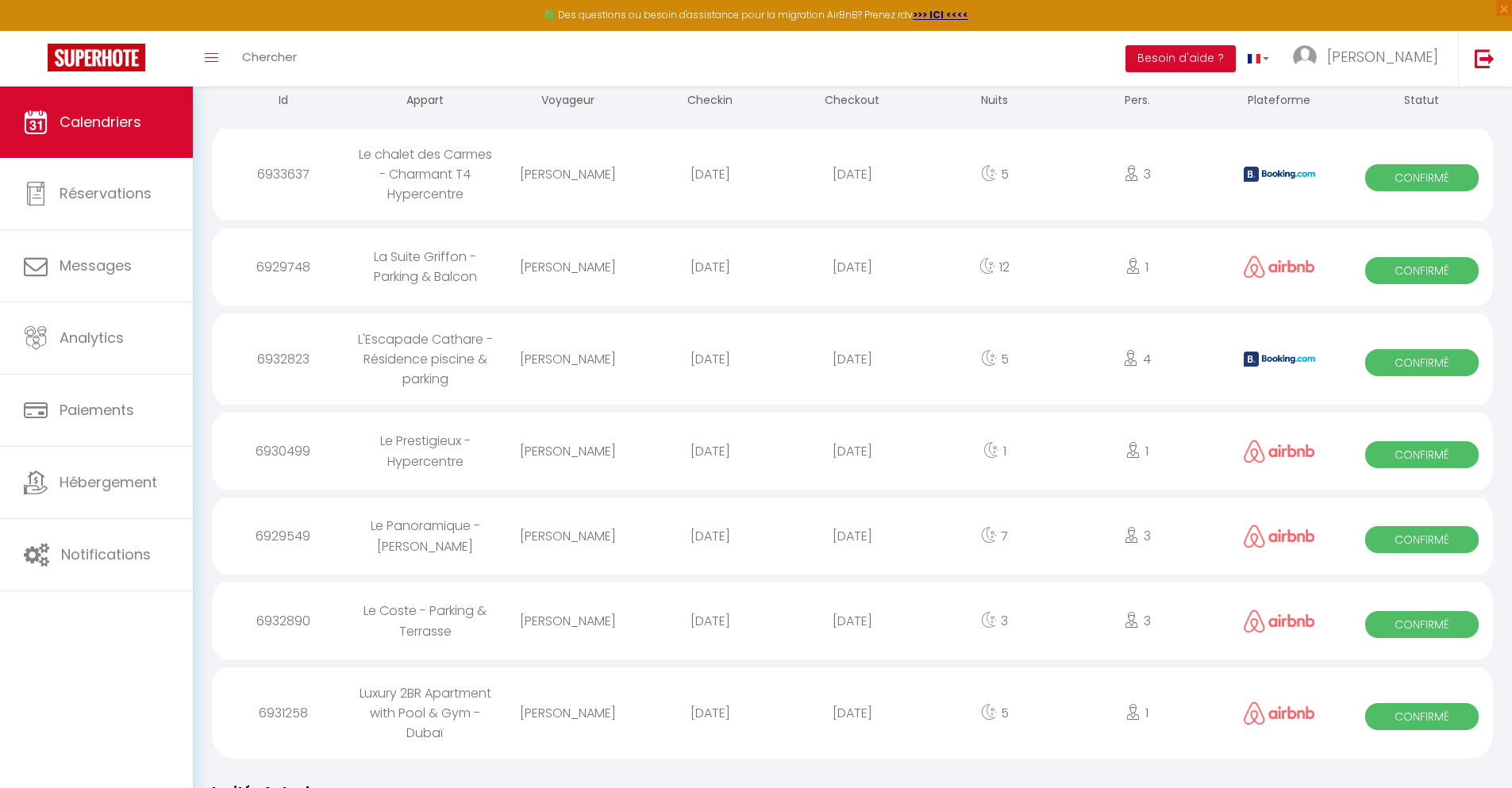
select select
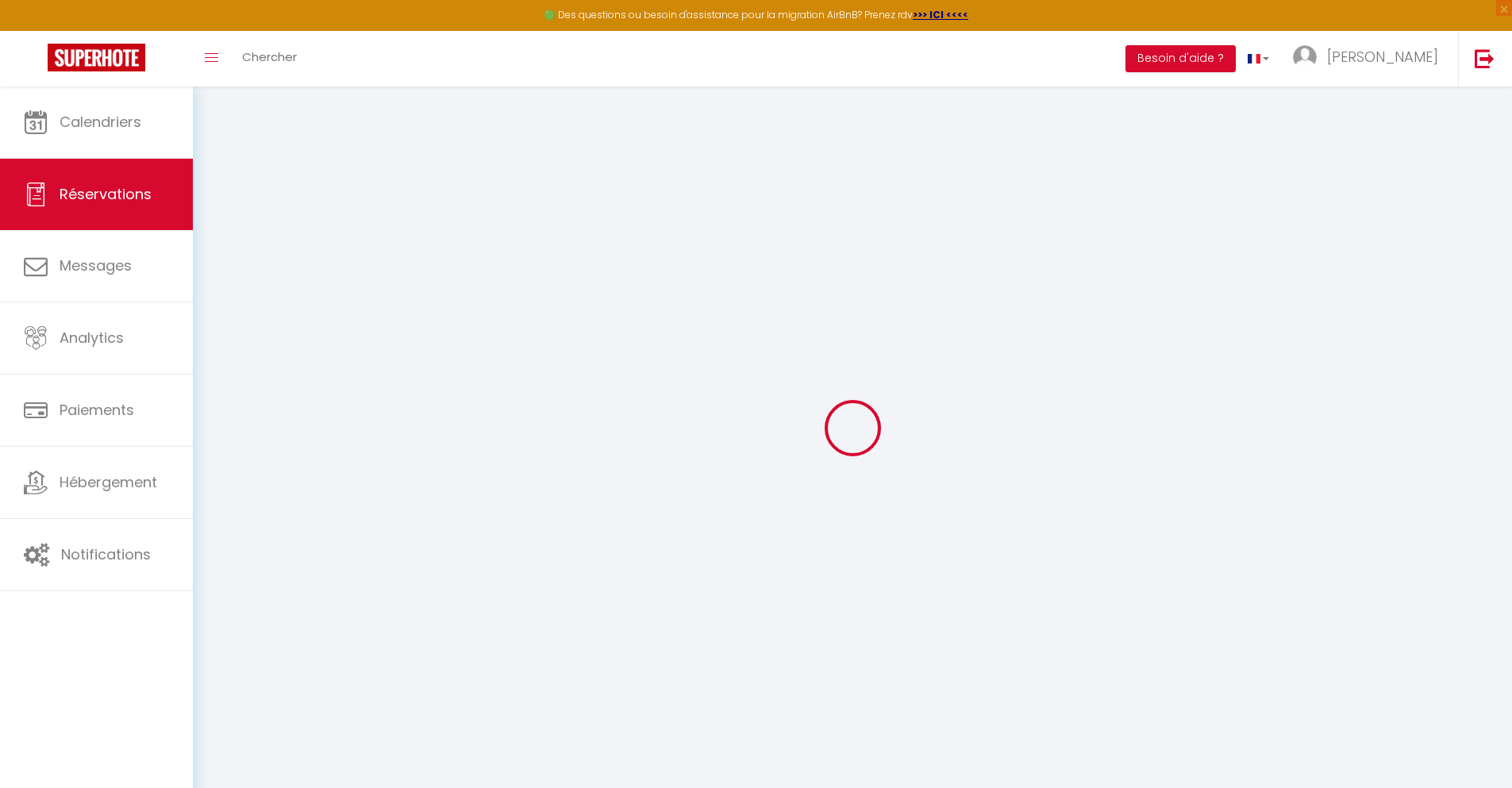
select select
checkbox input "false"
select select
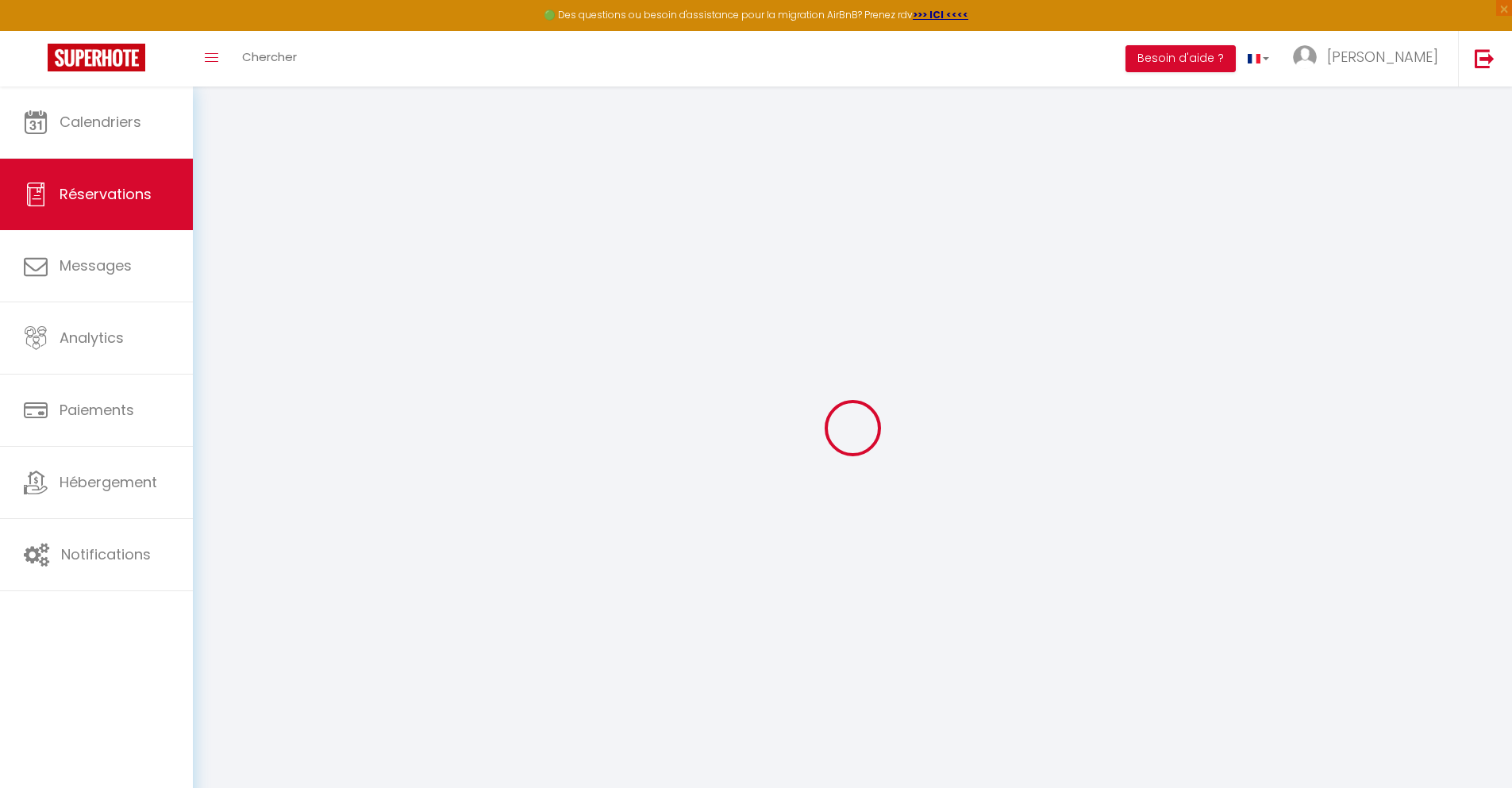
select select
checkbox input "false"
select select
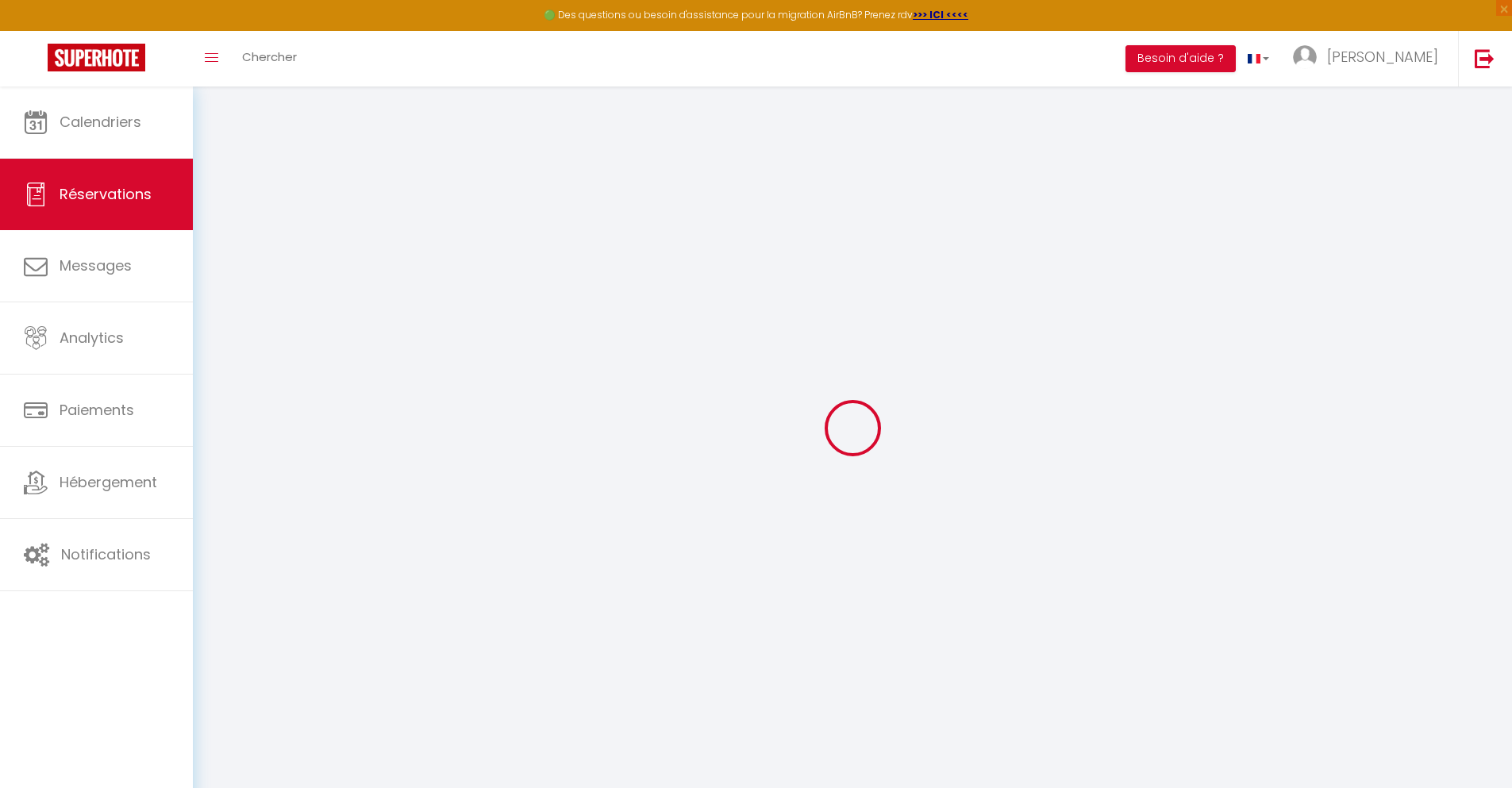
select select
checkbox input "false"
select select
type input "300"
select select
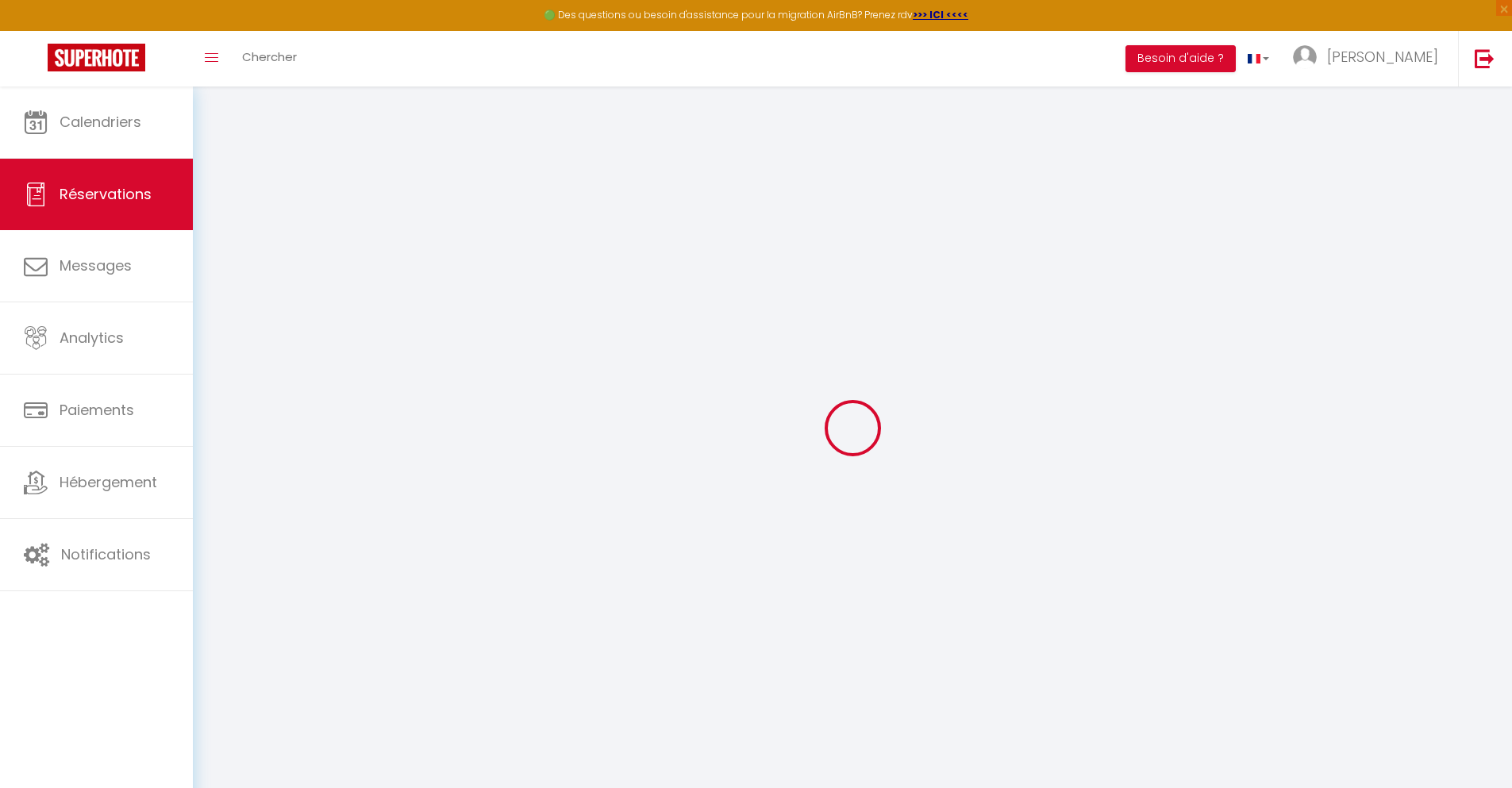
select select
checkbox input "false"
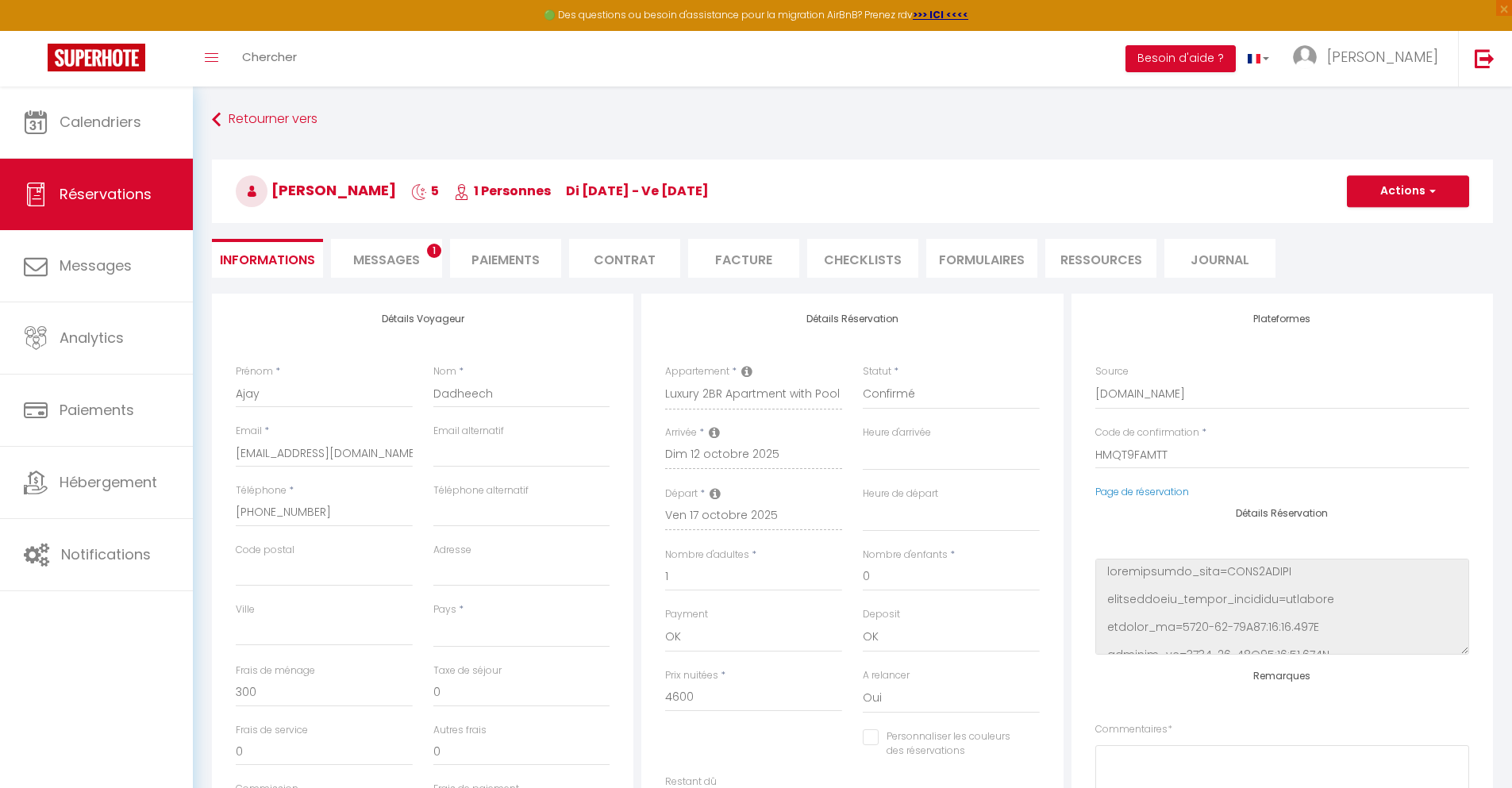
select select
checkbox input "false"
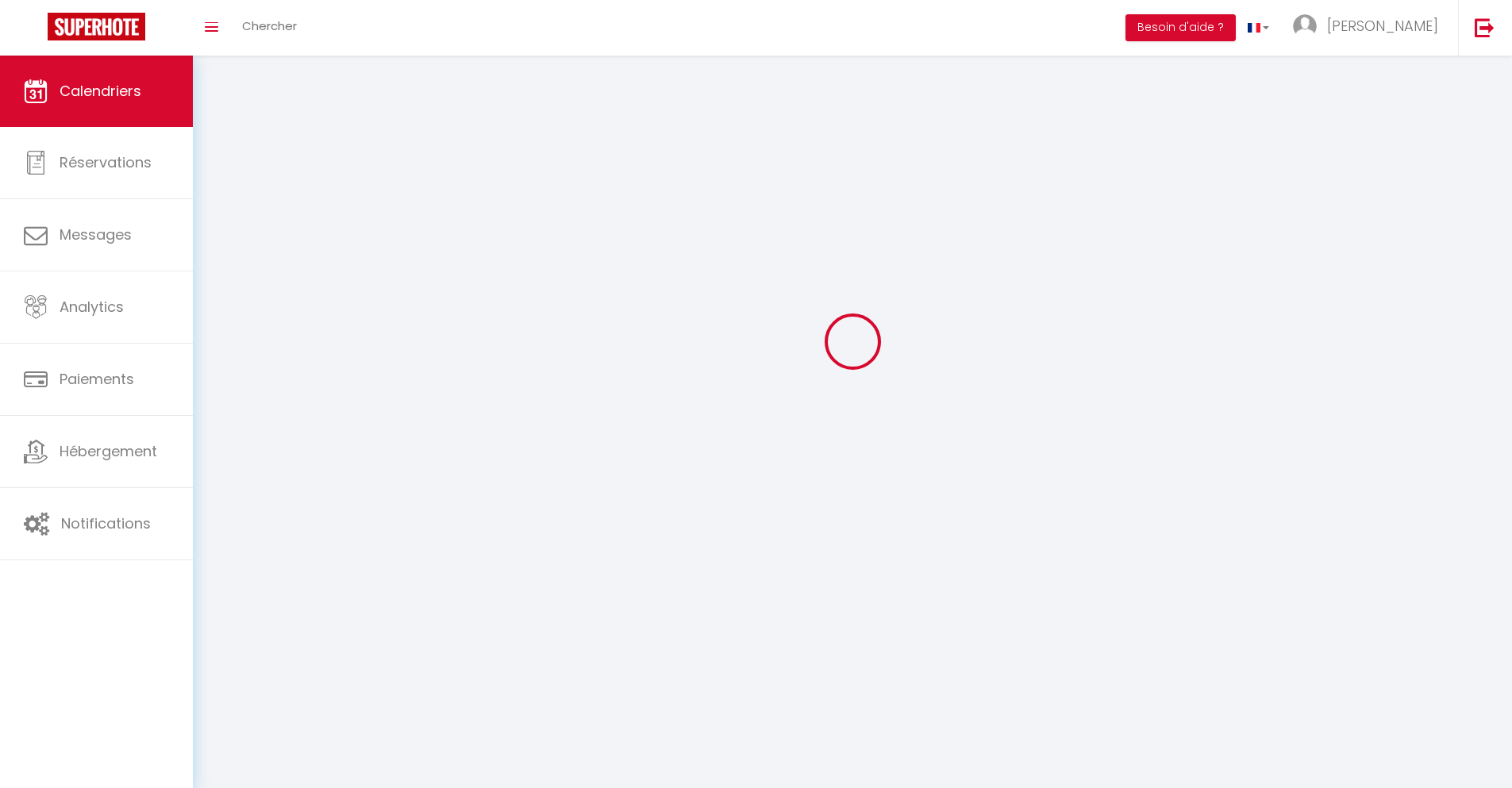
scroll to position [87, 0]
